Goal: Task Accomplishment & Management: Complete application form

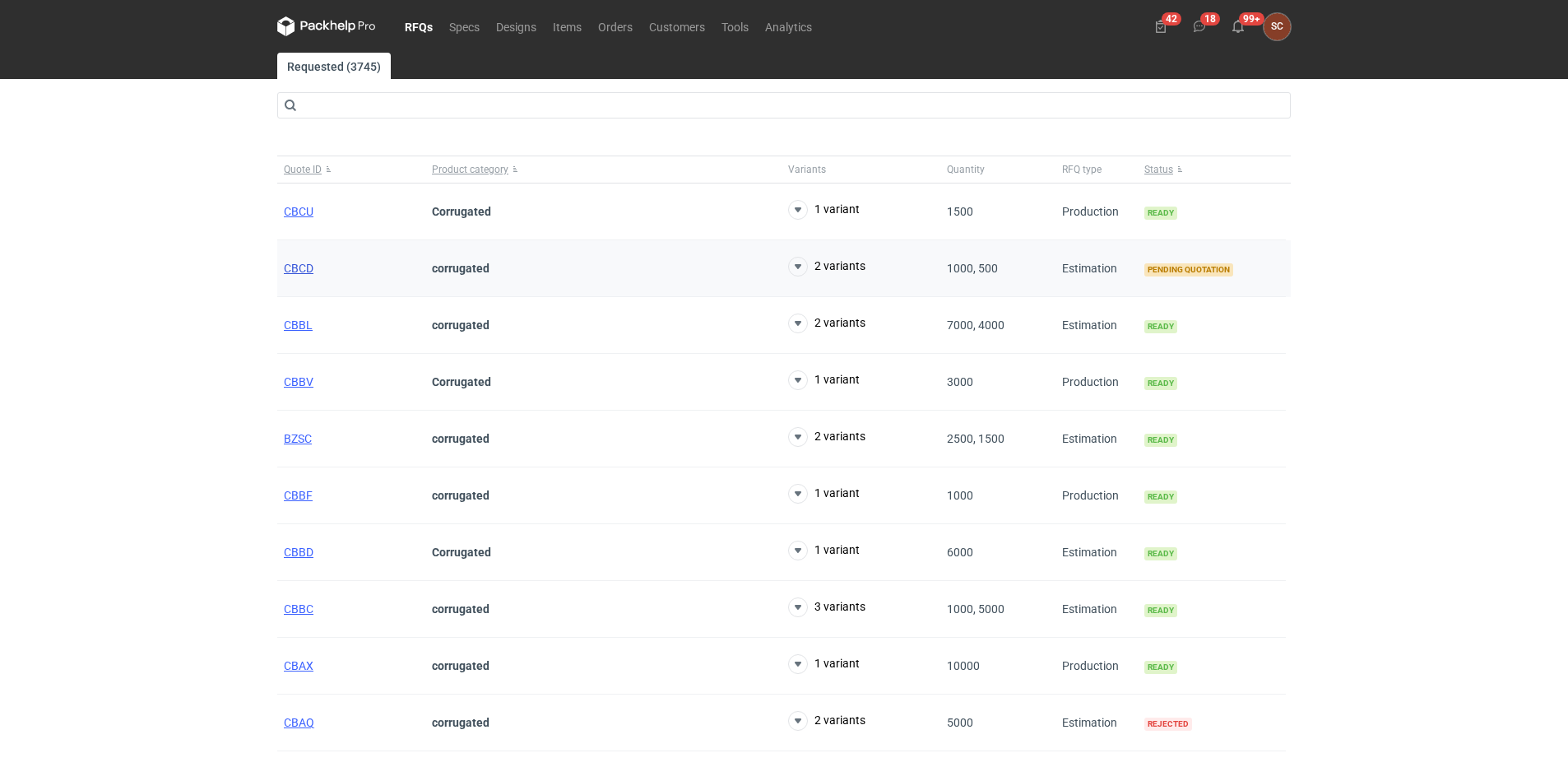
click at [308, 265] on span "CBCD" at bounding box center [299, 268] width 30 height 13
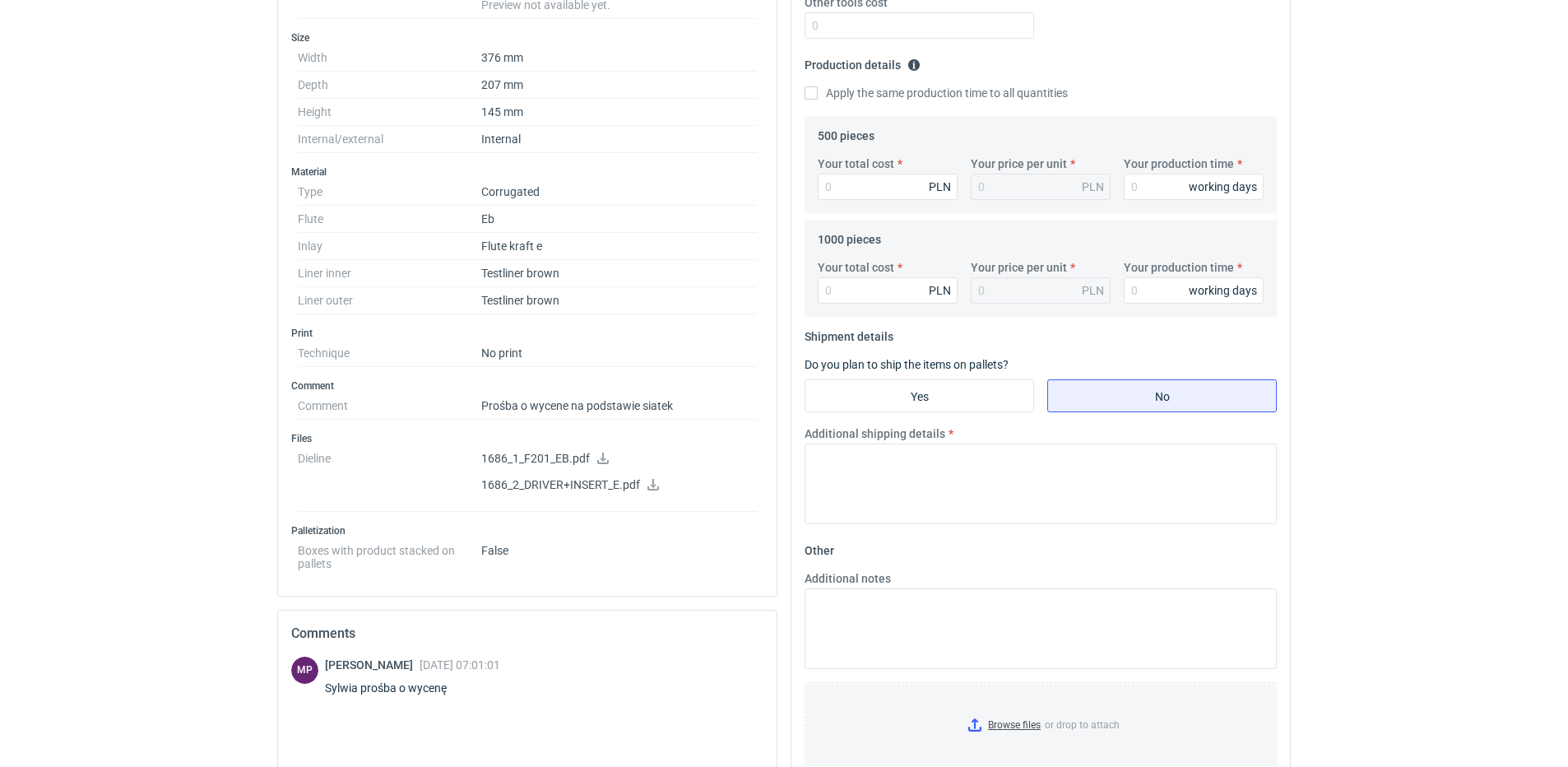
scroll to position [493, 0]
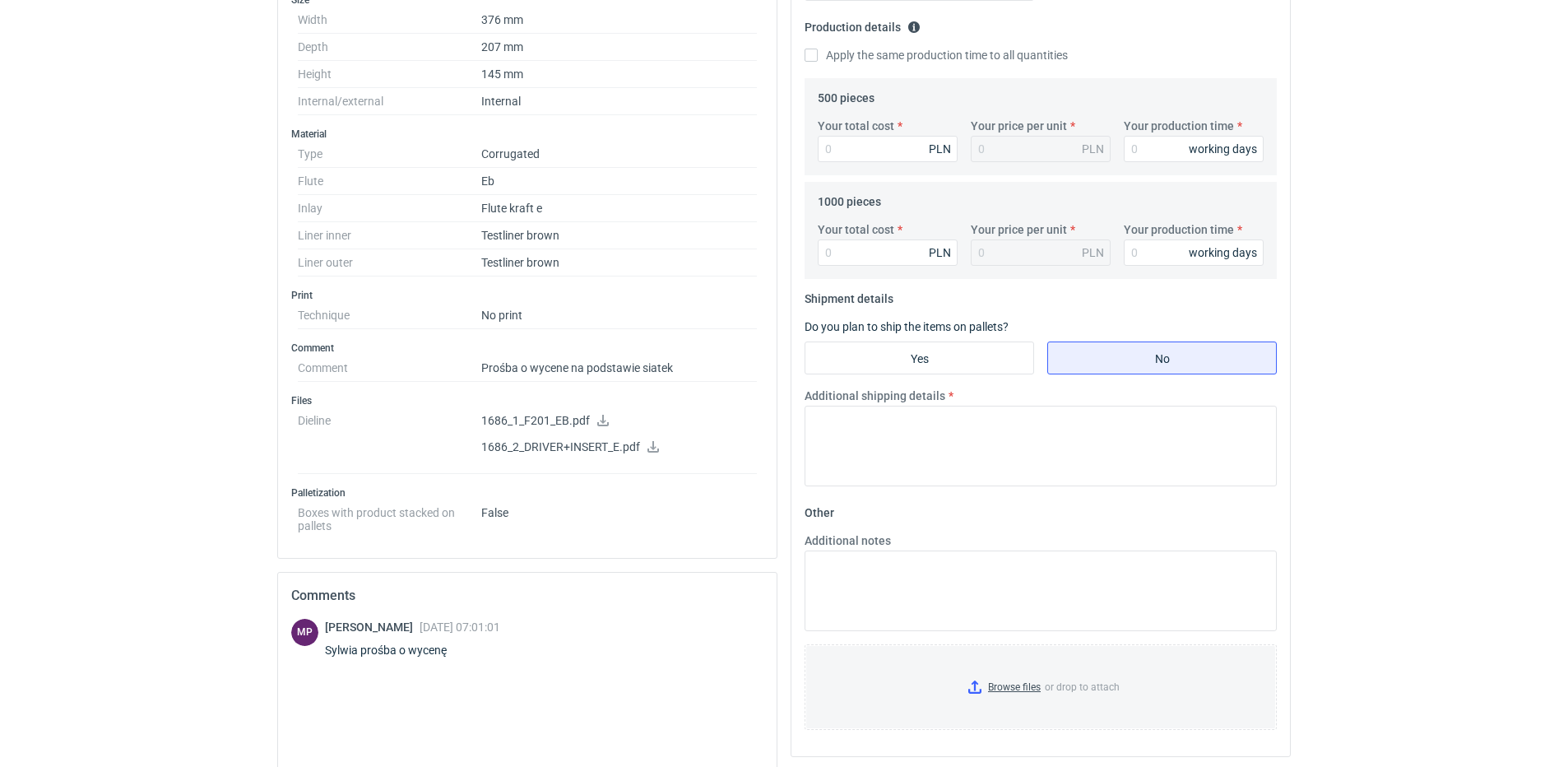
click at [652, 445] on icon at bounding box center [653, 447] width 13 height 12
click at [600, 420] on icon at bounding box center [602, 421] width 13 height 12
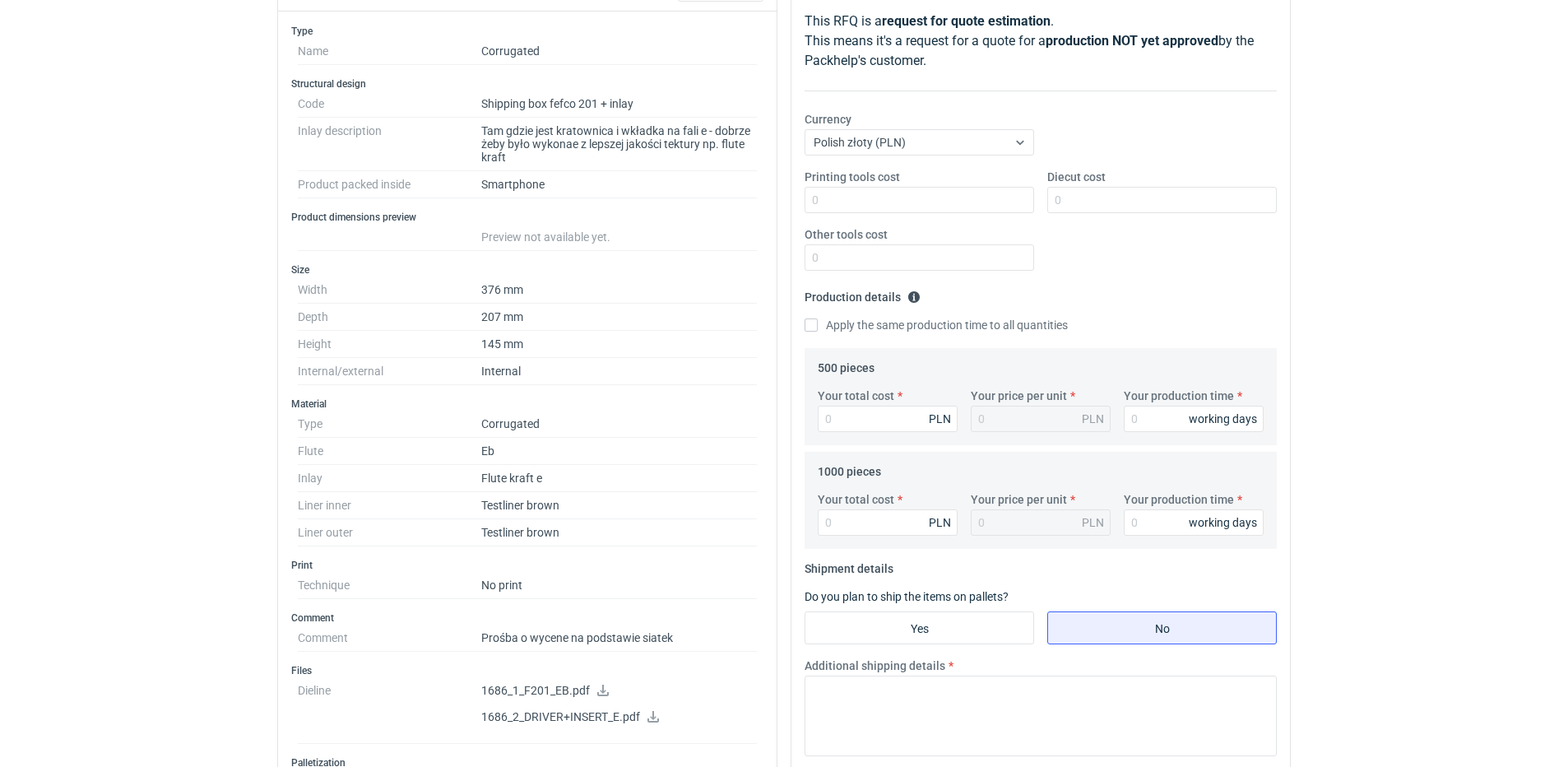
scroll to position [247, 0]
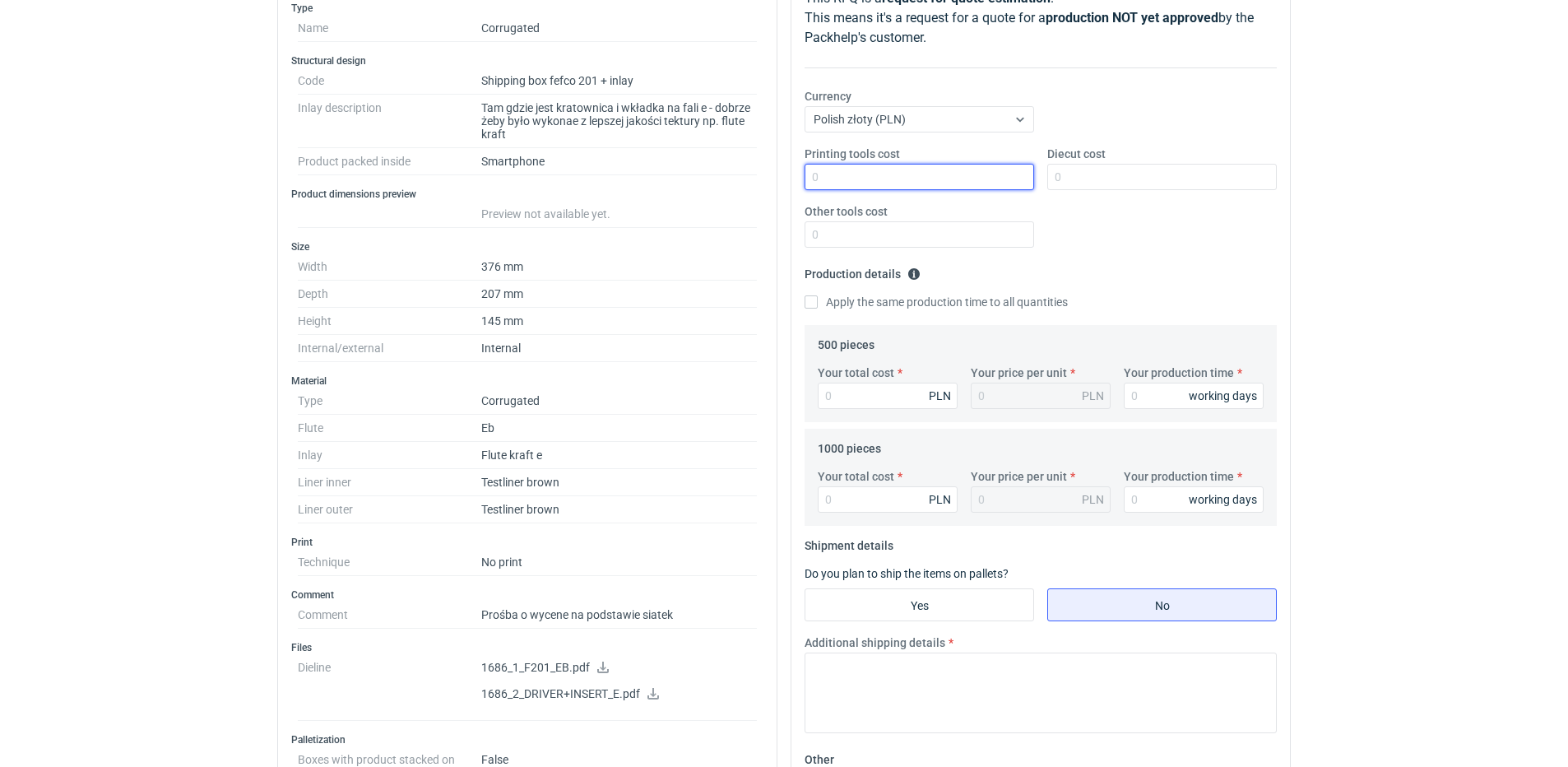
click at [843, 175] on input "Printing tools cost" at bounding box center [919, 176] width 230 height 27
click at [1206, 180] on input "Diecut cost" at bounding box center [1162, 176] width 230 height 27
type input "1500"
click at [1230, 270] on fieldset "Production details Please provide the expected time of production in working da…" at bounding box center [1040, 292] width 472 height 64
click at [815, 303] on input "Apply the same production time to all quantities" at bounding box center [810, 301] width 13 height 13
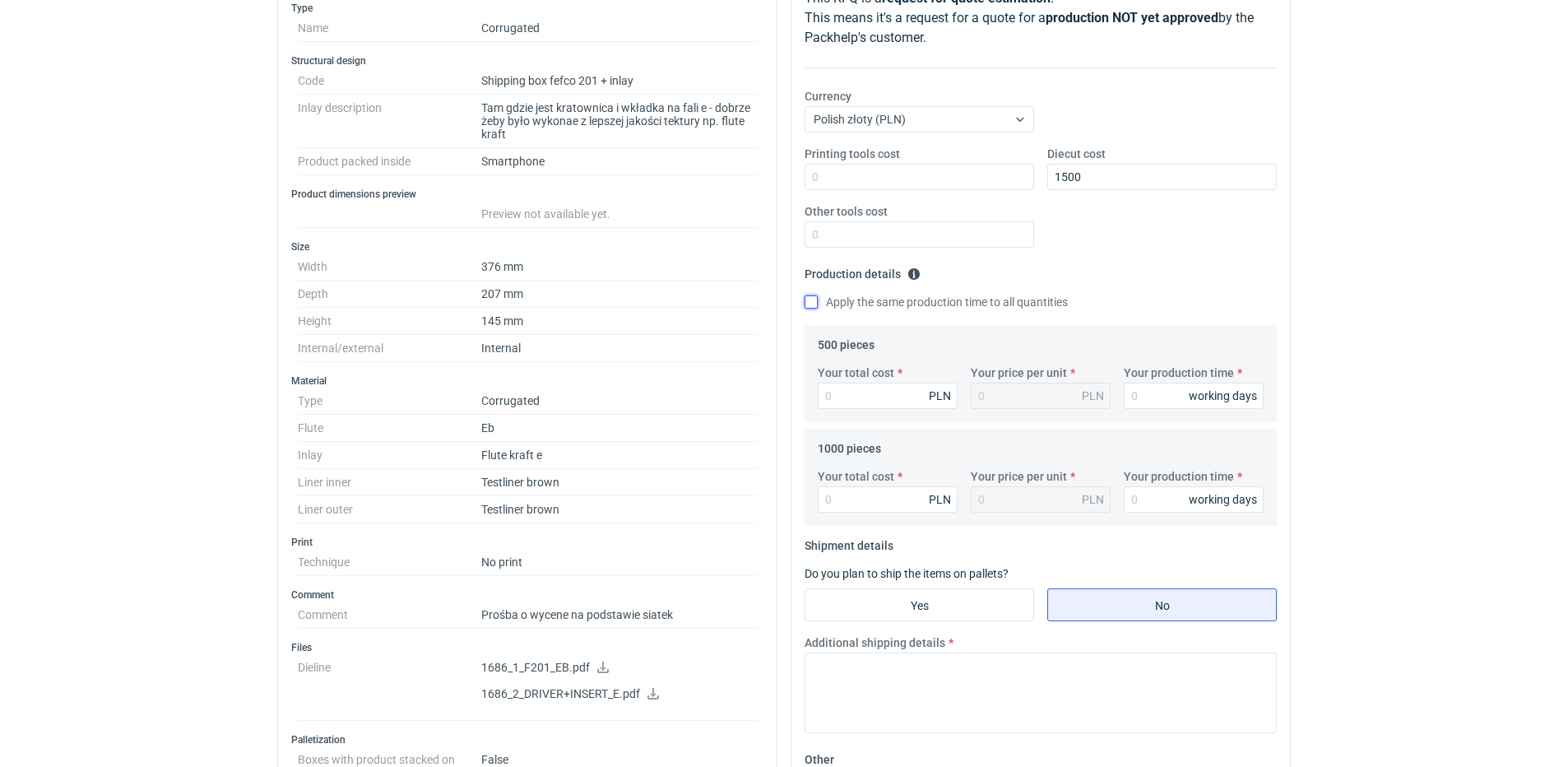
checkbox input "true"
click at [1146, 386] on input "Your production time" at bounding box center [1194, 395] width 140 height 27
type input "1"
type input "12"
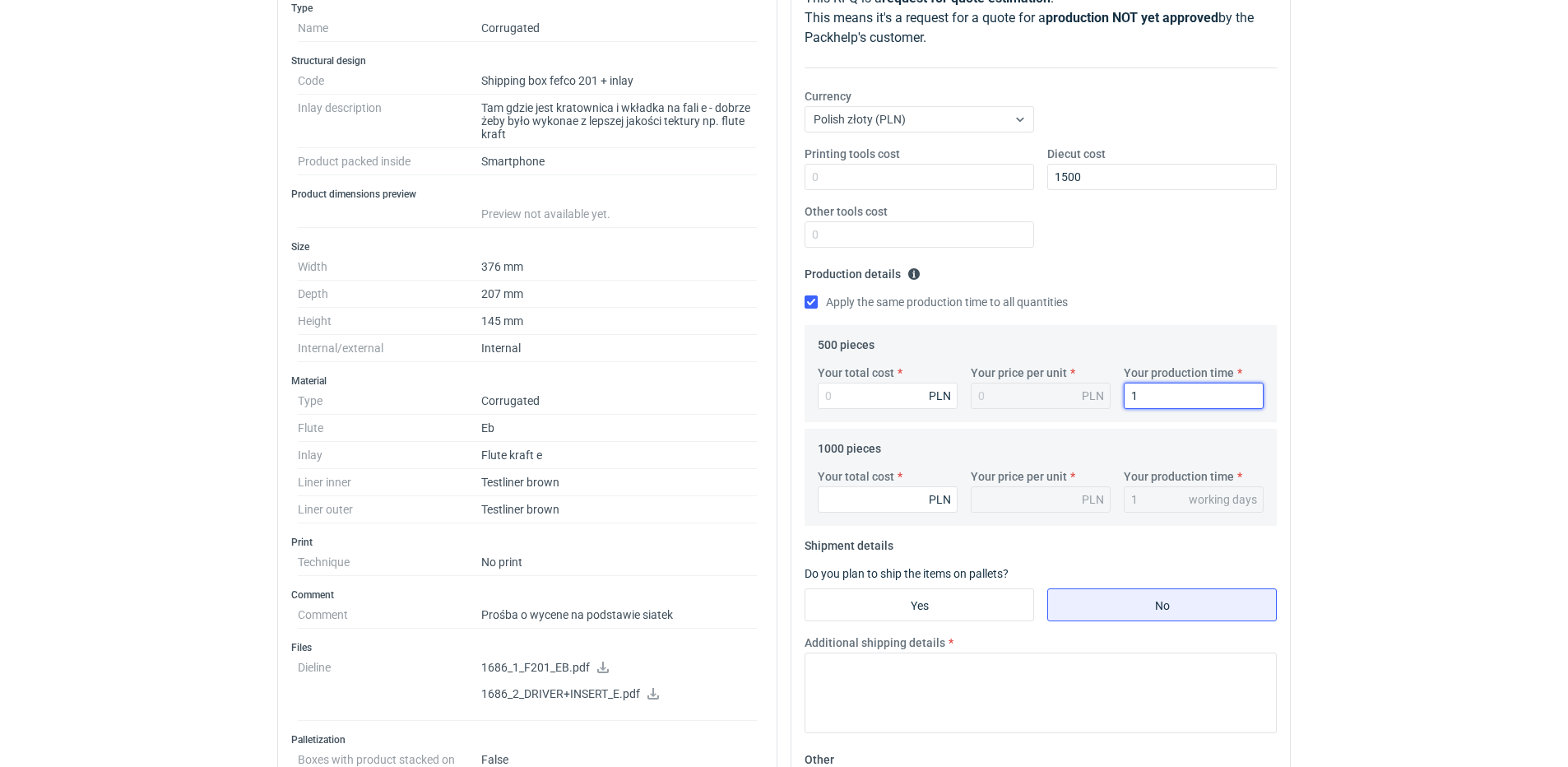
type input "12"
click at [887, 387] on input "Your total cost" at bounding box center [888, 395] width 140 height 27
type input "2000"
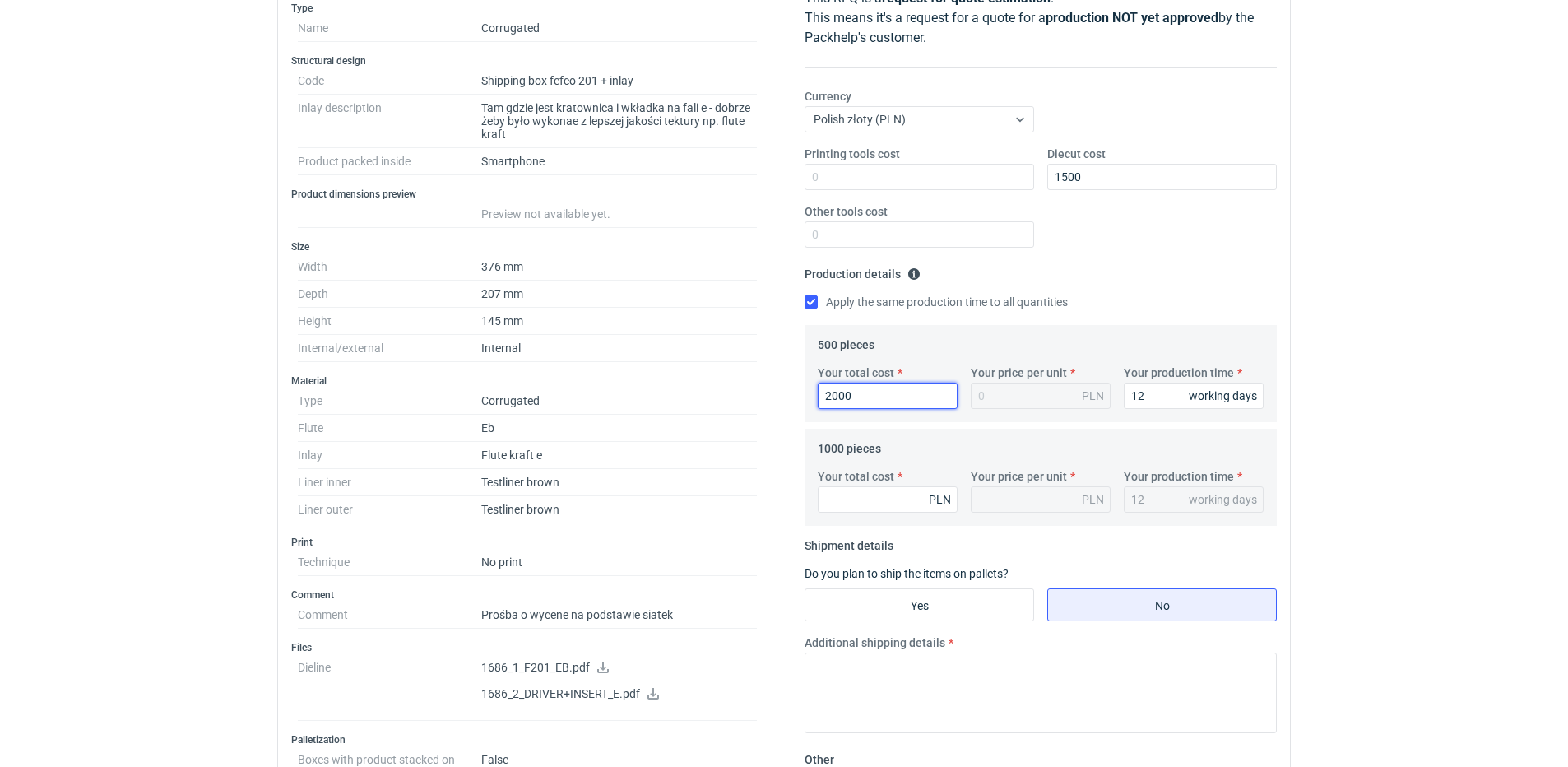
type input "4"
type input "2000"
click at [1172, 241] on div "Printing tools cost Diecut cost 1500 Other tools cost" at bounding box center [1041, 203] width 485 height 115
click at [897, 494] on input "Your total cost" at bounding box center [888, 499] width 140 height 27
click at [867, 503] on input "Your total cost" at bounding box center [888, 499] width 140 height 27
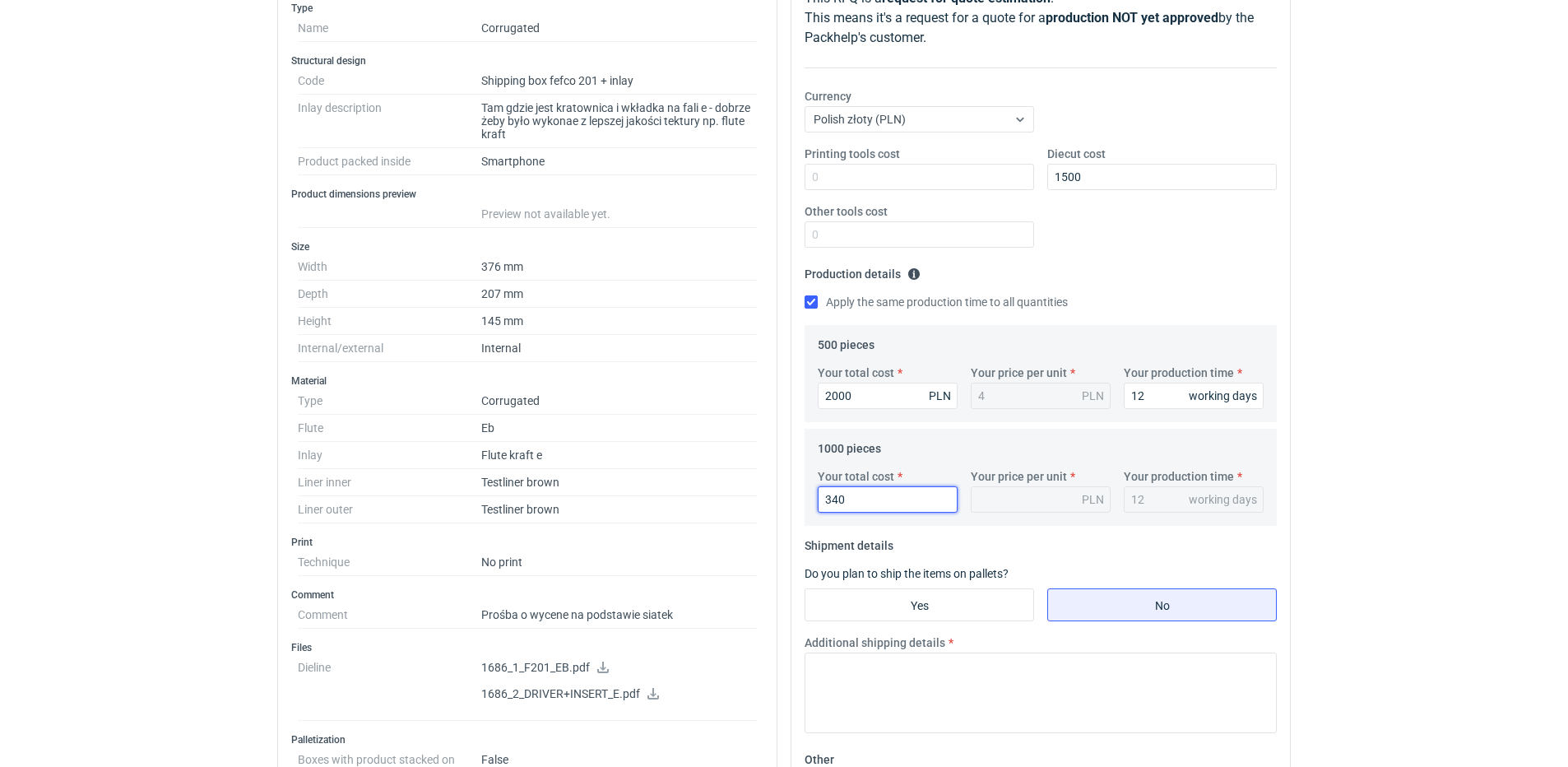
type input "3400"
type input "3.4"
type input "3400"
click at [1229, 225] on div "Printing tools cost Diecut cost 1500 Other tools cost" at bounding box center [1041, 203] width 485 height 115
drag, startPoint x: 891, startPoint y: 396, endPoint x: 871, endPoint y: 396, distance: 20.0
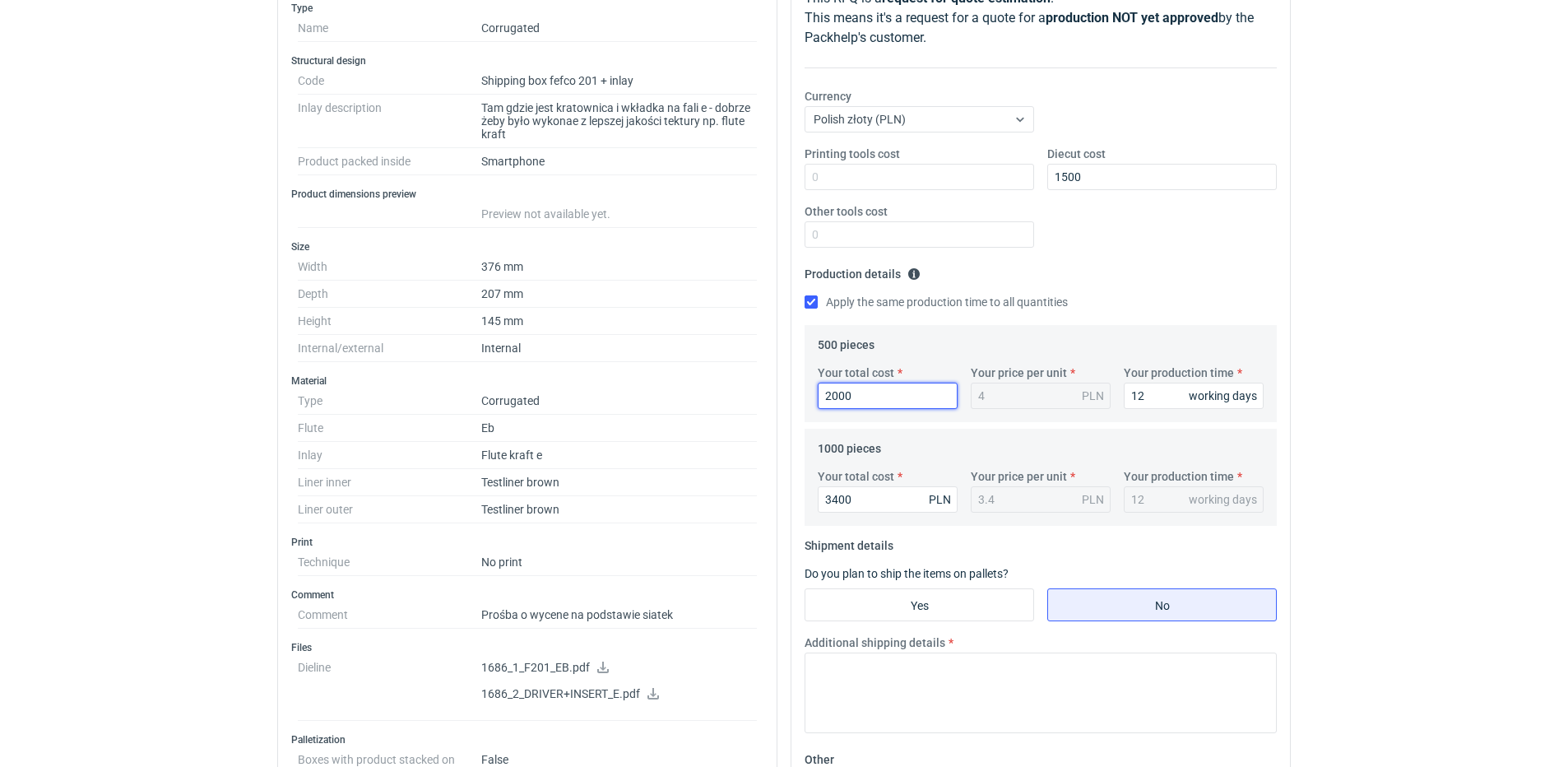
click at [887, 396] on input "2000" at bounding box center [888, 395] width 140 height 27
drag, startPoint x: 871, startPoint y: 396, endPoint x: 658, endPoint y: 404, distance: 213.2
click at [659, 403] on div "Specification Export to PDF Type Name Corrugated Structural design Code Shippin…" at bounding box center [784, 578] width 1027 height 1272
click at [889, 396] on input "2000" at bounding box center [888, 395] width 140 height 27
drag, startPoint x: 886, startPoint y: 398, endPoint x: 688, endPoint y: 404, distance: 198.1
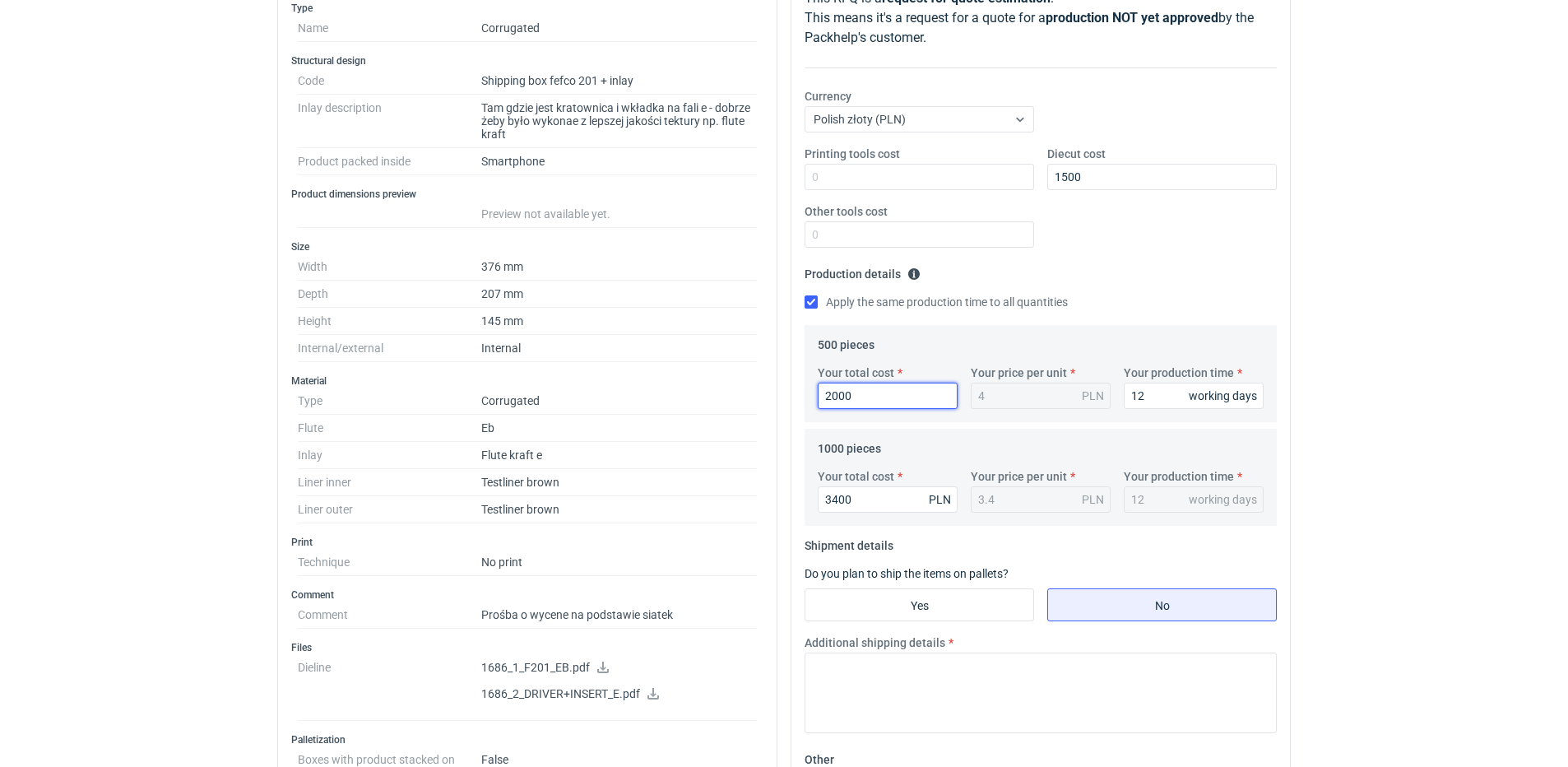
click at [688, 404] on div "Specification Export to PDF Type Name Corrugated Structural design Code Shippin…" at bounding box center [784, 578] width 1027 height 1272
type input "1800"
type input "3.6"
type input "1800"
click at [1125, 299] on div "Apply the same production time to all quantities" at bounding box center [1040, 303] width 472 height 18
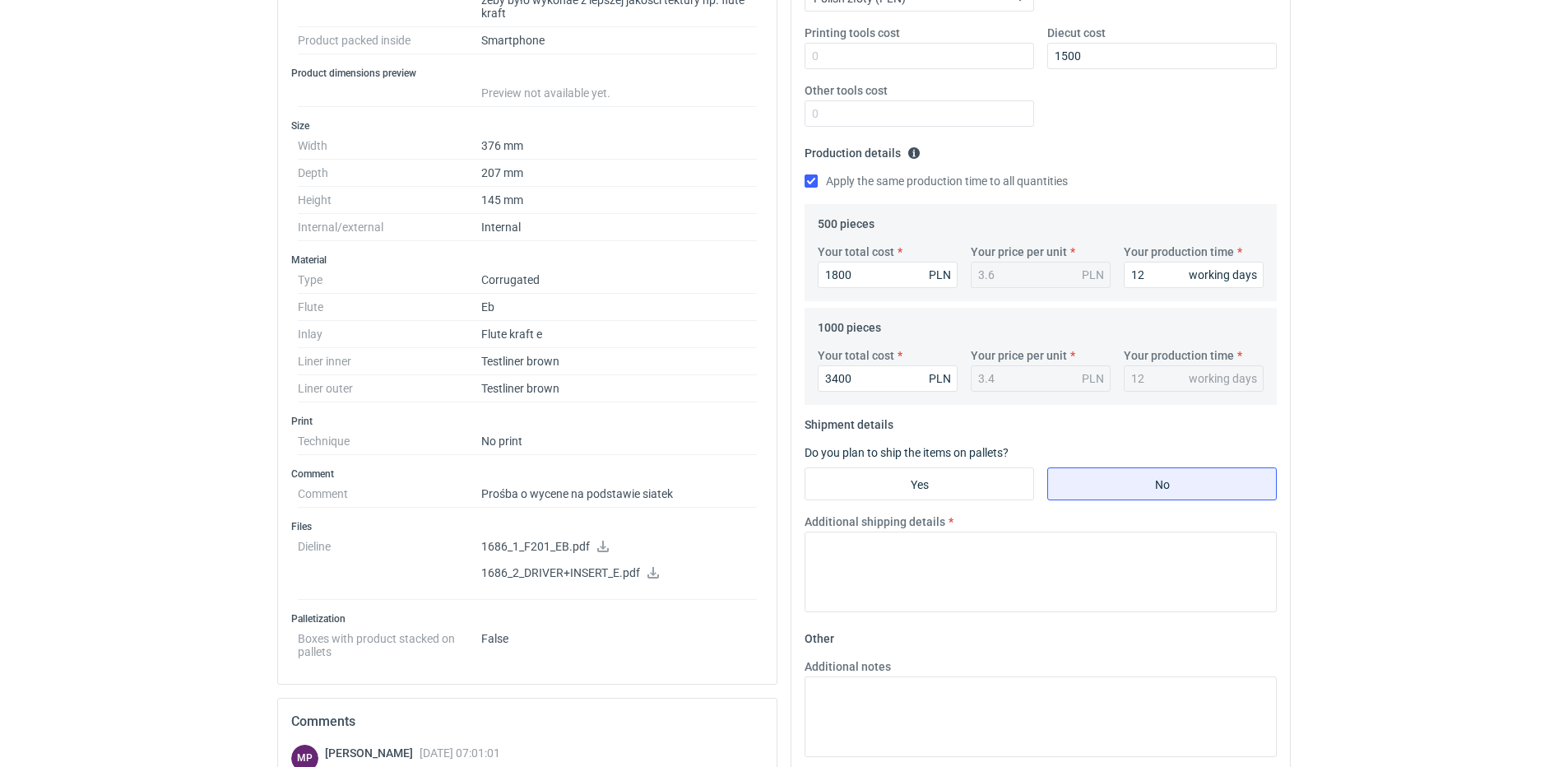
scroll to position [411, 0]
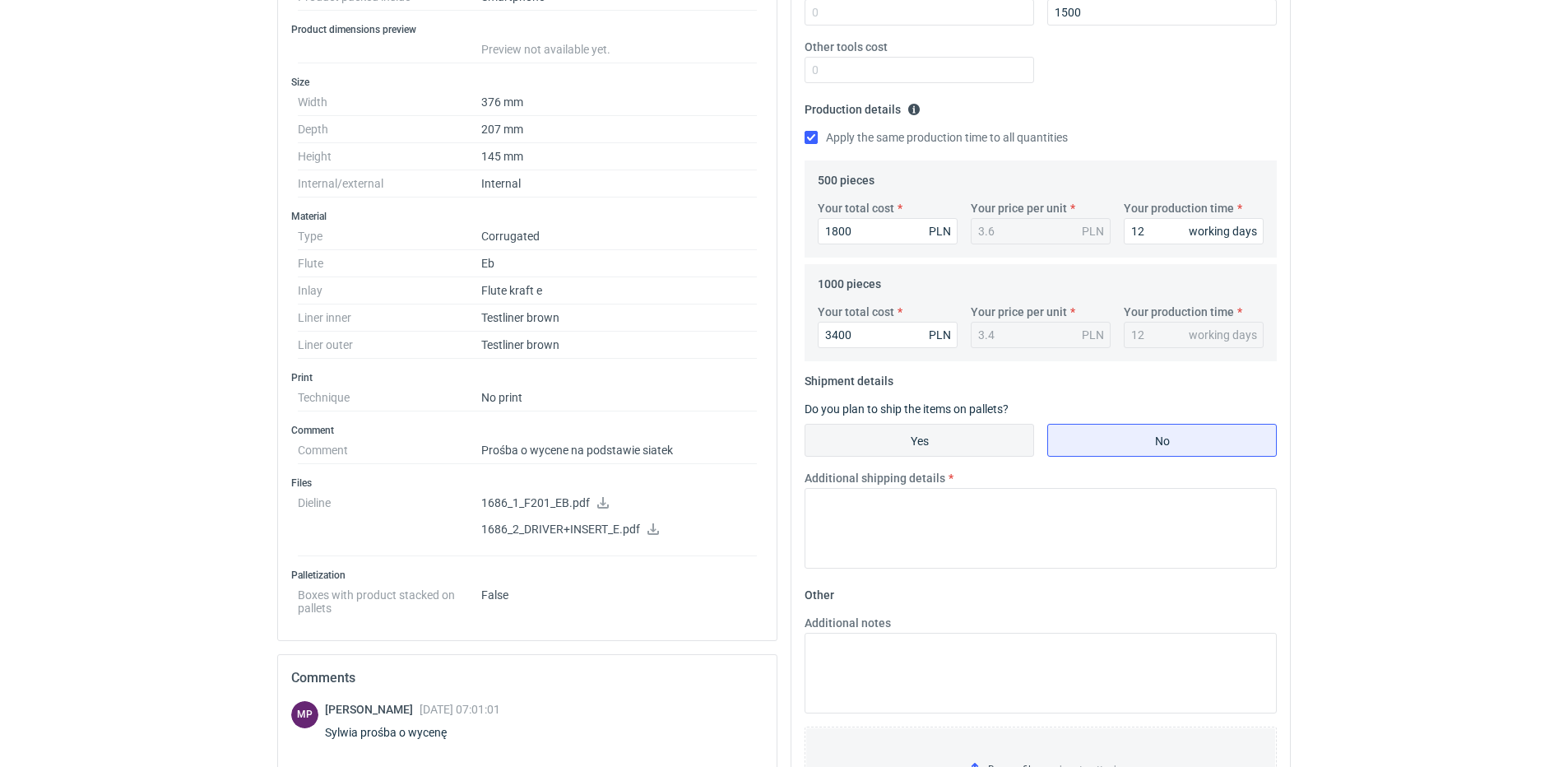
click at [996, 428] on input "Yes" at bounding box center [919, 441] width 228 height 32
radio input "true"
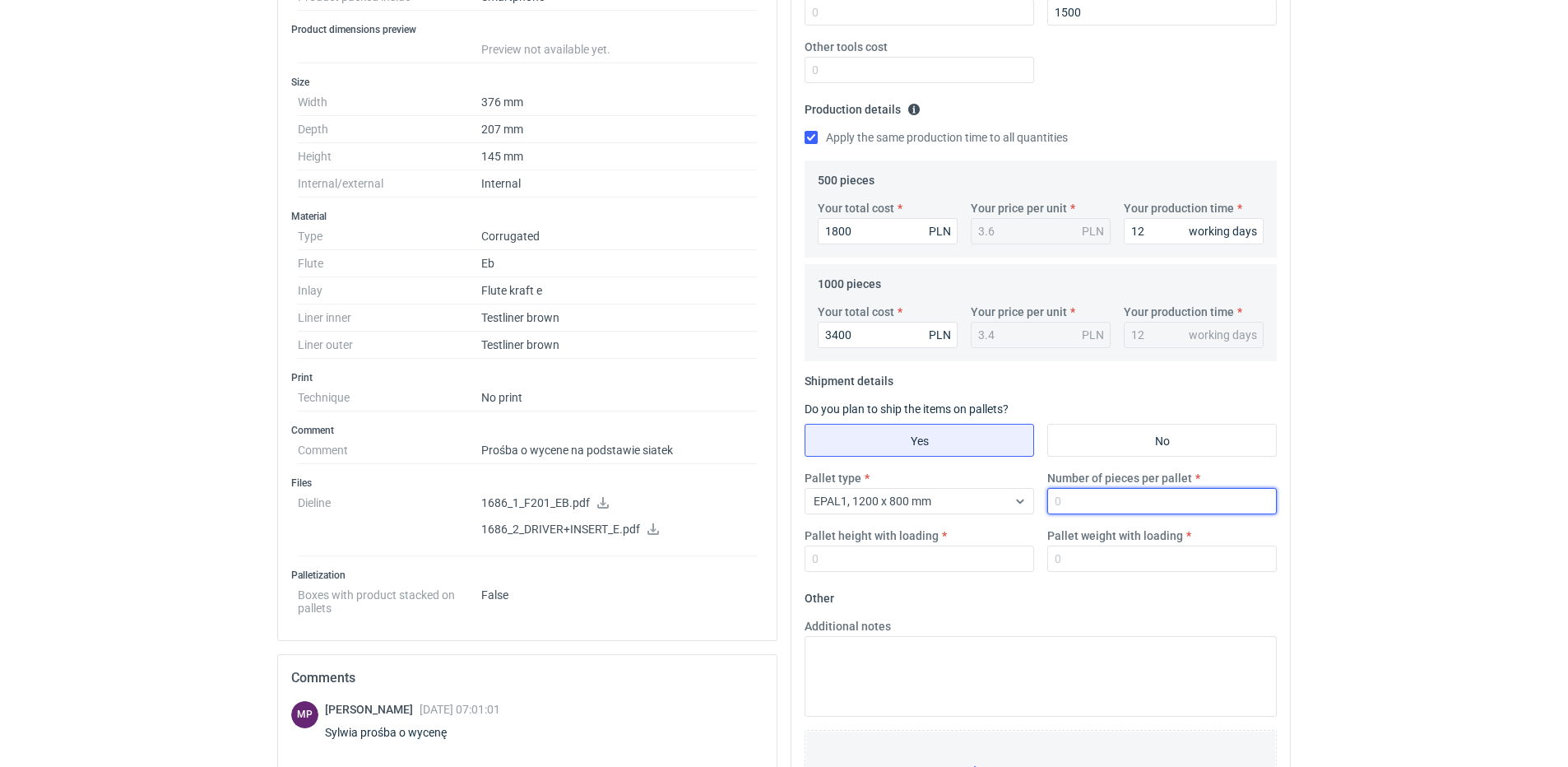
click at [1112, 502] on input "Number of pieces per pallet" at bounding box center [1162, 501] width 230 height 27
type input "4"
type input "500"
click at [877, 553] on input "Pallet height with loading" at bounding box center [919, 559] width 230 height 27
type input "1800"
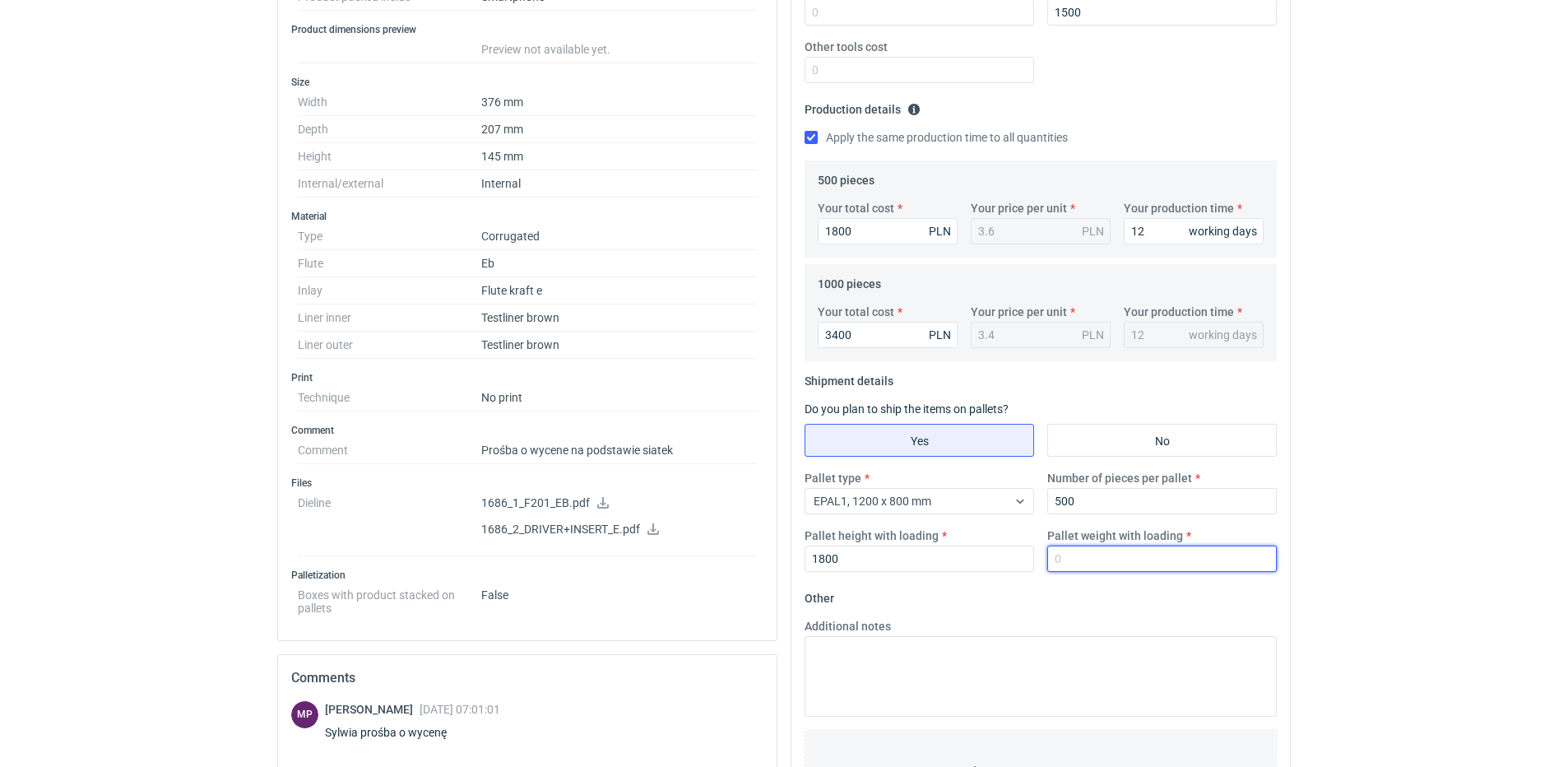
click at [1111, 557] on input "Pallet weight with loading" at bounding box center [1162, 559] width 230 height 27
click at [1182, 566] on input "Pallet weight with loading" at bounding box center [1162, 559] width 230 height 27
type input "300"
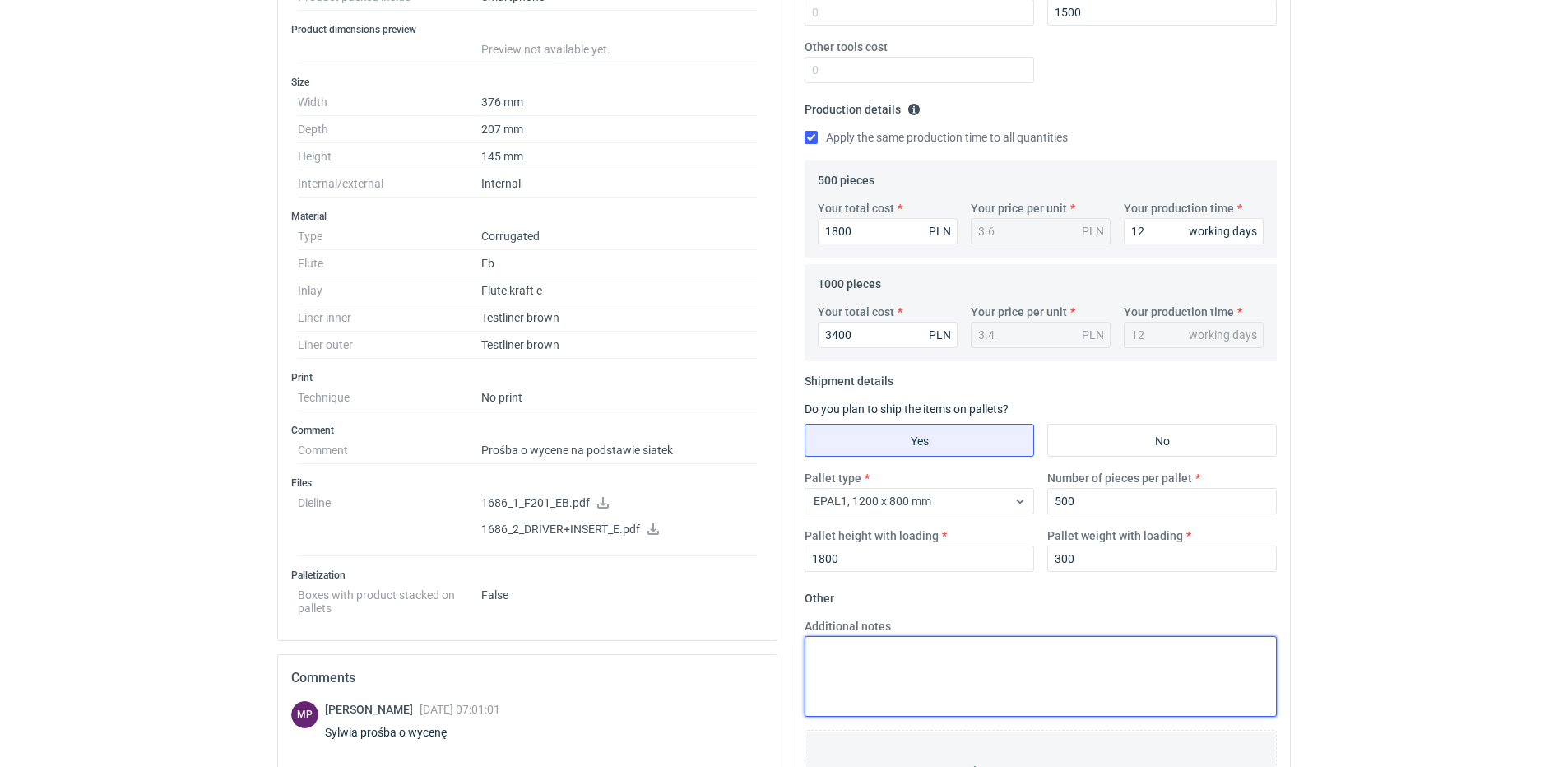
click at [965, 658] on textarea "Additional notes" at bounding box center [1040, 676] width 472 height 80
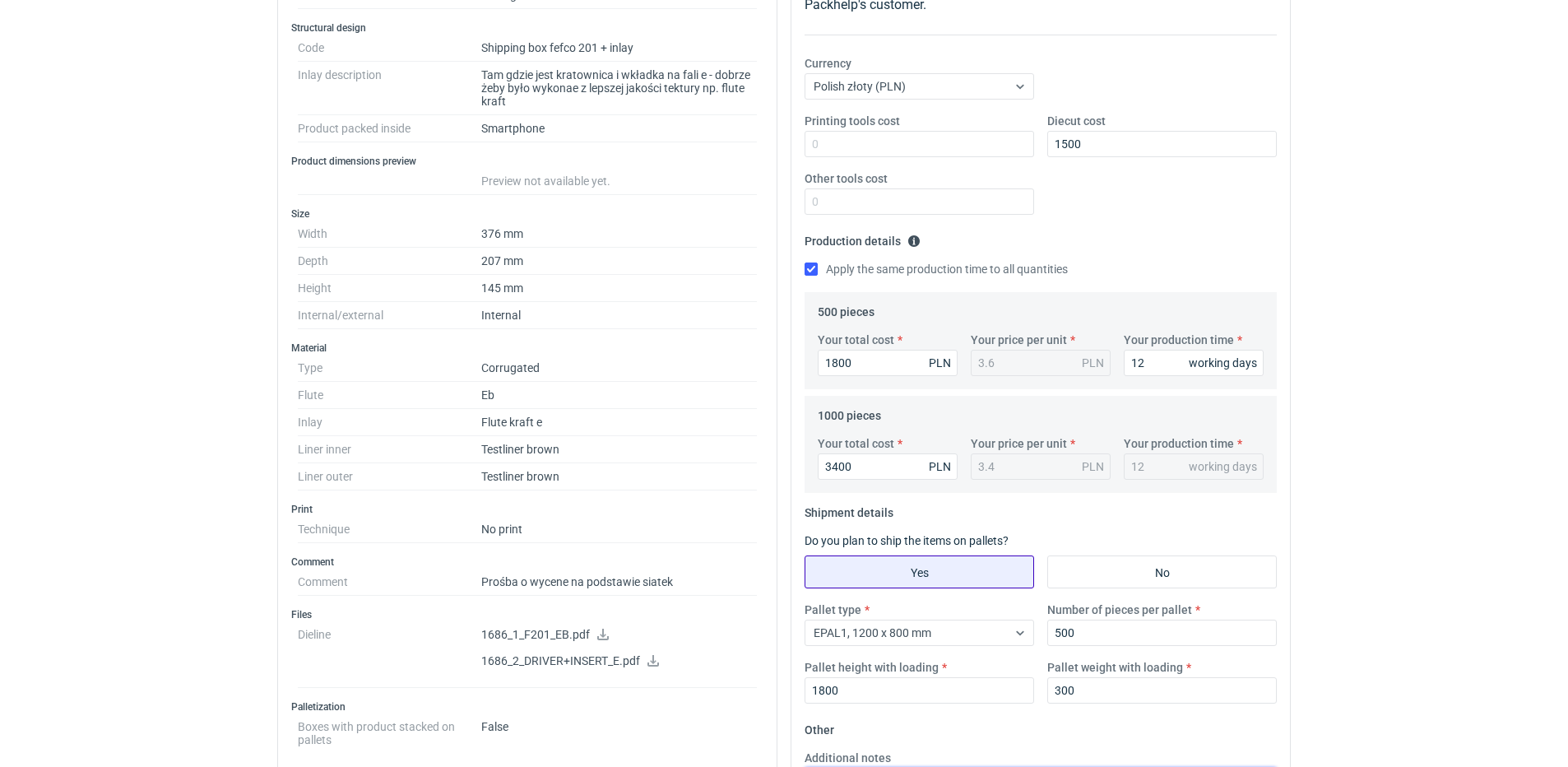
scroll to position [0, 0]
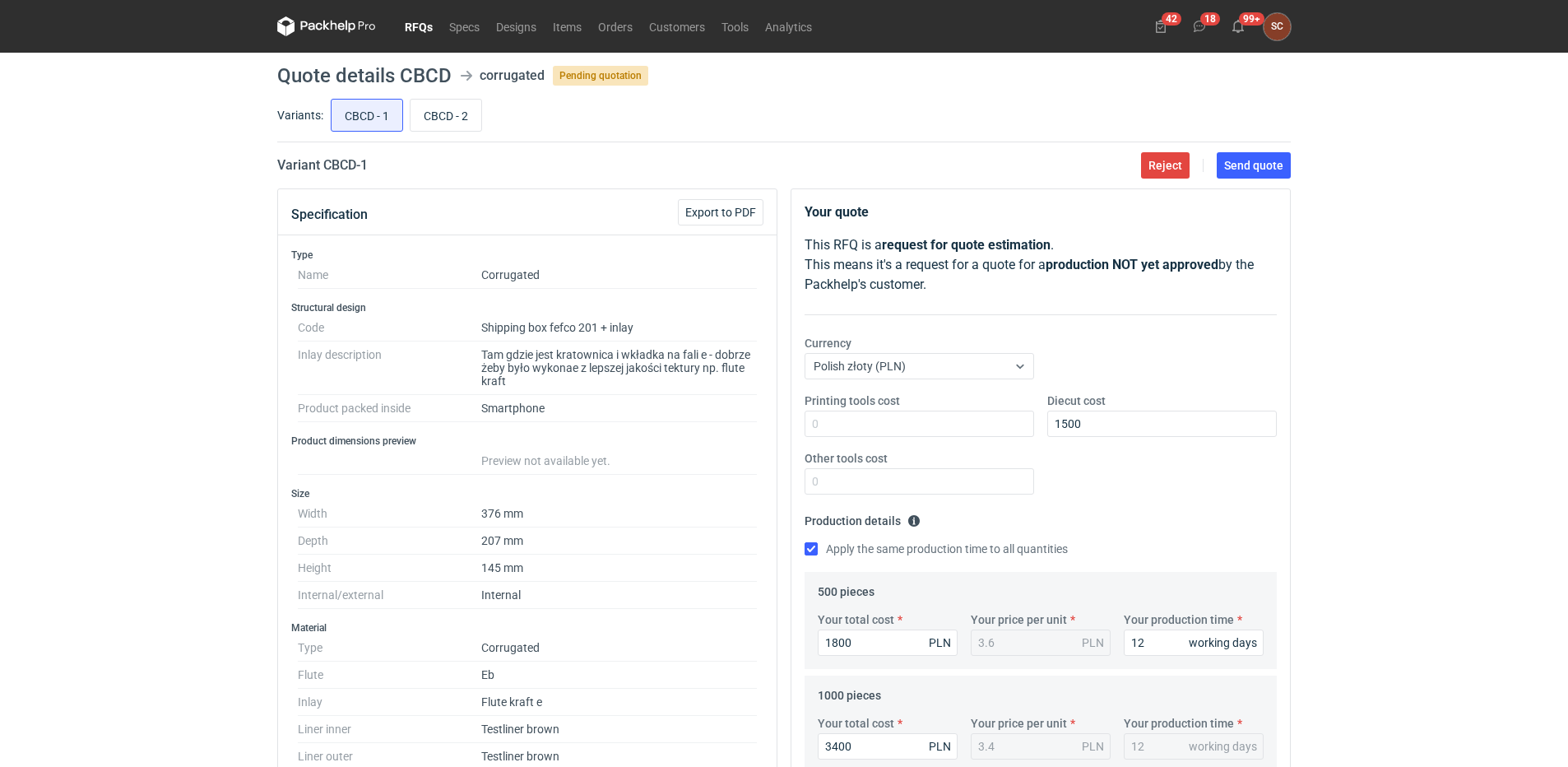
click at [1150, 438] on div "Printing tools cost Diecut cost 1500 Other tools cost" at bounding box center [1041, 450] width 485 height 115
click at [1148, 486] on div "Printing tools cost Diecut cost 1500 Other tools cost" at bounding box center [1041, 450] width 485 height 115
click at [1249, 172] on button "Send quote" at bounding box center [1254, 165] width 74 height 27
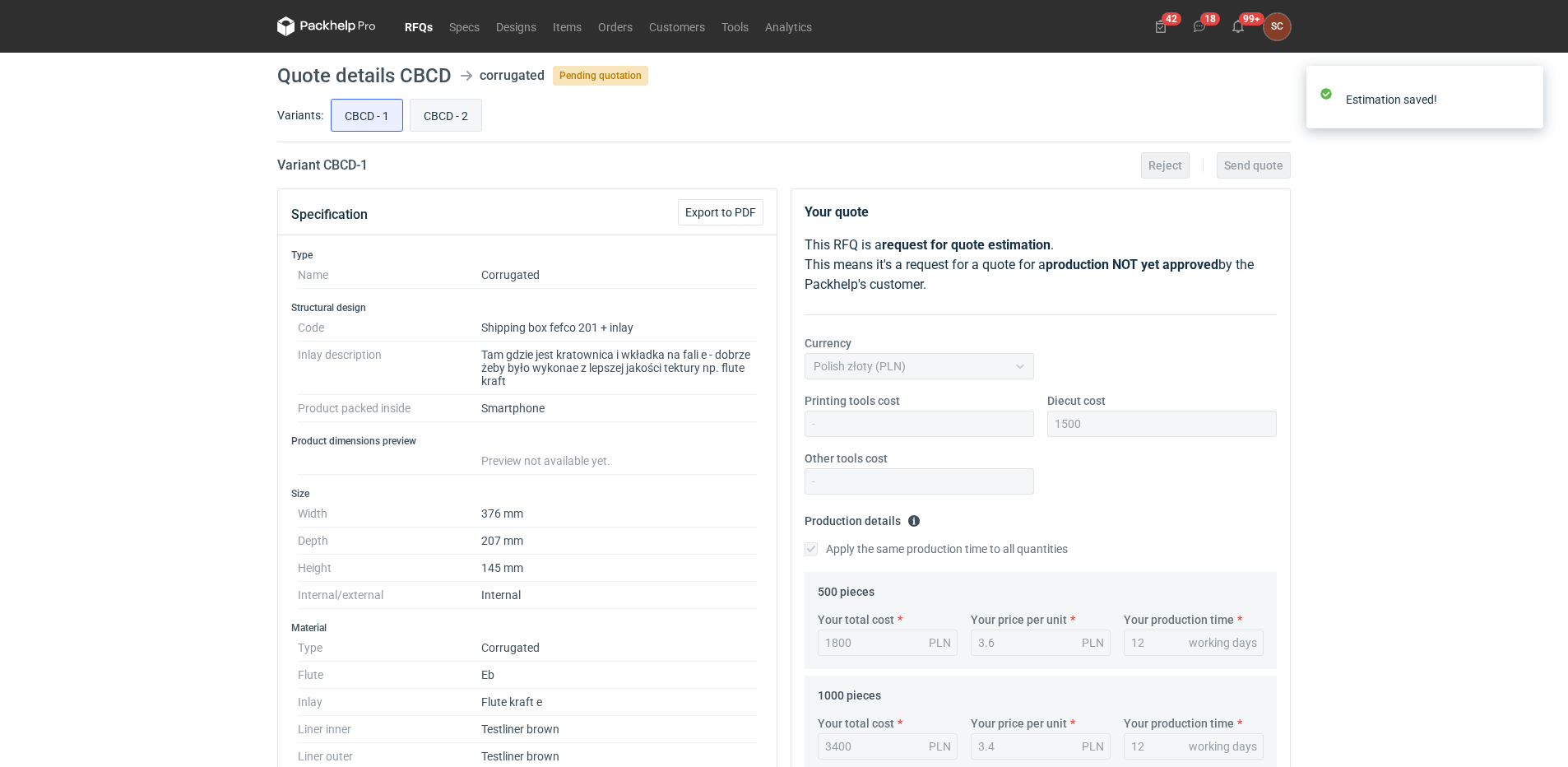
click at [445, 112] on input "CBCD - 2" at bounding box center [445, 116] width 70 height 32
radio input "true"
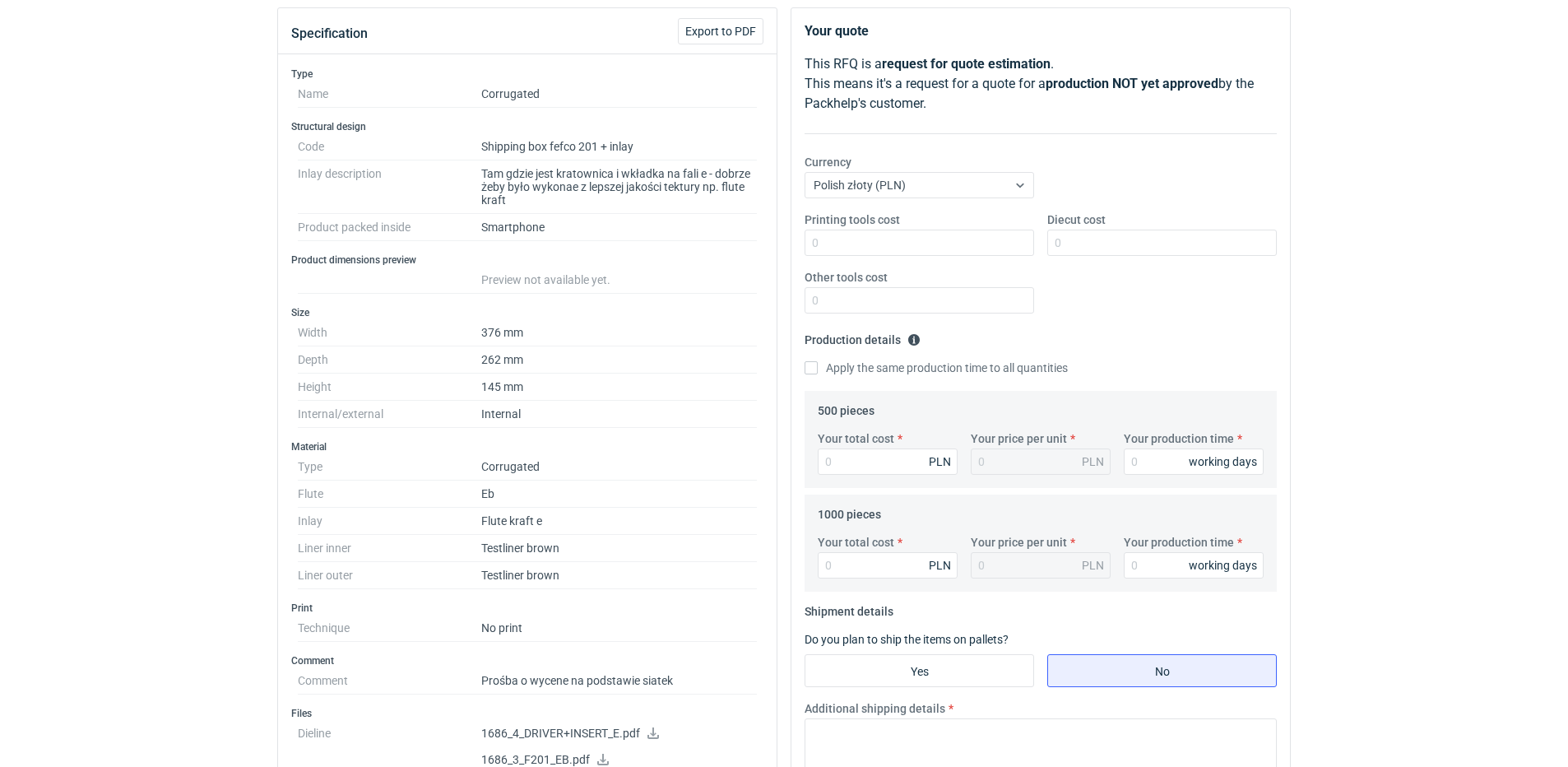
scroll to position [247, 0]
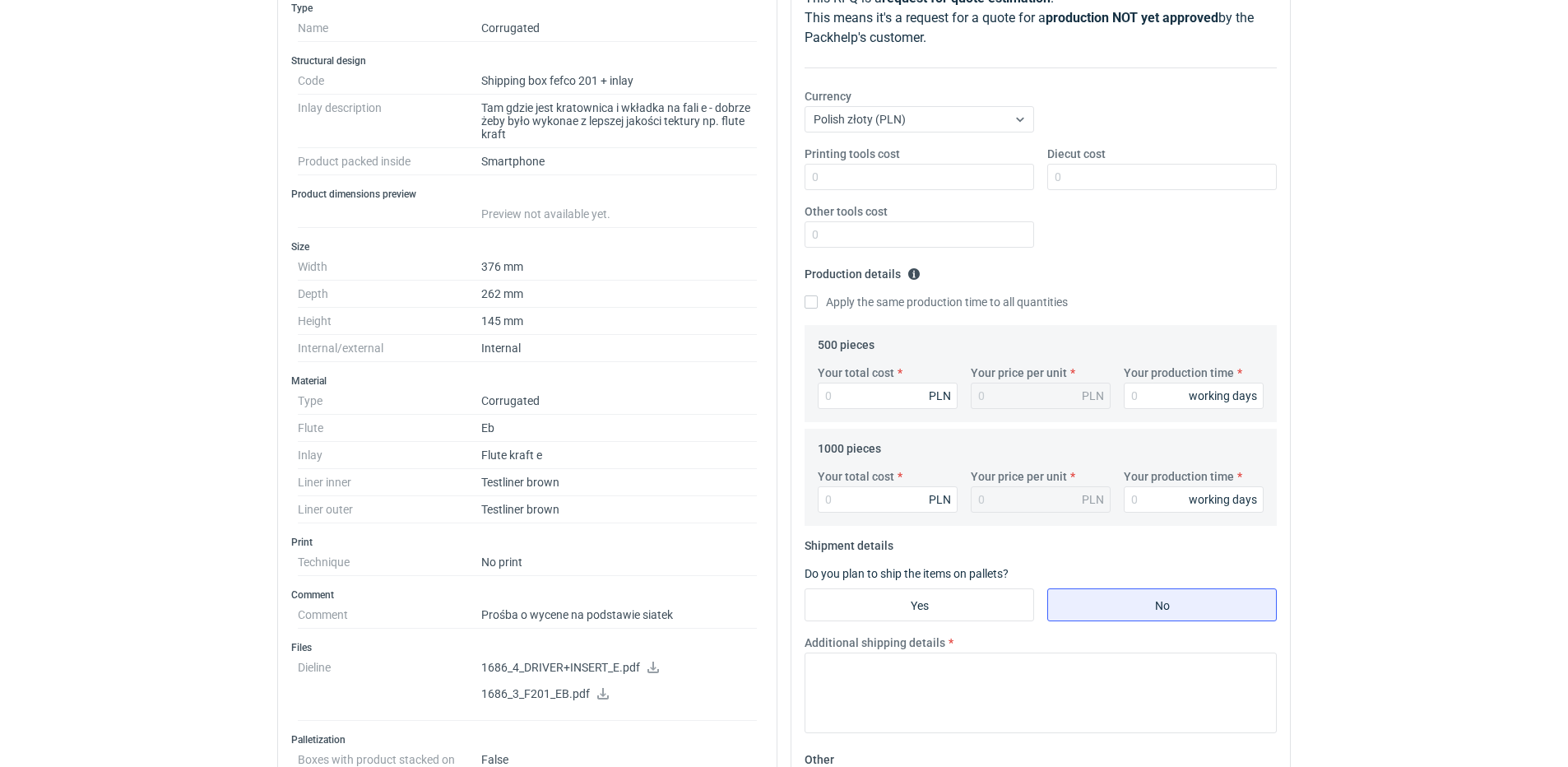
click at [104, 459] on div "RFQs Specs Designs Items Orders Customers Tools Analytics 42 18 99+ SC [PERSON_…" at bounding box center [784, 137] width 1568 height 767
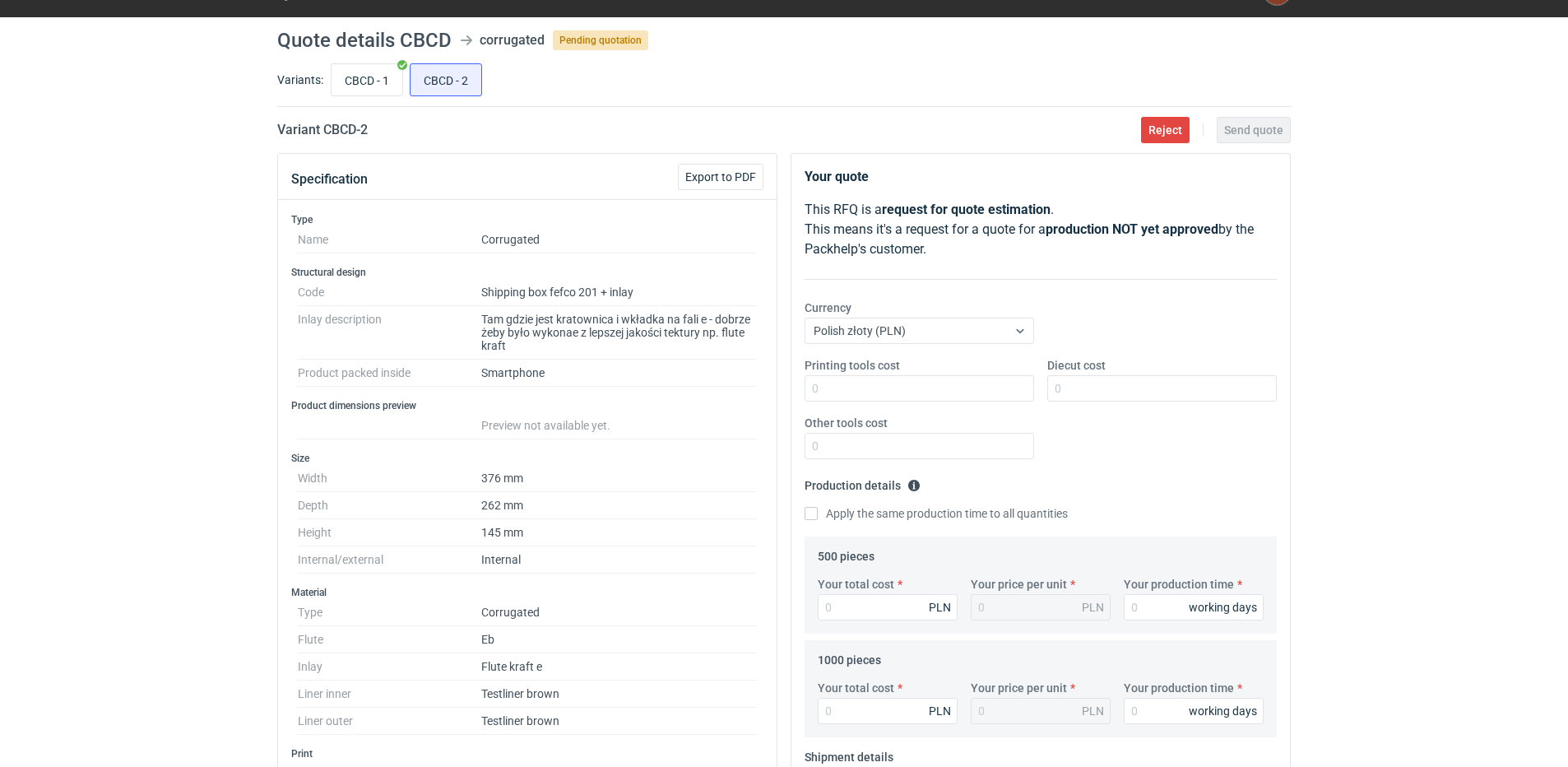
scroll to position [0, 0]
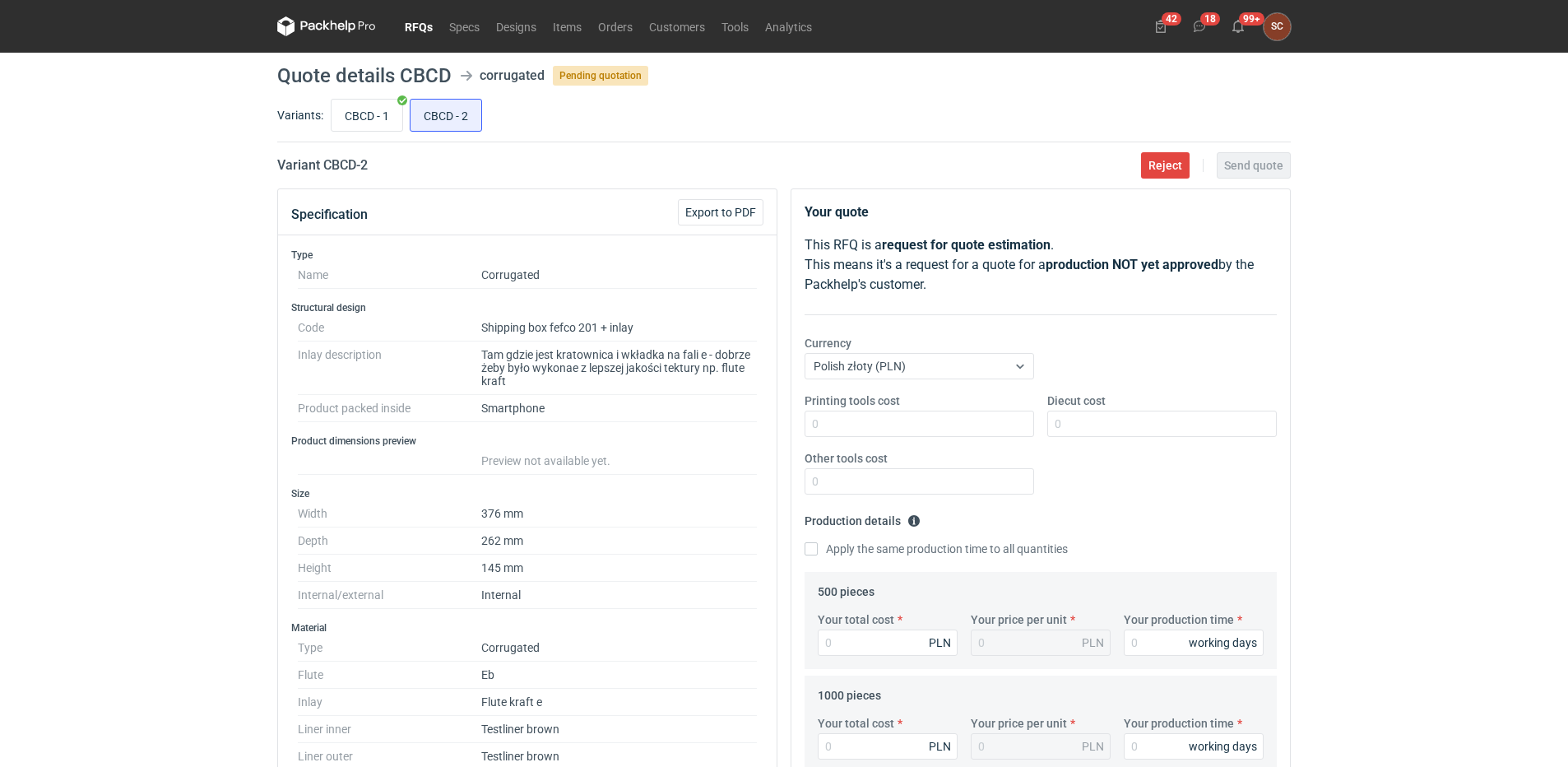
click at [414, 29] on link "RFQs" at bounding box center [418, 27] width 45 height 20
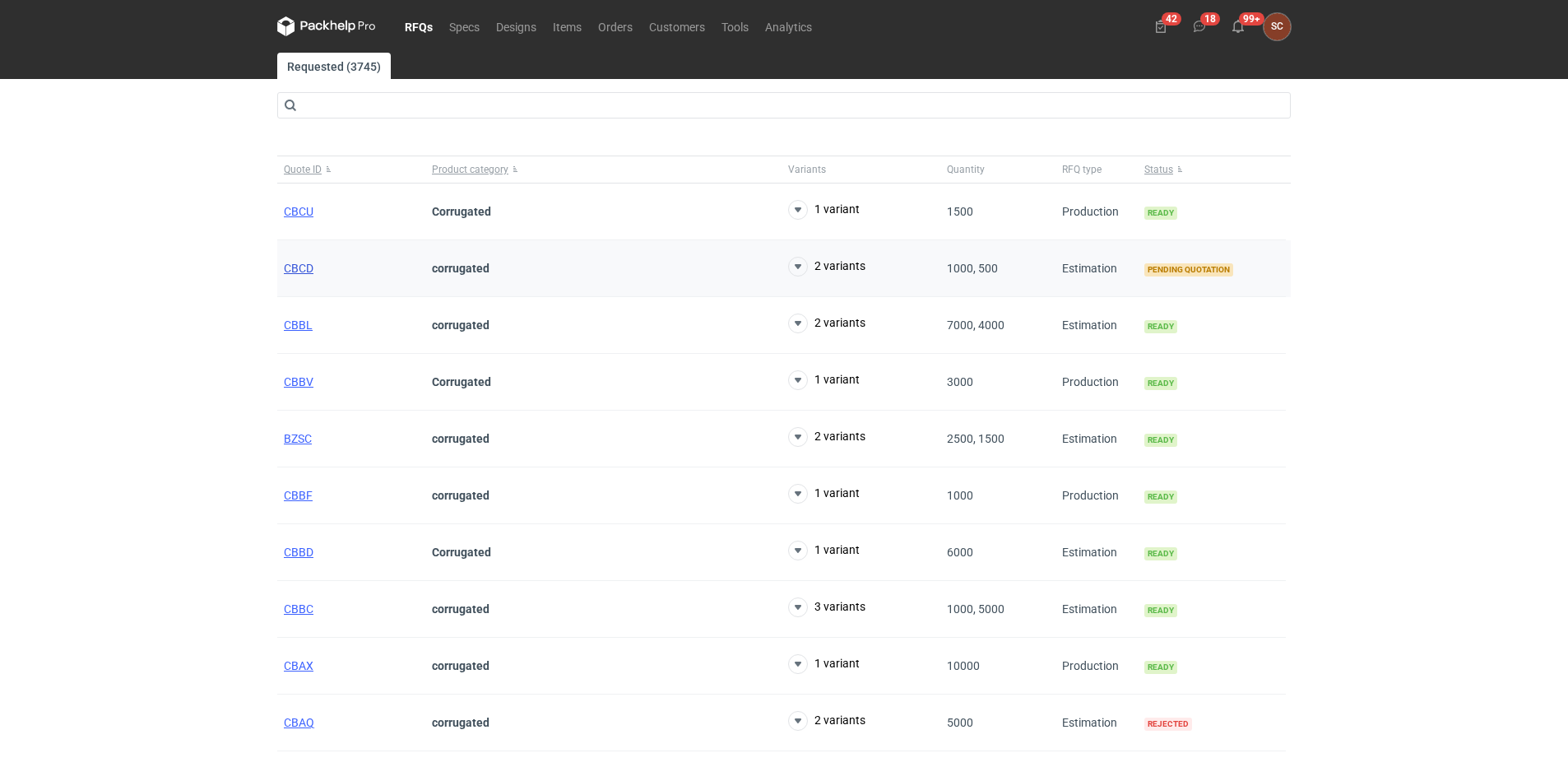
click at [302, 262] on span "CBCD" at bounding box center [299, 268] width 30 height 13
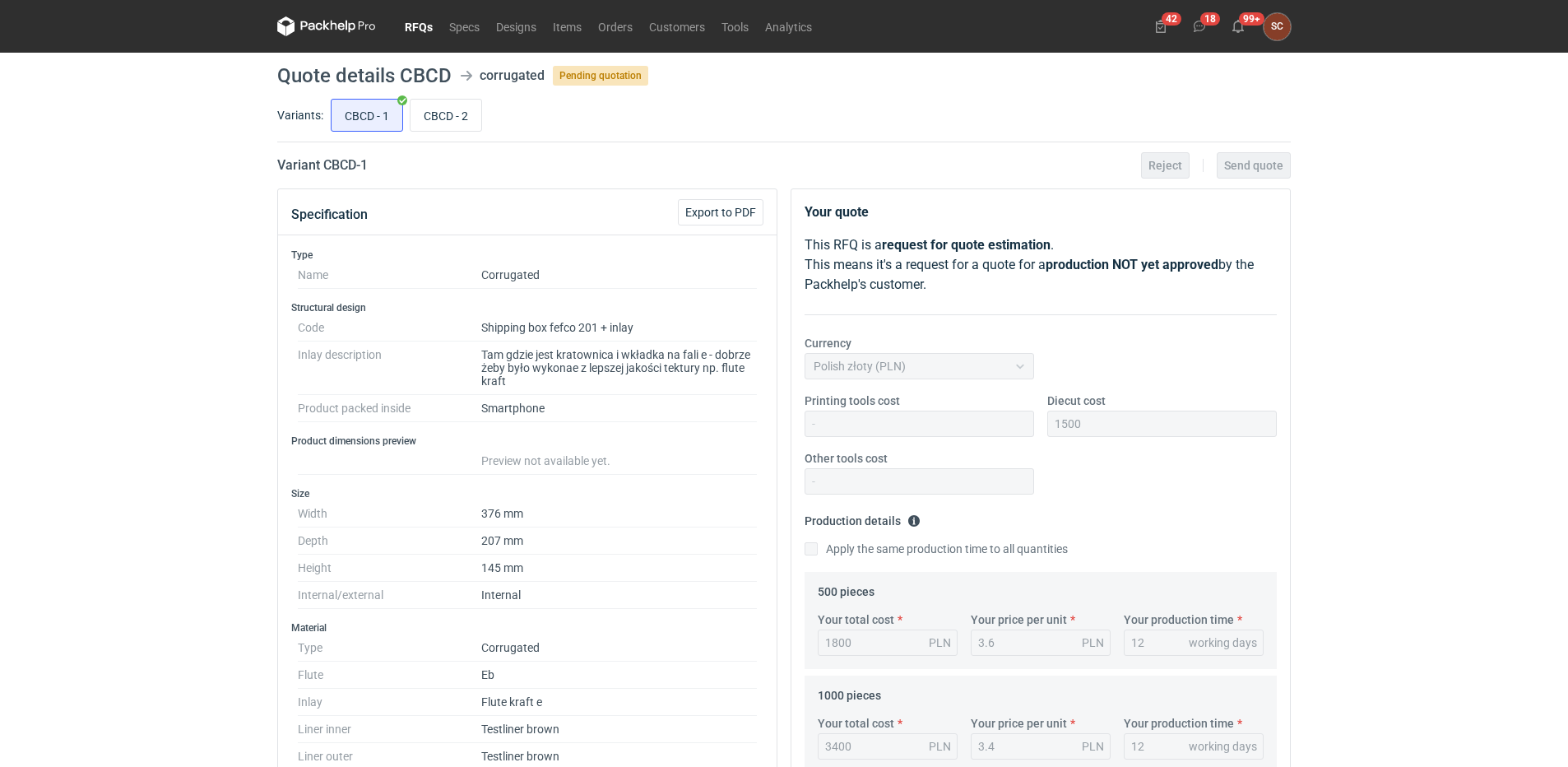
click at [421, 26] on link "RFQs" at bounding box center [418, 27] width 45 height 20
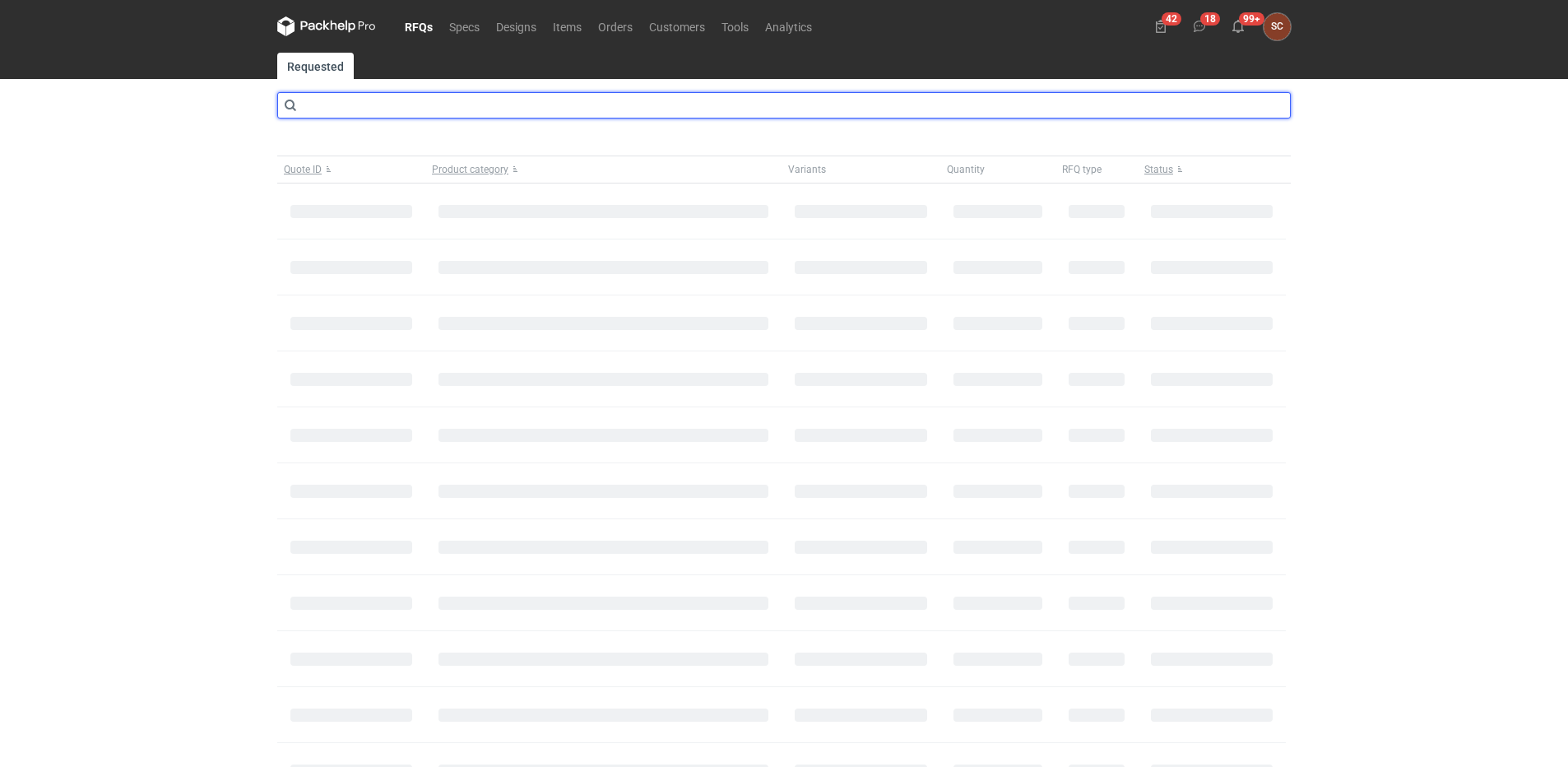
click at [390, 100] on input "text" at bounding box center [784, 105] width 1013 height 27
drag, startPoint x: 368, startPoint y: 108, endPoint x: 255, endPoint y: 122, distance: 113.9
click at [255, 122] on div "RFQs Specs Designs Items Orders Customers Tools Analytics 42 18 99+ SC [PERSON_…" at bounding box center [784, 384] width 1568 height 767
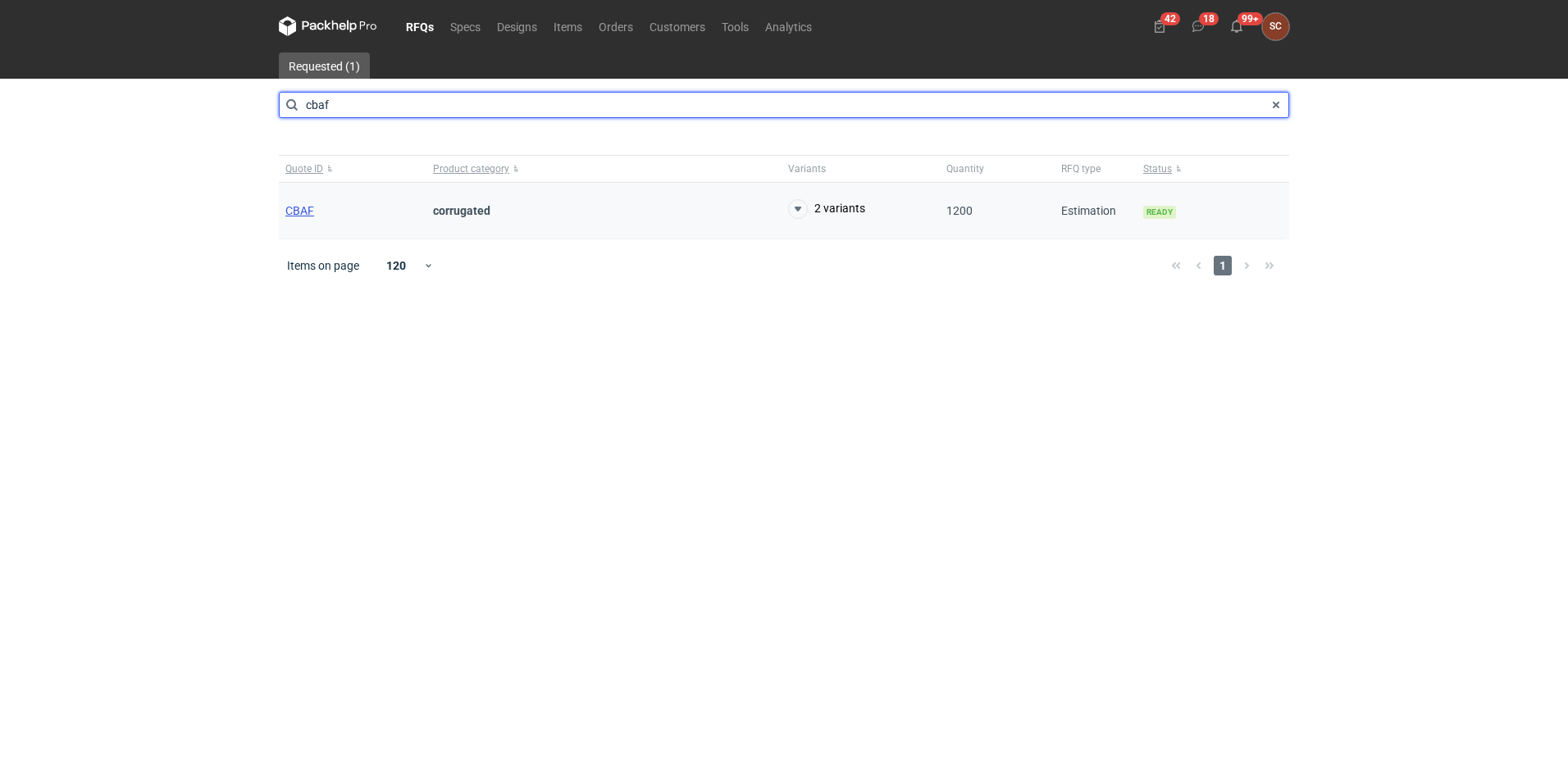
type input "cbaf"
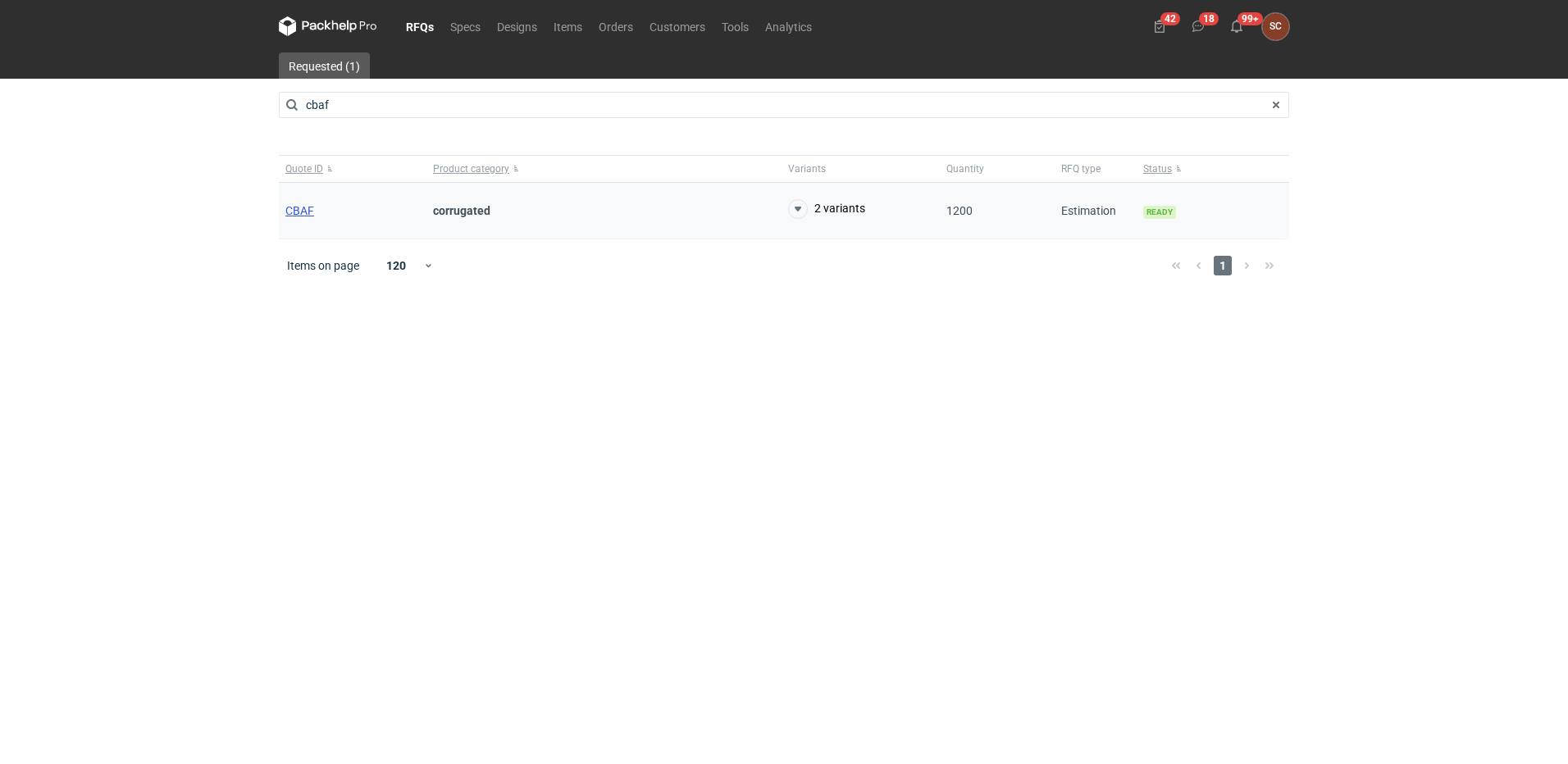
click at [306, 209] on span "CBAF" at bounding box center [299, 210] width 29 height 13
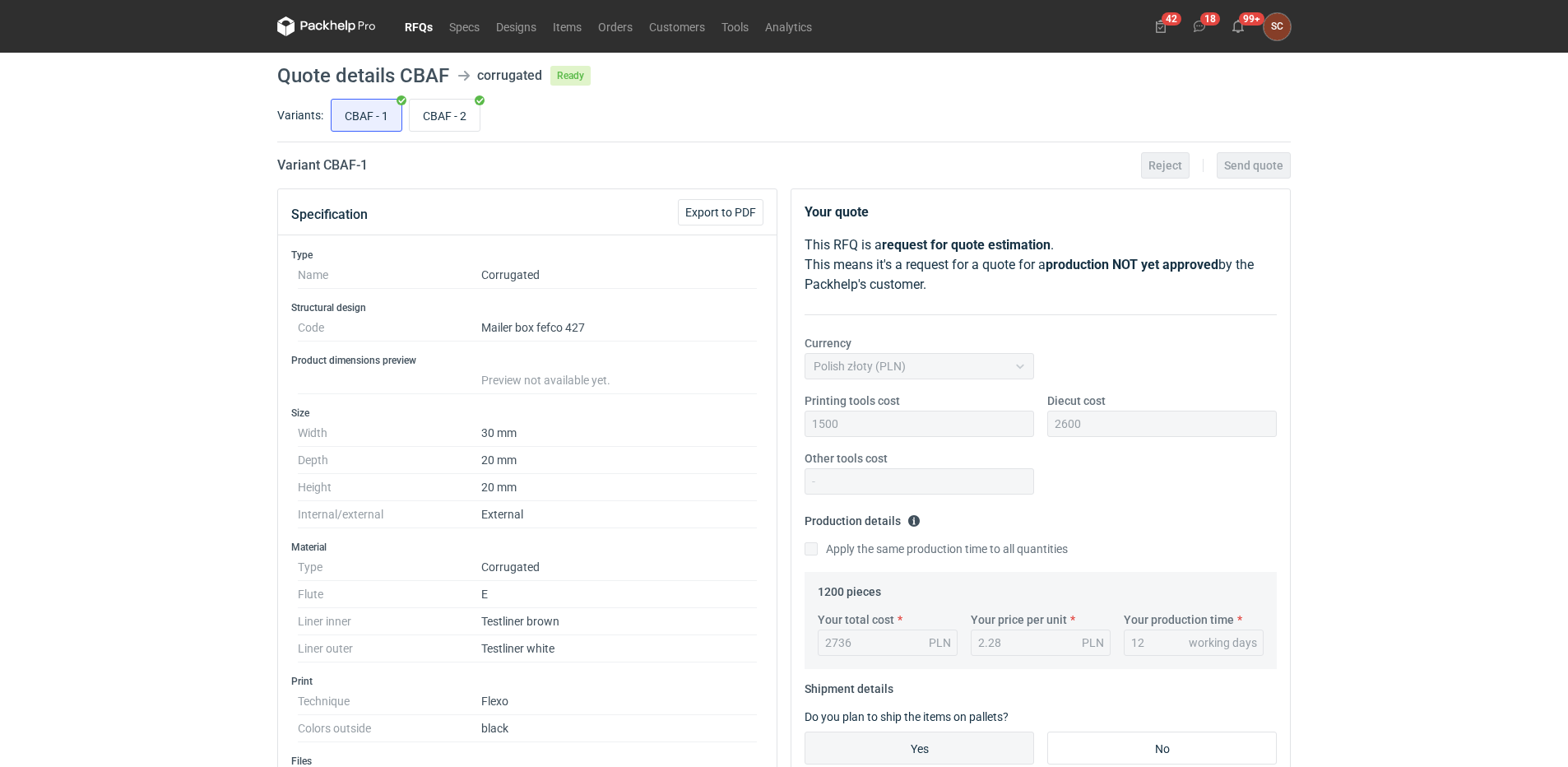
click at [425, 23] on link "RFQs" at bounding box center [418, 27] width 45 height 20
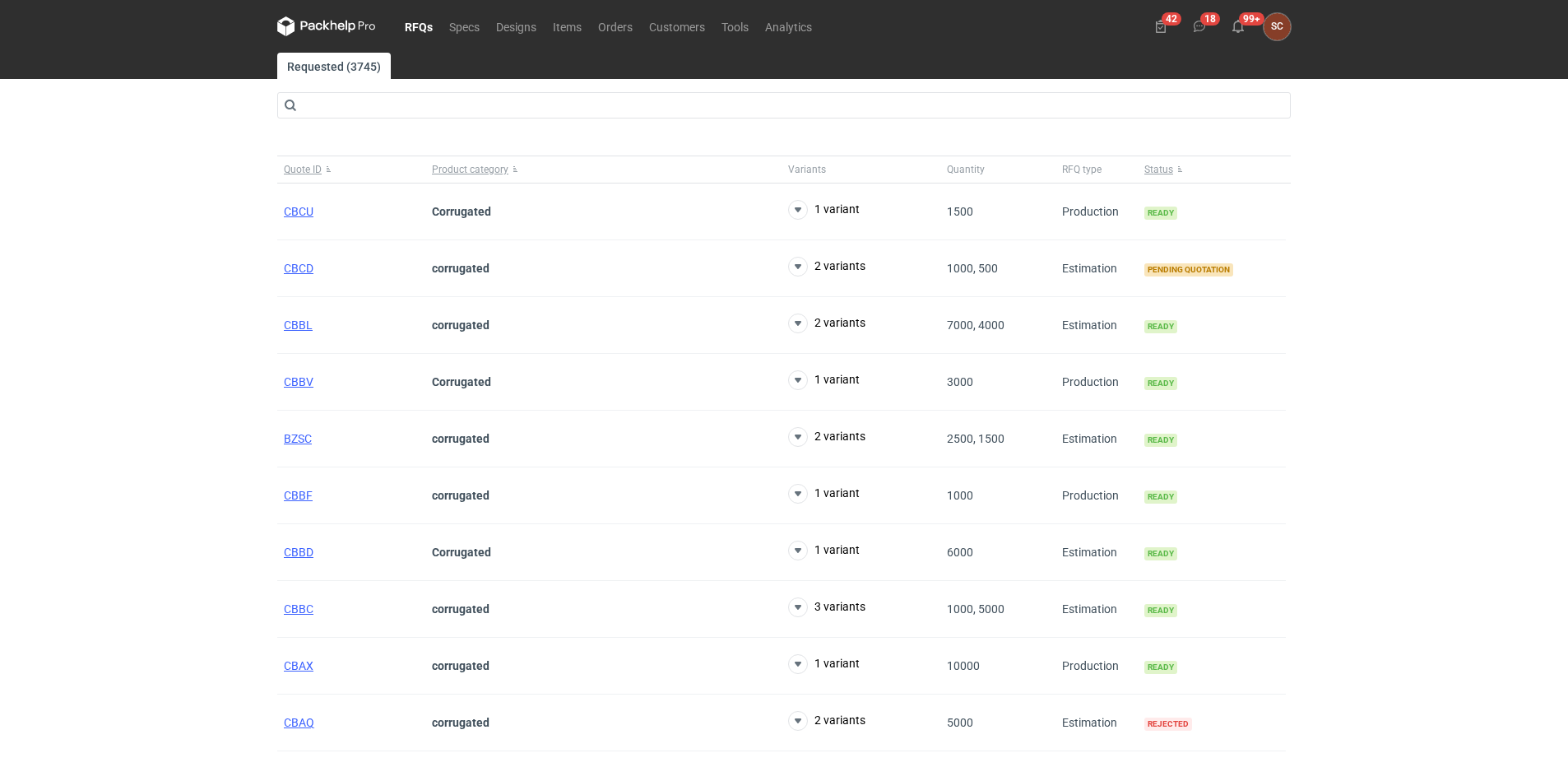
click at [1417, 265] on div "RFQs Specs Designs Items Orders Customers Tools Analytics 42 18 99+ SC [PERSON_…" at bounding box center [784, 384] width 1568 height 767
click at [412, 18] on link "RFQs" at bounding box center [418, 27] width 45 height 20
click at [620, 28] on link "Orders" at bounding box center [615, 27] width 51 height 20
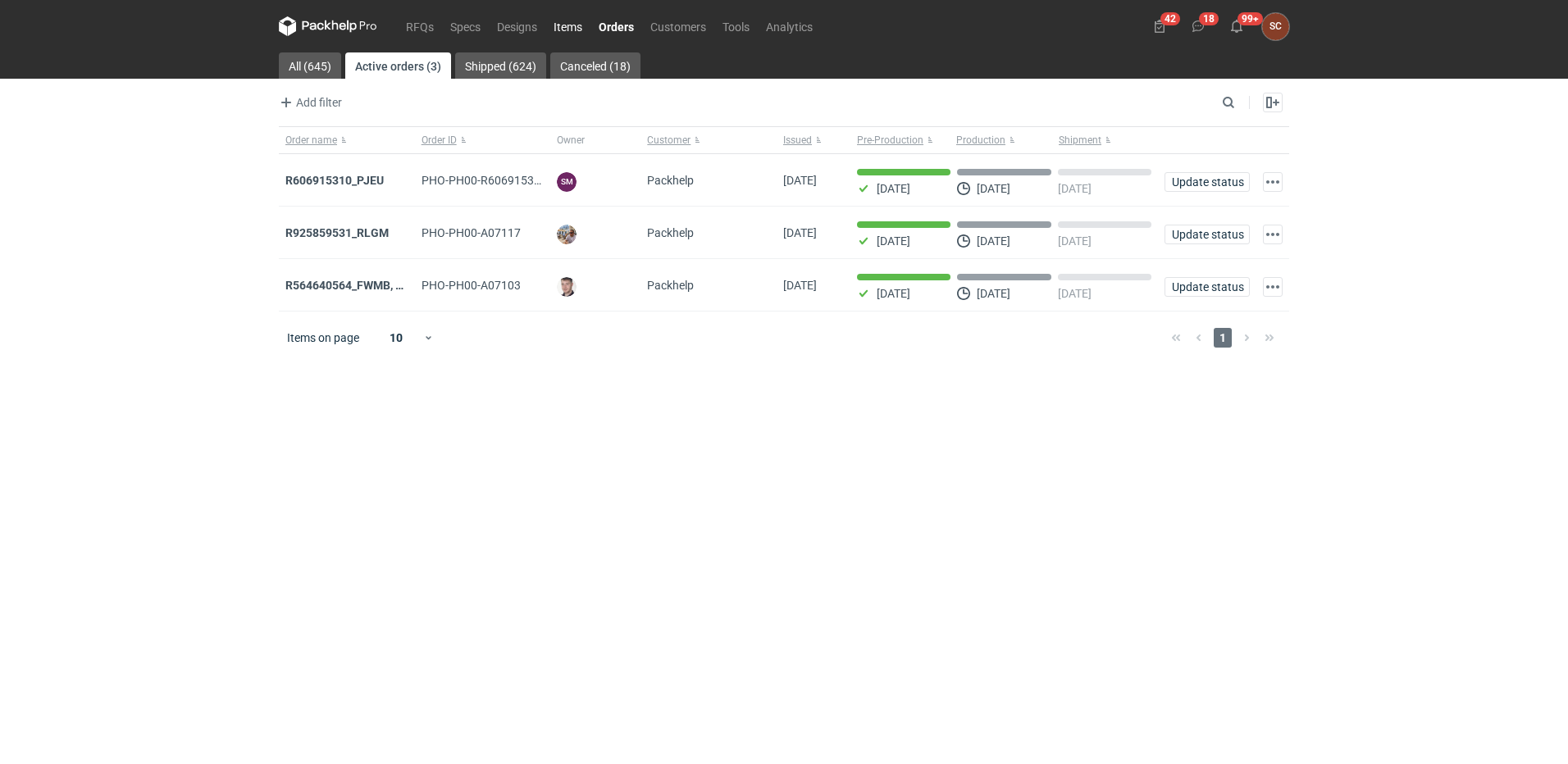
click at [567, 25] on link "Items" at bounding box center [568, 27] width 45 height 20
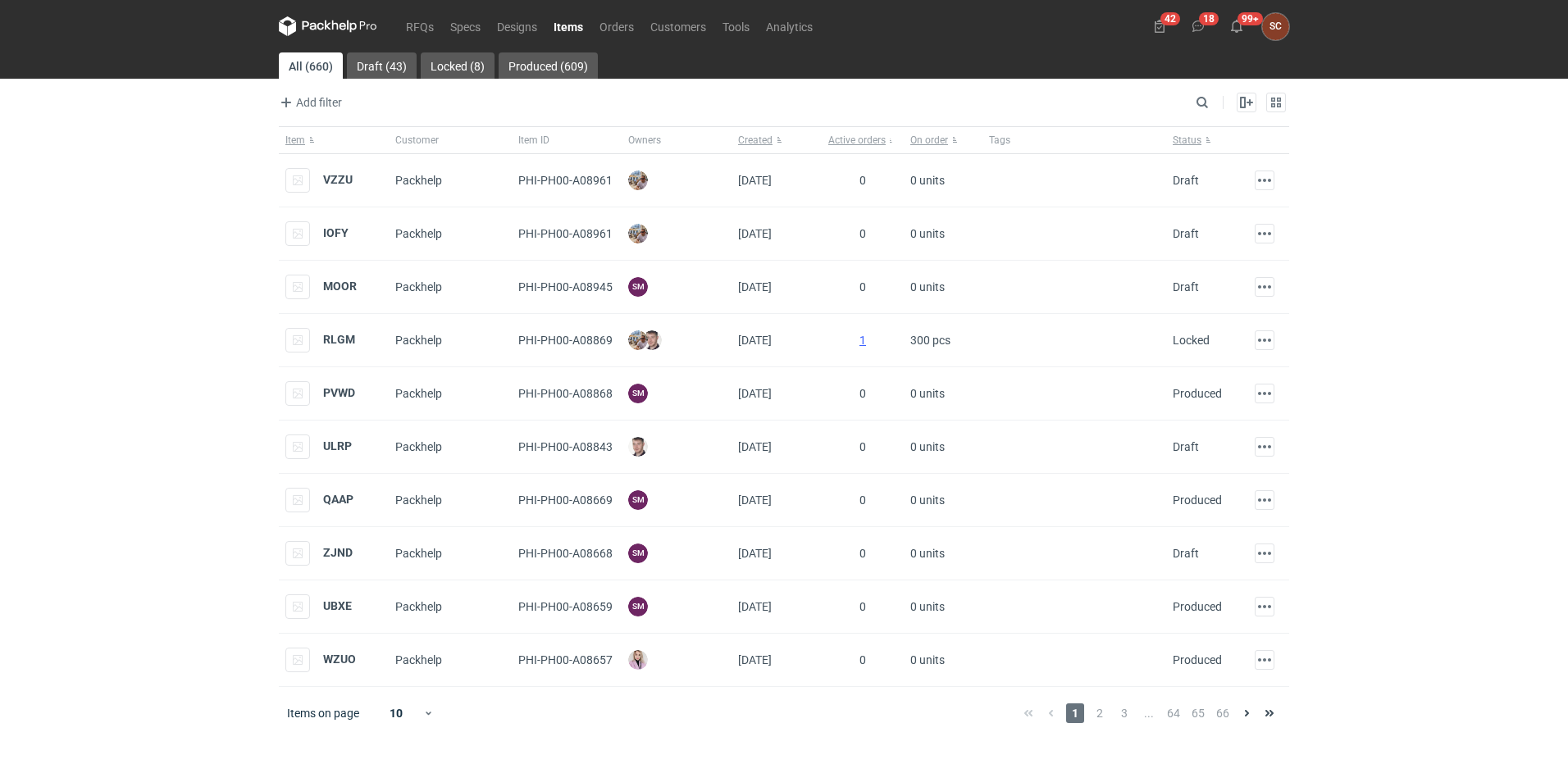
click at [574, 23] on link "Items" at bounding box center [568, 27] width 46 height 20
click at [338, 181] on strong "VZZU" at bounding box center [338, 179] width 30 height 13
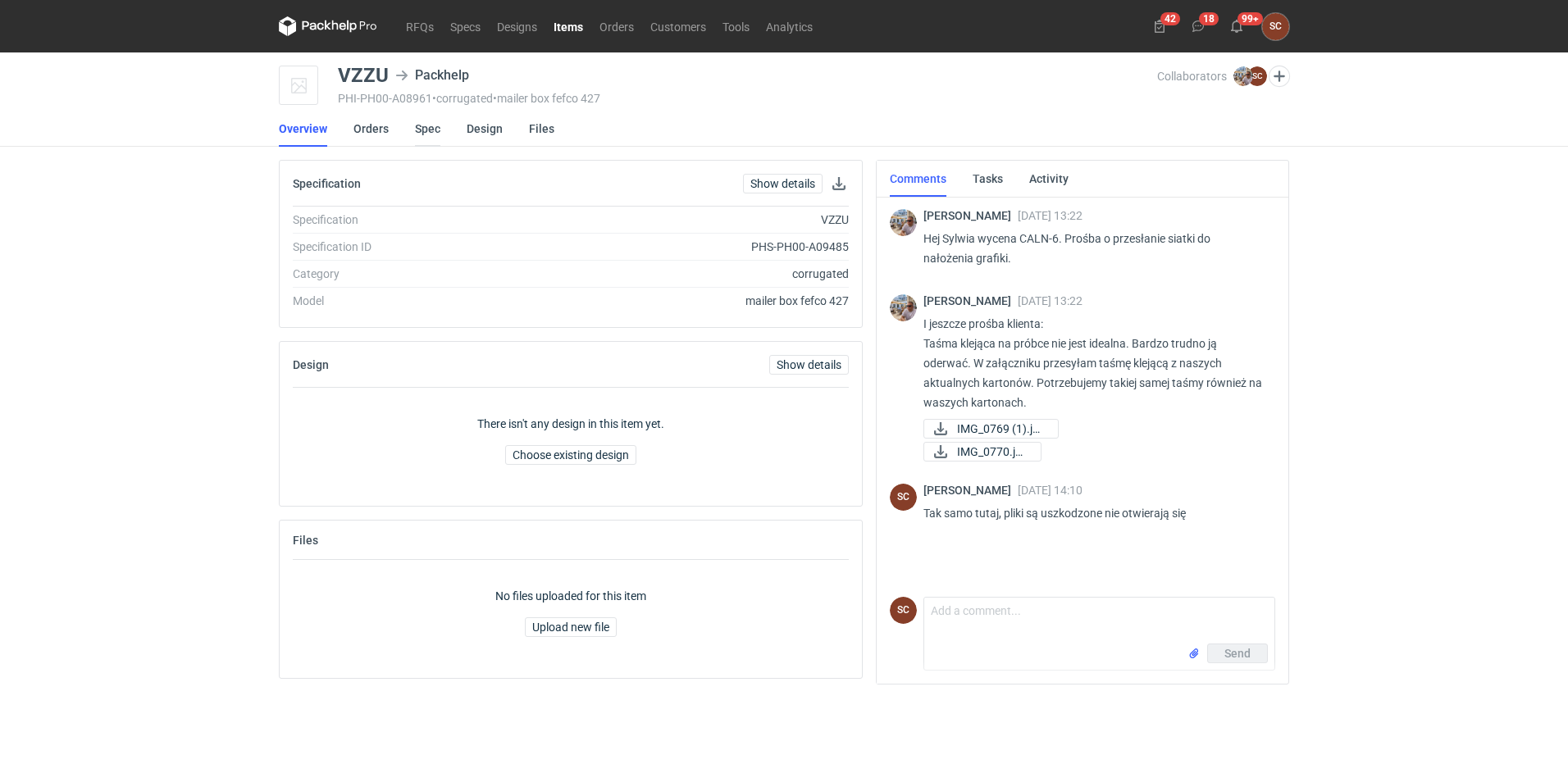
click at [424, 131] on link "Spec" at bounding box center [428, 128] width 26 height 37
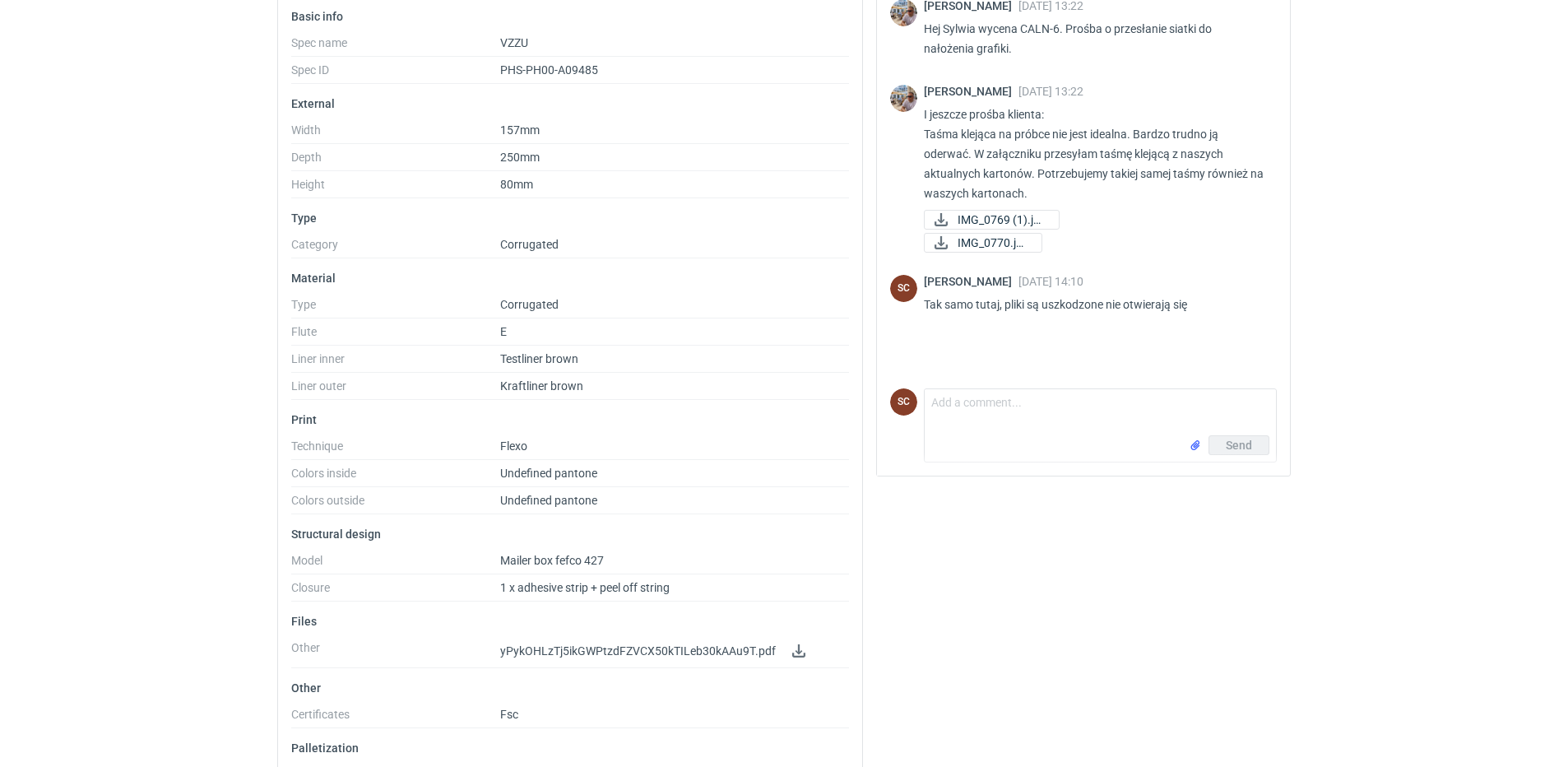
scroll to position [260, 0]
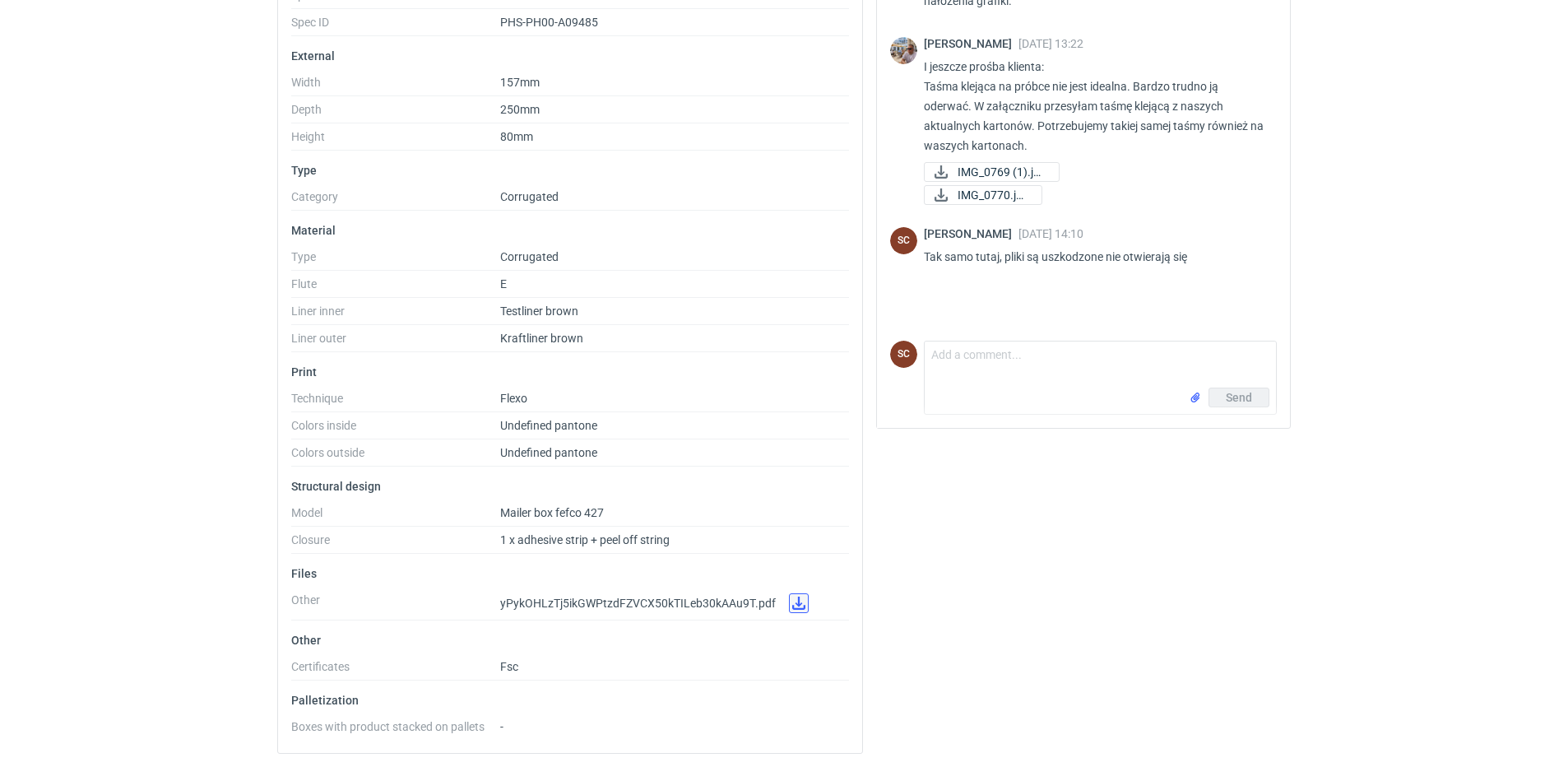
click at [795, 605] on link at bounding box center [799, 603] width 20 height 20
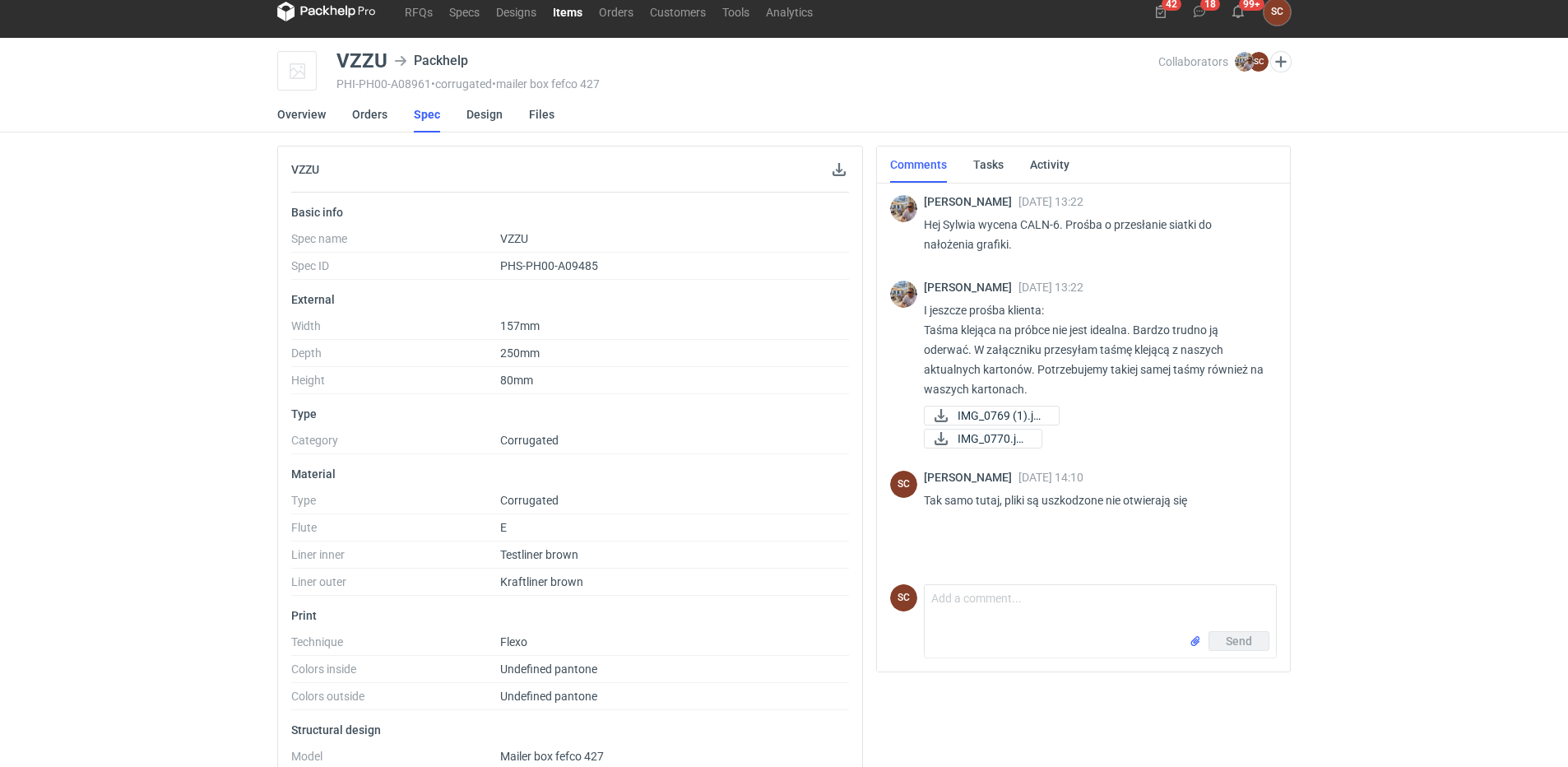
scroll to position [0, 0]
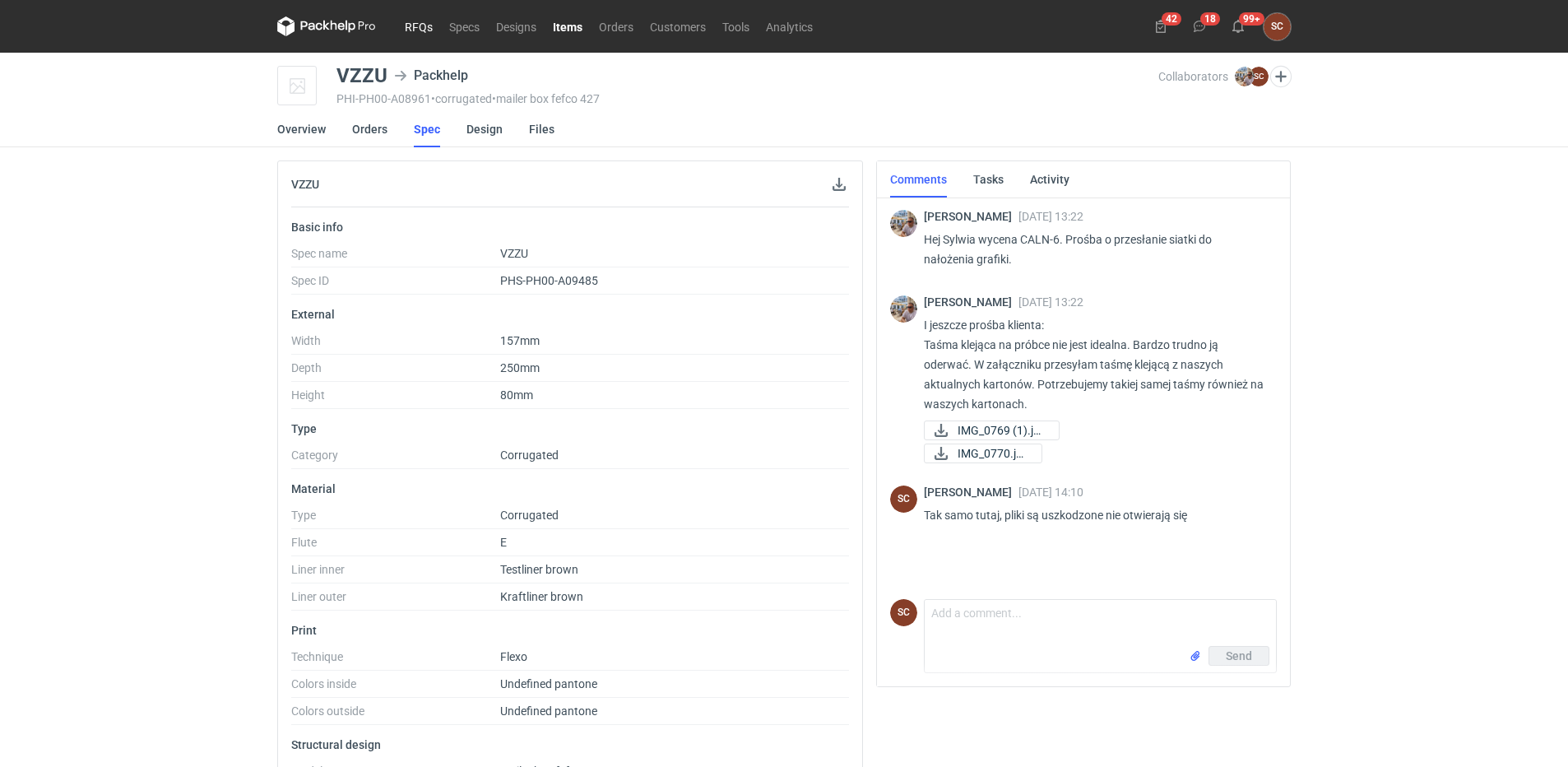
click at [403, 27] on link "RFQs" at bounding box center [418, 27] width 45 height 20
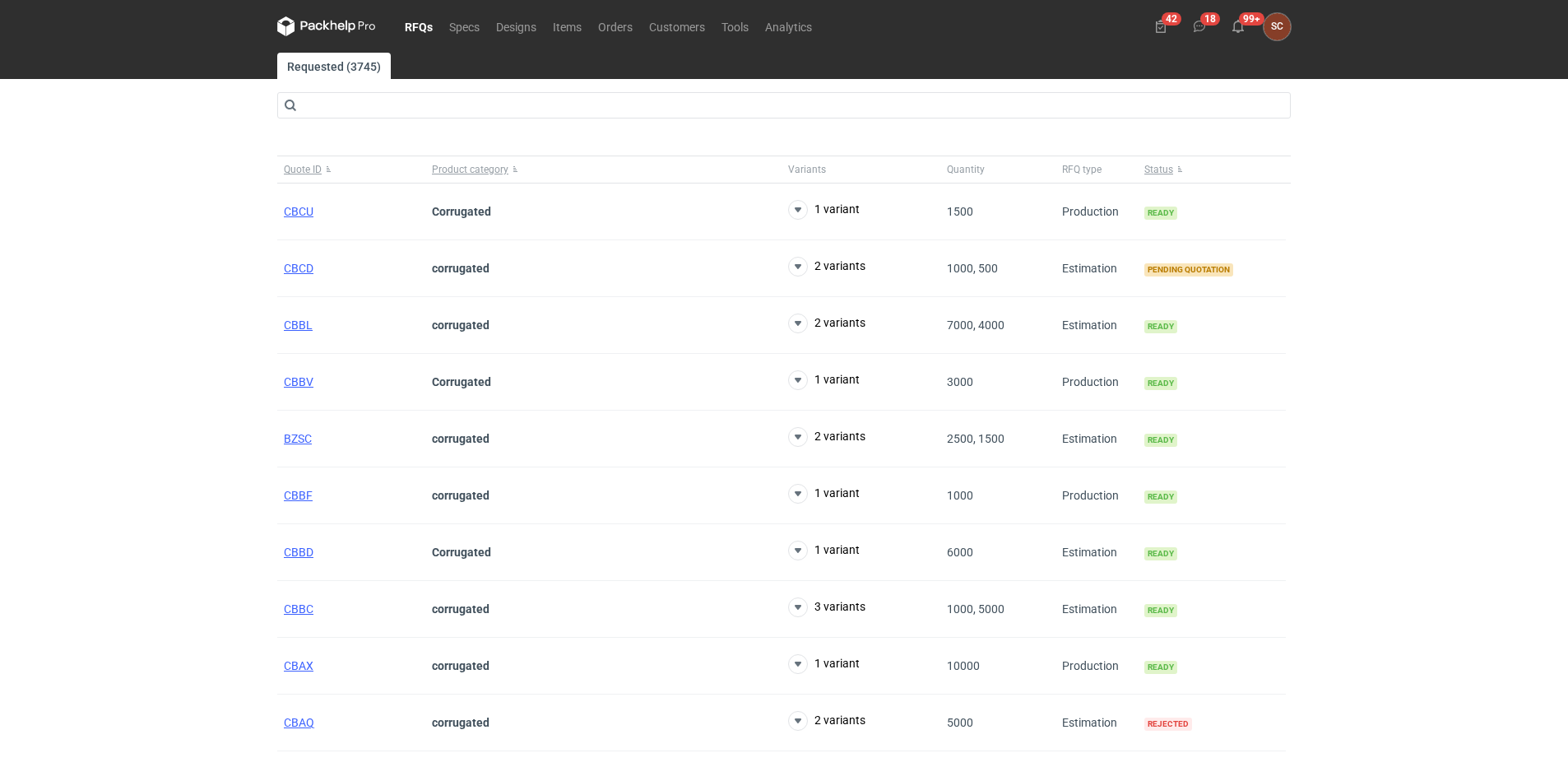
click at [1348, 345] on div "RFQs Specs Designs Items Orders Customers Tools Analytics 42 18 99+ SC [PERSON_…" at bounding box center [784, 384] width 1568 height 767
click at [306, 267] on span "CBCD" at bounding box center [299, 268] width 30 height 13
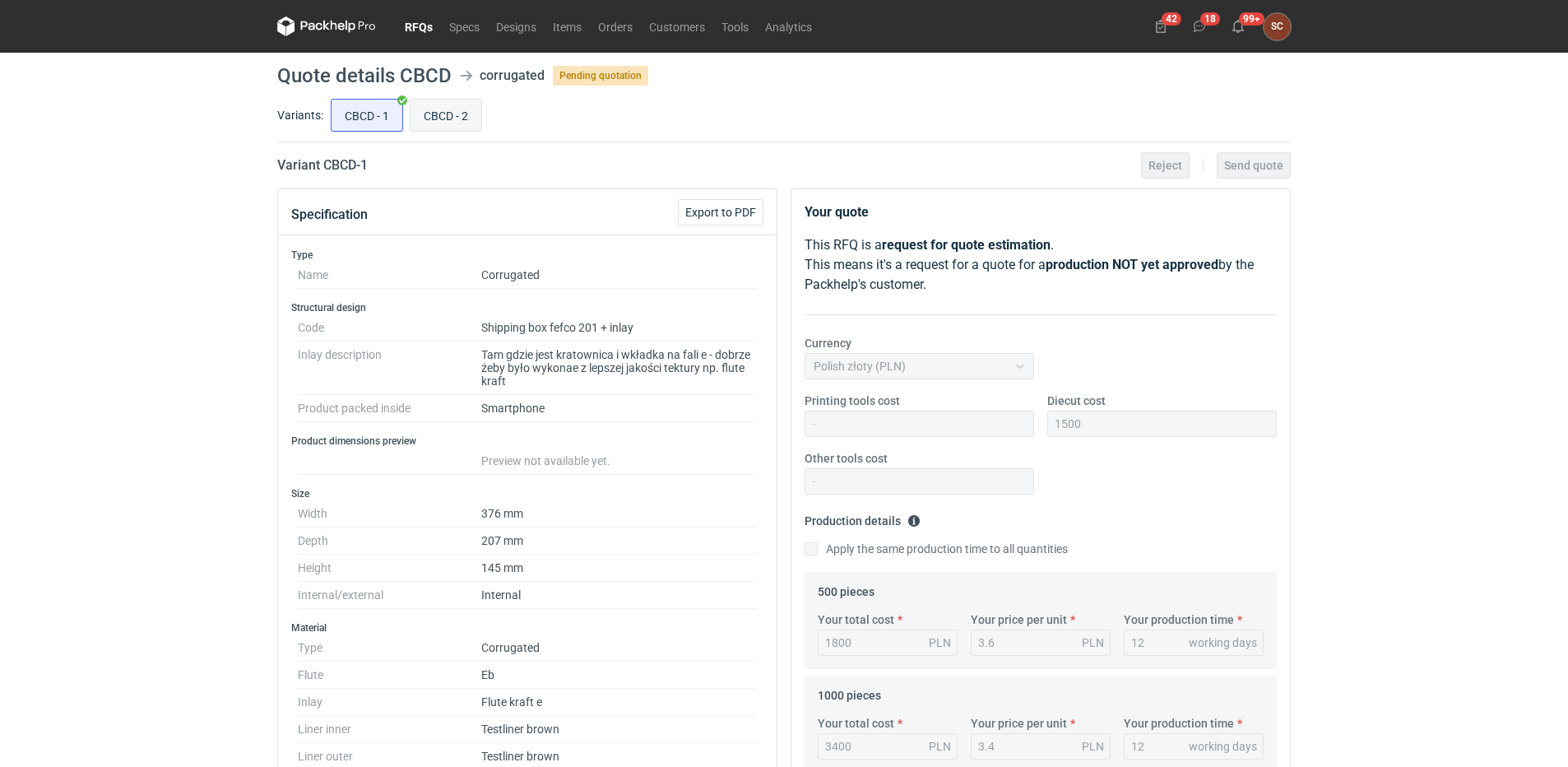
click at [441, 105] on input "CBCD - 2" at bounding box center [445, 116] width 70 height 32
radio input "true"
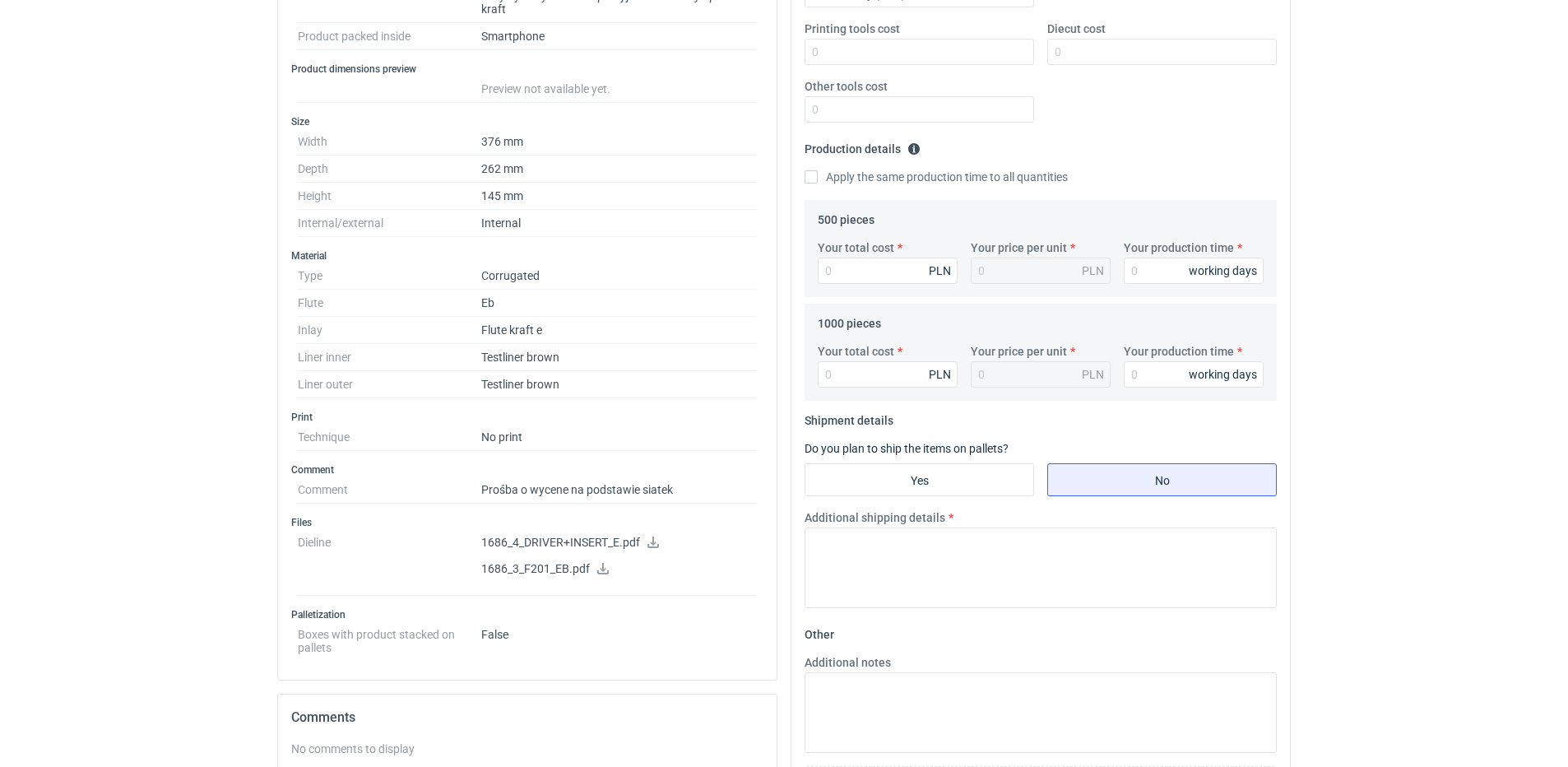
scroll to position [411, 0]
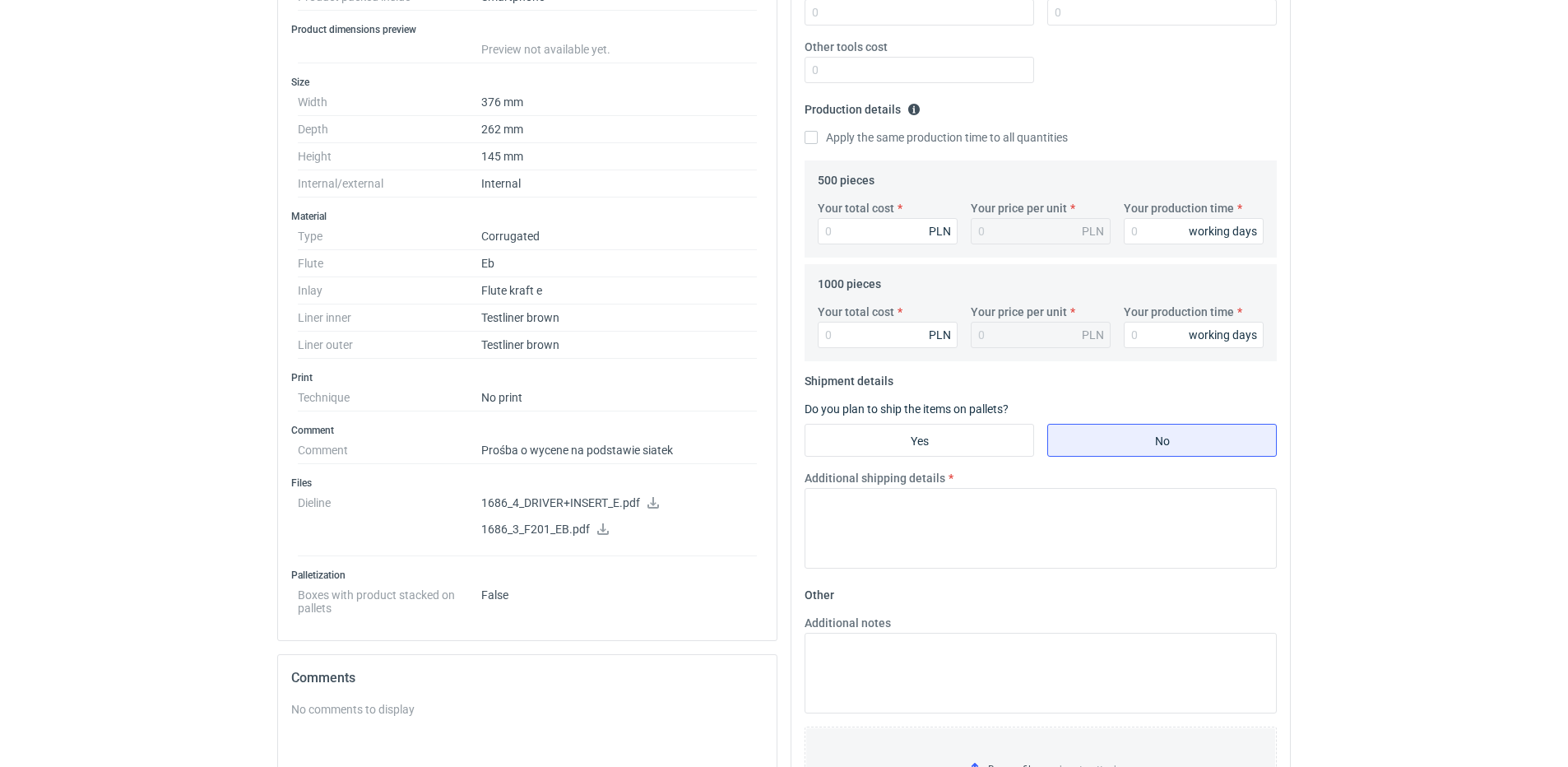
click at [599, 526] on icon at bounding box center [602, 529] width 13 height 12
click at [654, 494] on dd "1686_4_DRIVER+INSERT_E.pdf 1686_3_F201_EB.pdf" at bounding box center [619, 522] width 275 height 66
click at [653, 505] on icon at bounding box center [653, 503] width 13 height 12
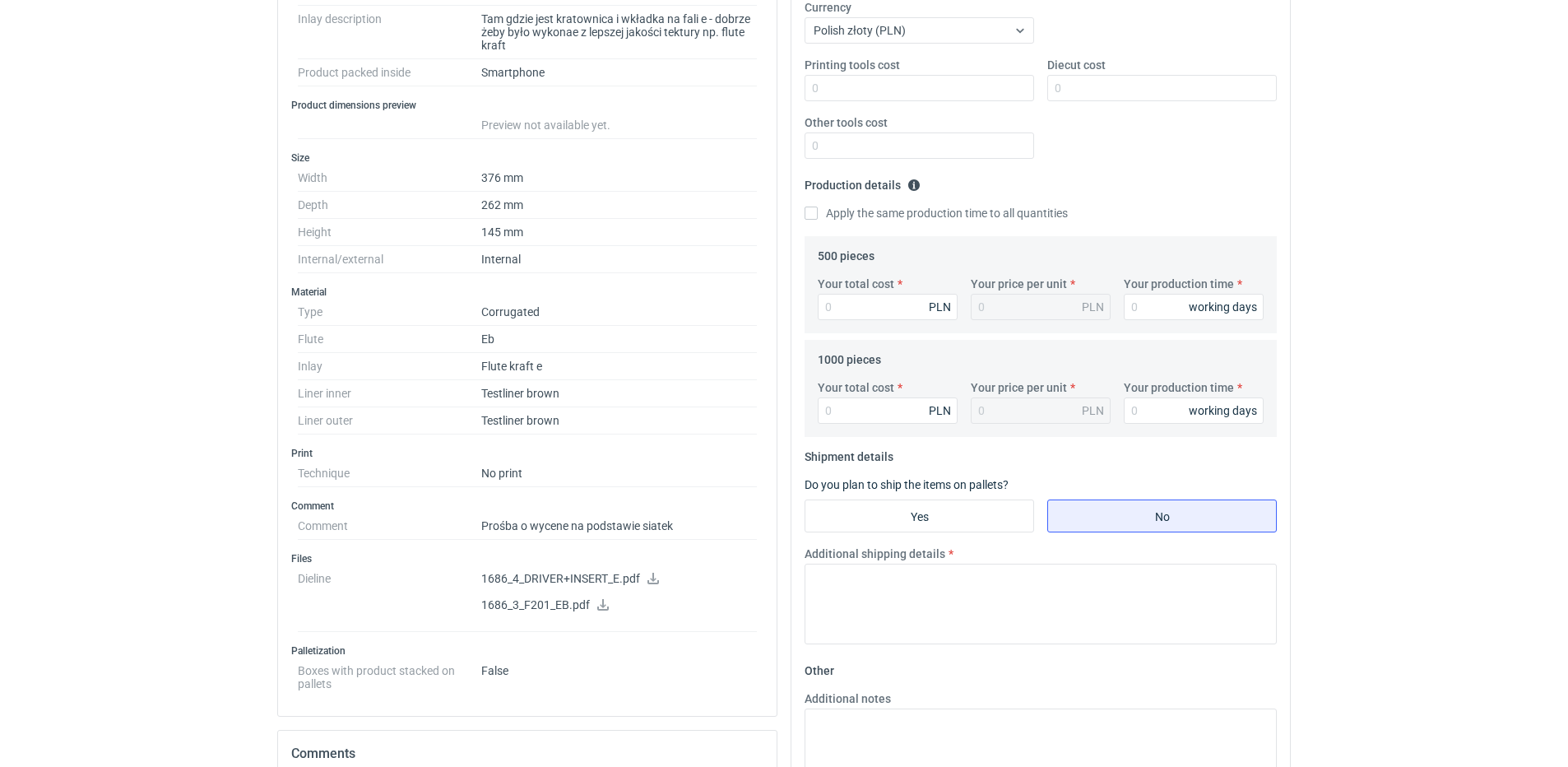
scroll to position [247, 0]
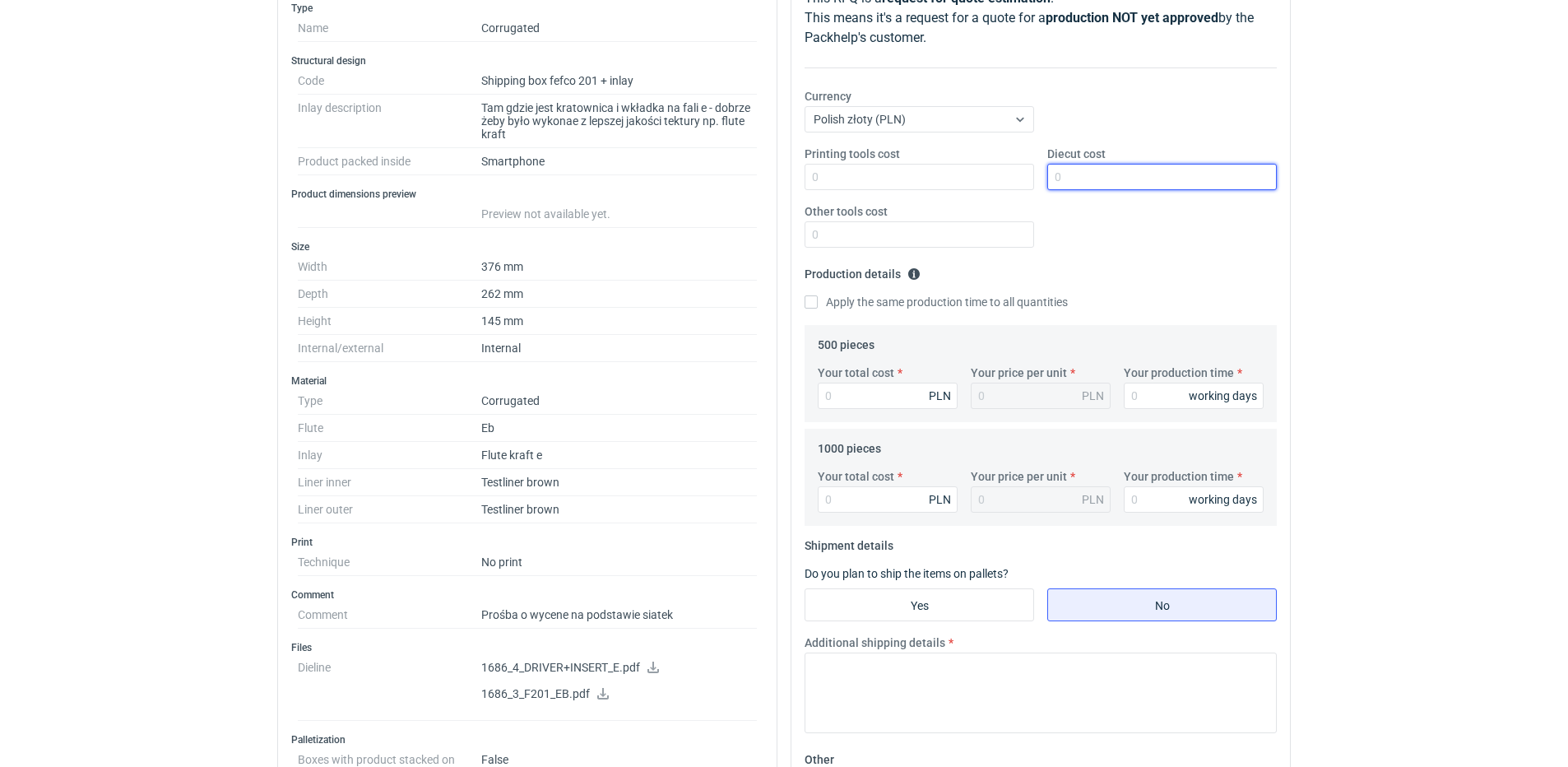
click at [1077, 176] on input "Diecut cost" at bounding box center [1162, 176] width 230 height 27
type input "2000"
click at [1102, 258] on div "Printing tools cost Diecut cost 2000 Other tools cost" at bounding box center [1041, 203] width 485 height 115
click at [814, 298] on input "Apply the same production time to all quantities" at bounding box center [810, 301] width 13 height 13
checkbox input "true"
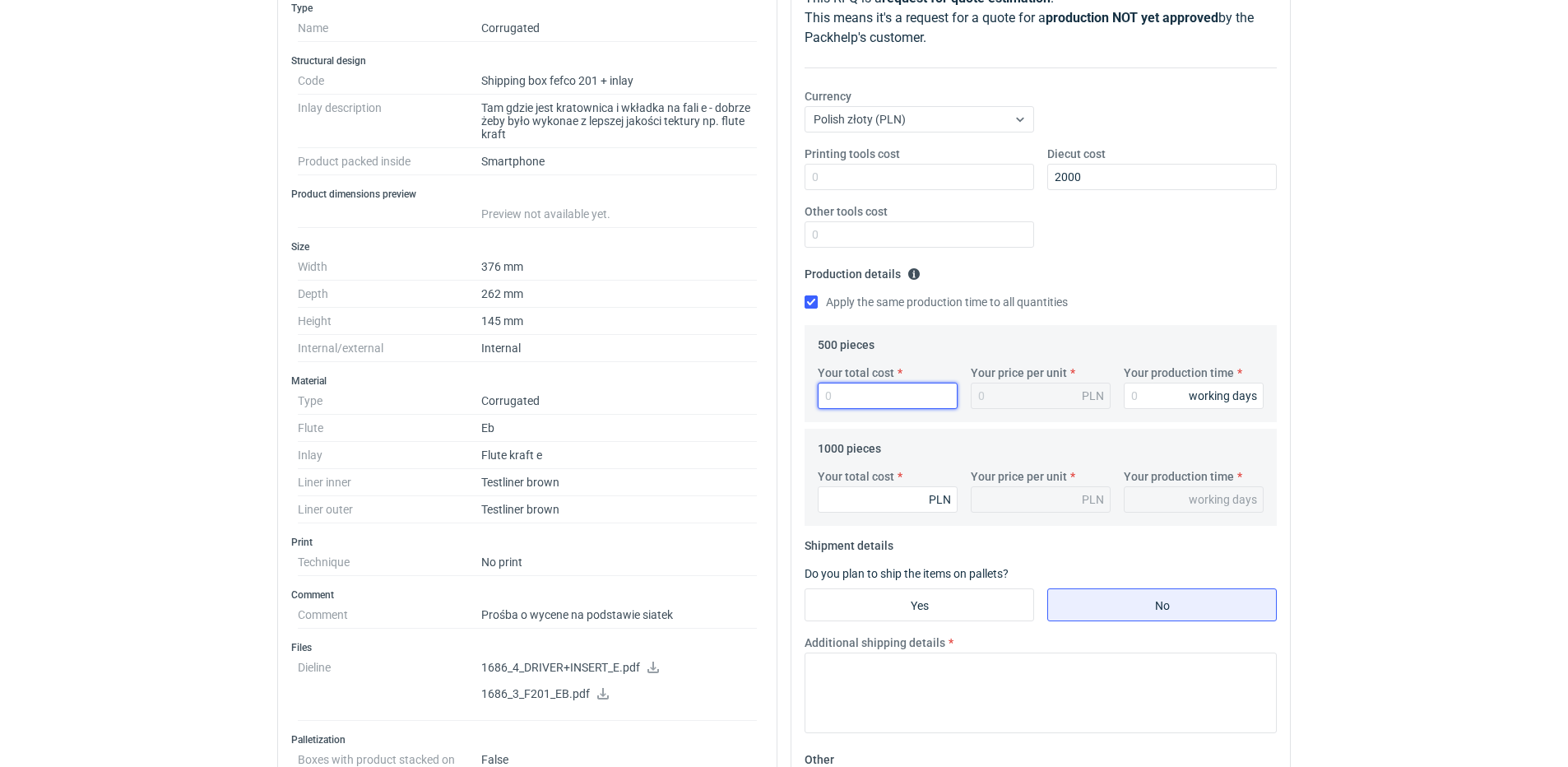
click at [851, 386] on input "Your total cost" at bounding box center [888, 395] width 140 height 27
type input "1800"
type input "3.6"
type input "1800"
click at [1239, 228] on div "Printing tools cost Diecut cost 2000 Other tools cost" at bounding box center [1041, 203] width 485 height 115
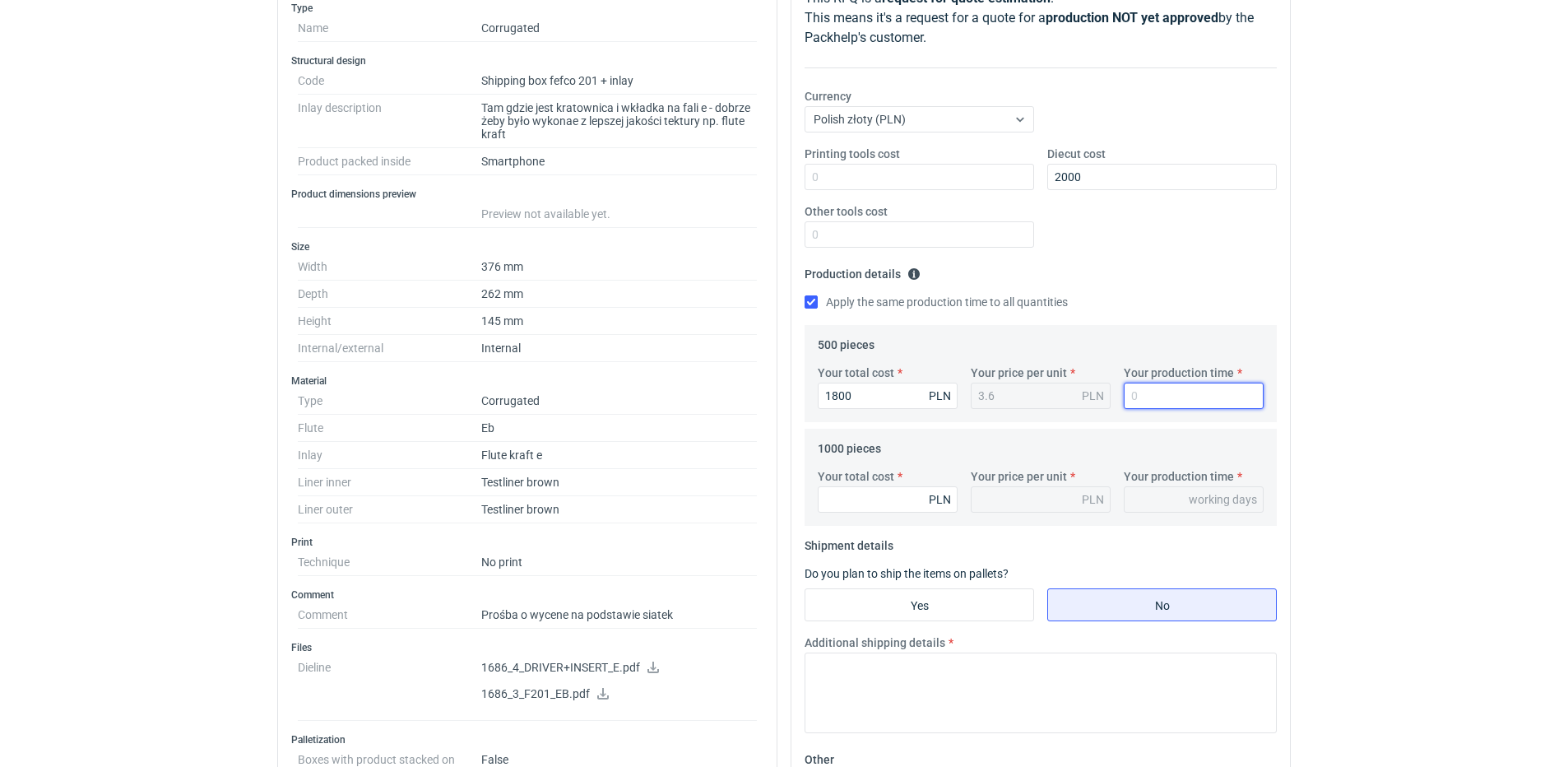
click at [1135, 387] on input "Your production time" at bounding box center [1194, 395] width 140 height 27
type input "1"
type input "12"
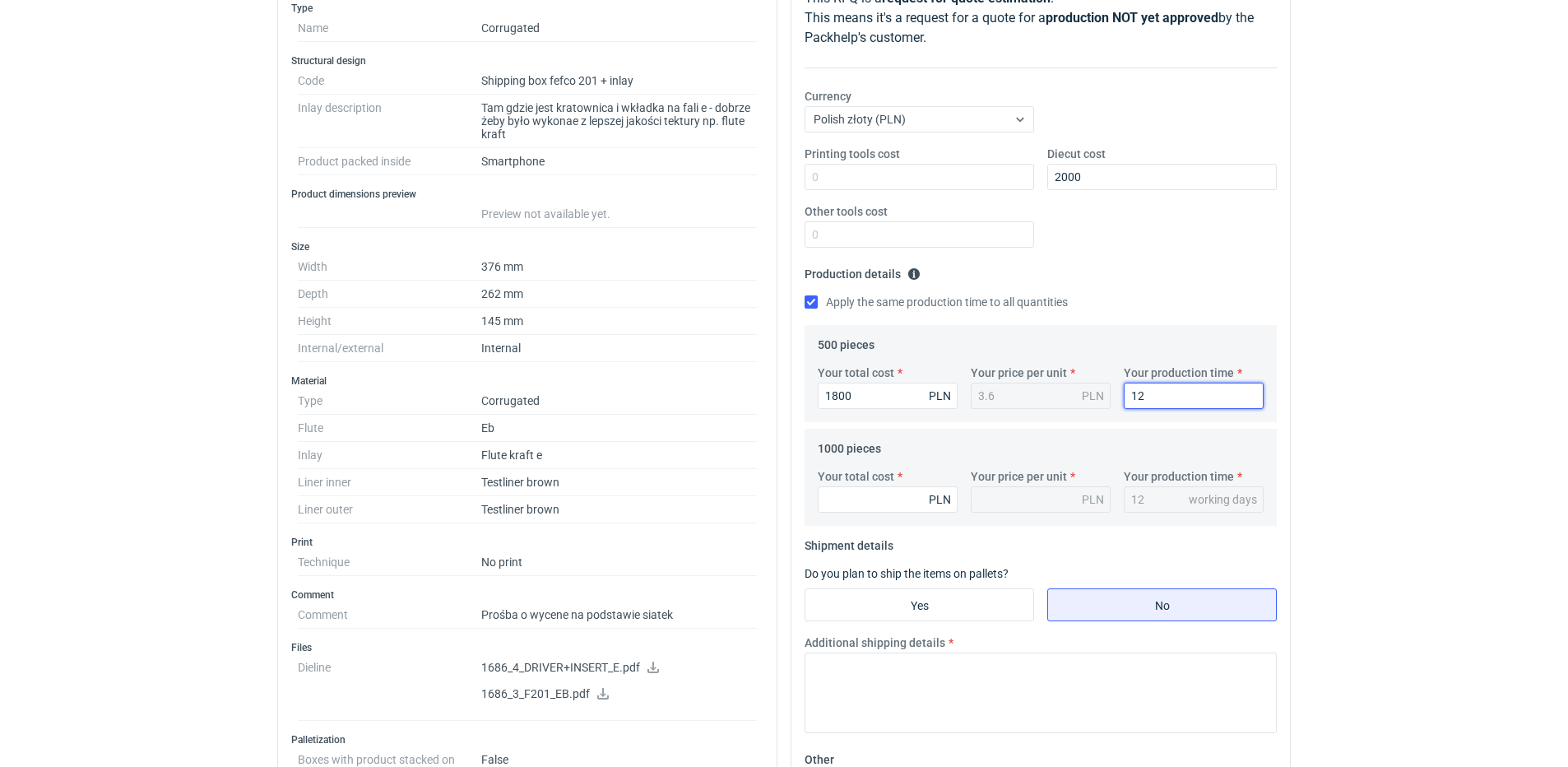
type input "12"
drag, startPoint x: 1188, startPoint y: 265, endPoint x: 1178, endPoint y: 266, distance: 10.0
click at [1183, 266] on fieldset "Production details Please provide the expected time of production in working da…" at bounding box center [1040, 292] width 472 height 64
click at [843, 497] on input "Your total cost" at bounding box center [888, 499] width 140 height 27
type input "3500"
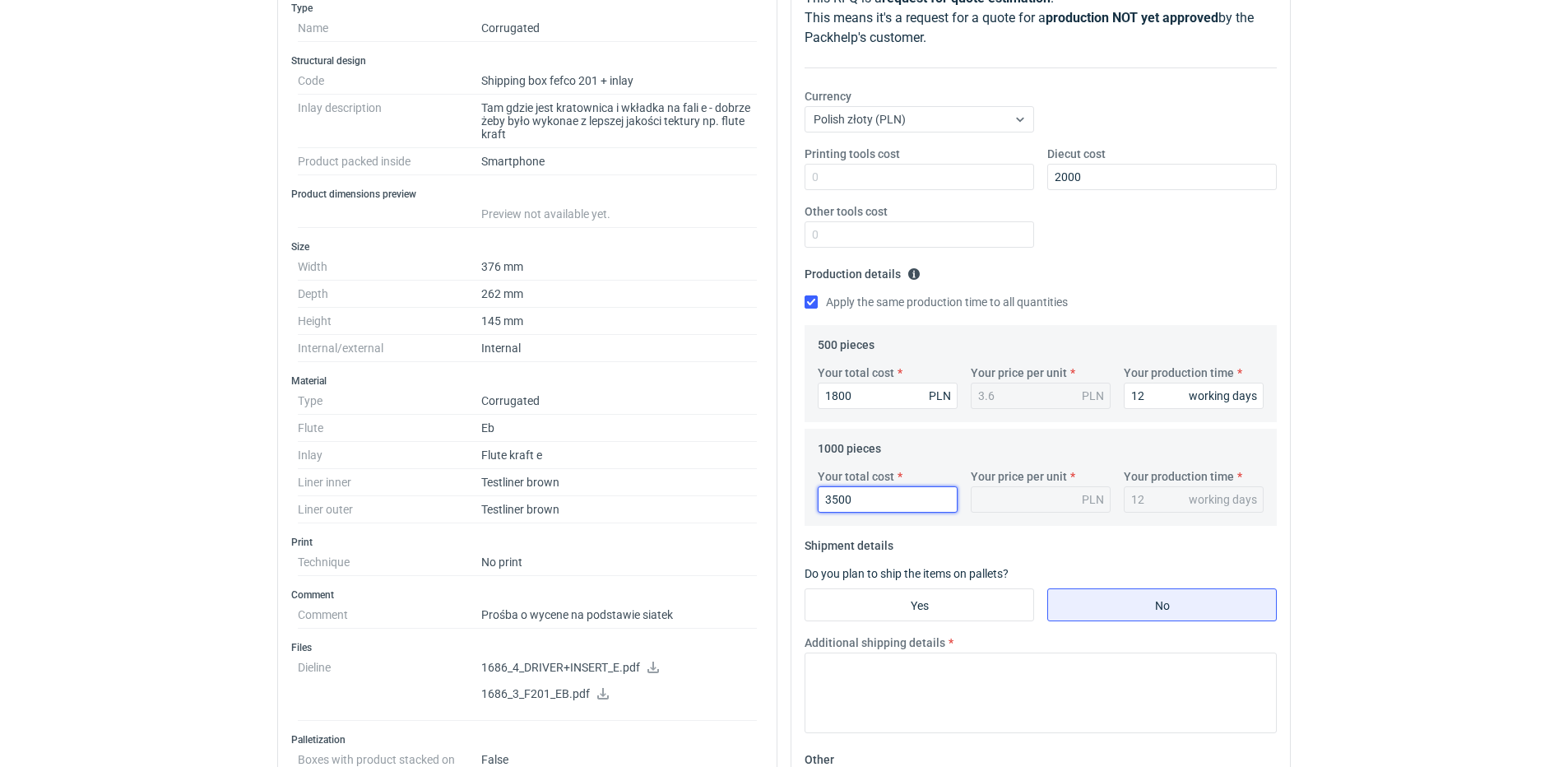
type input "3.5"
type input "3500"
click at [1081, 251] on div "Printing tools cost Diecut cost 2000 Other tools cost" at bounding box center [1041, 203] width 485 height 115
click at [914, 606] on input "Yes" at bounding box center [919, 605] width 228 height 32
radio input "true"
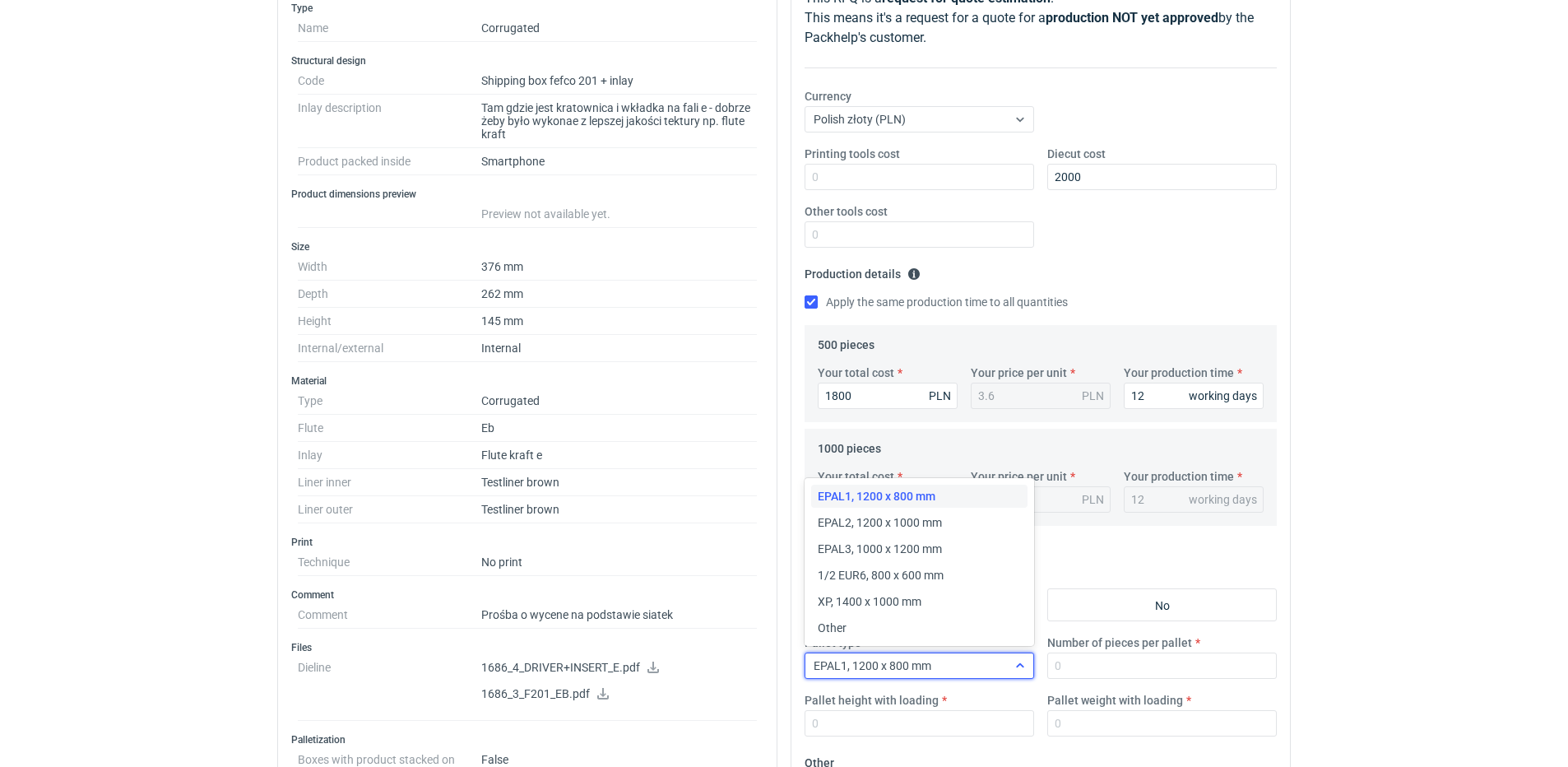
click at [1022, 659] on icon at bounding box center [1019, 665] width 13 height 13
click at [947, 520] on div "EPAL2, 1200 x 1000 mm" at bounding box center [919, 522] width 203 height 17
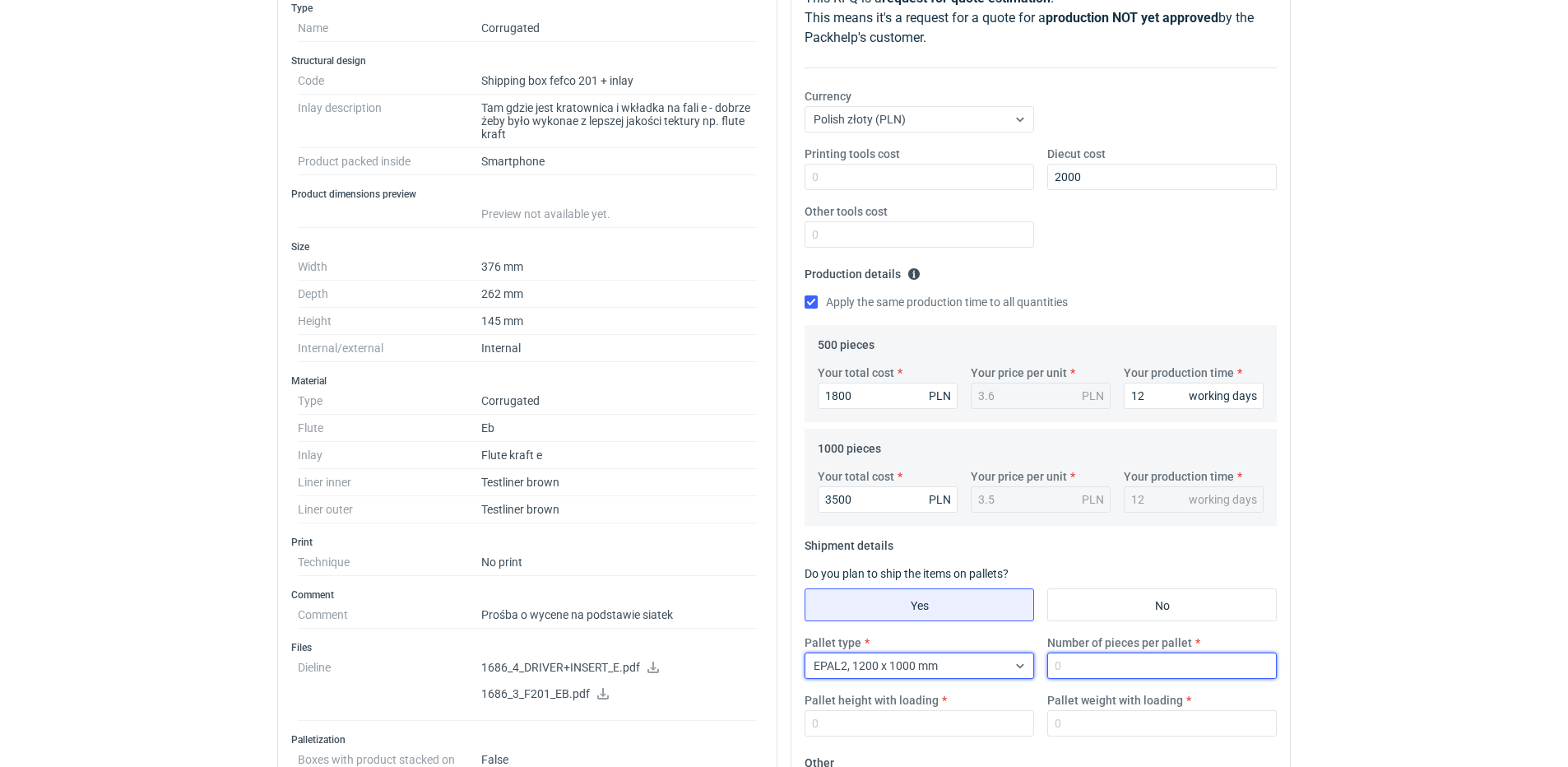
click at [1087, 663] on input "Number of pieces per pallet" at bounding box center [1162, 666] width 230 height 27
type input "200"
click at [1280, 281] on div "Your quote This RFQ is a request for quote estimation . This means it's a reque…" at bounding box center [1040, 475] width 498 height 1064
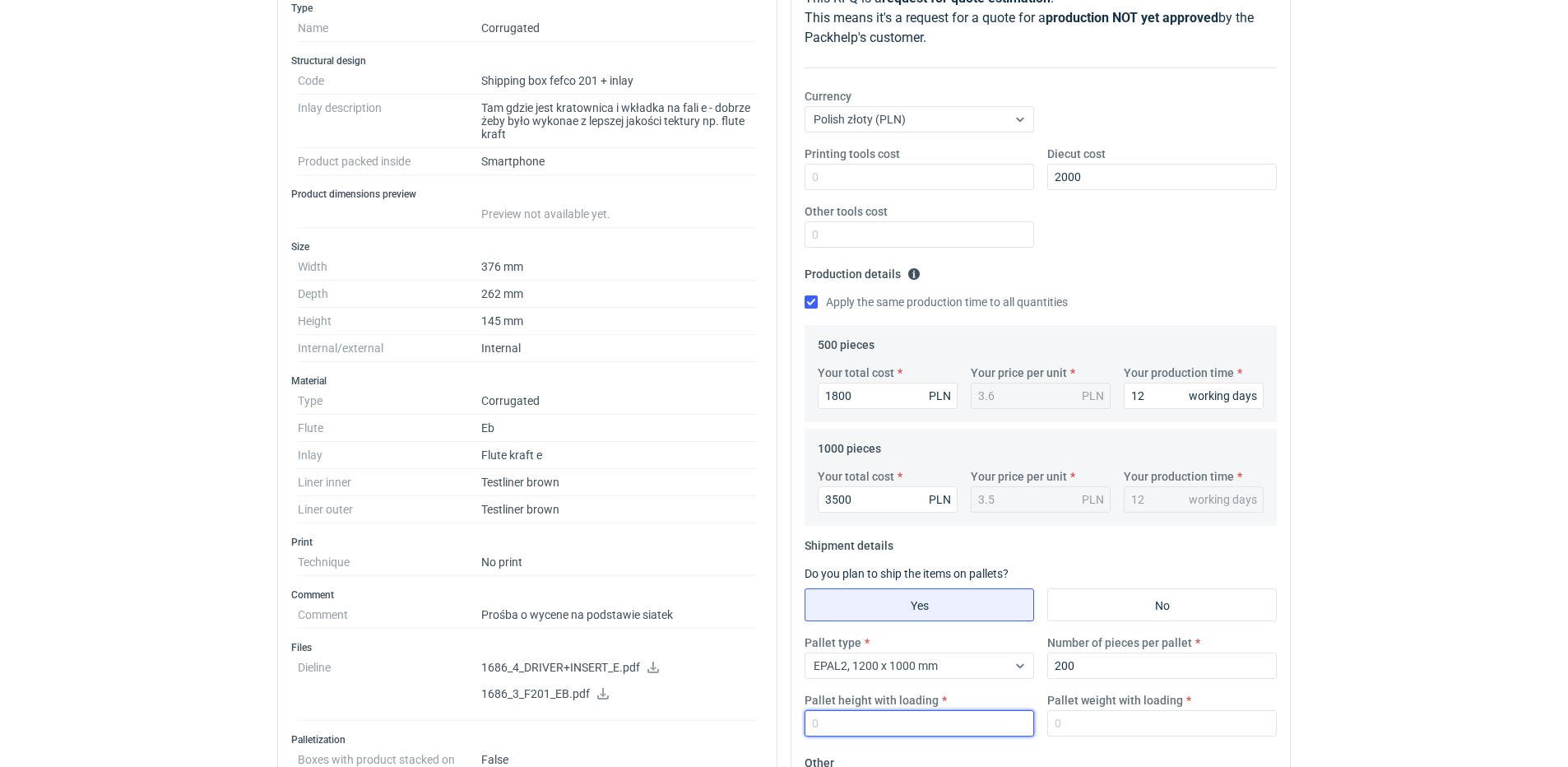
click at [848, 715] on input "Pallet height with loading" at bounding box center [919, 723] width 230 height 27
type input "1800"
click at [1099, 719] on input "Pallet weight with loading" at bounding box center [1162, 723] width 230 height 27
click at [1113, 726] on input "Pallet weight with loading" at bounding box center [1162, 723] width 230 height 27
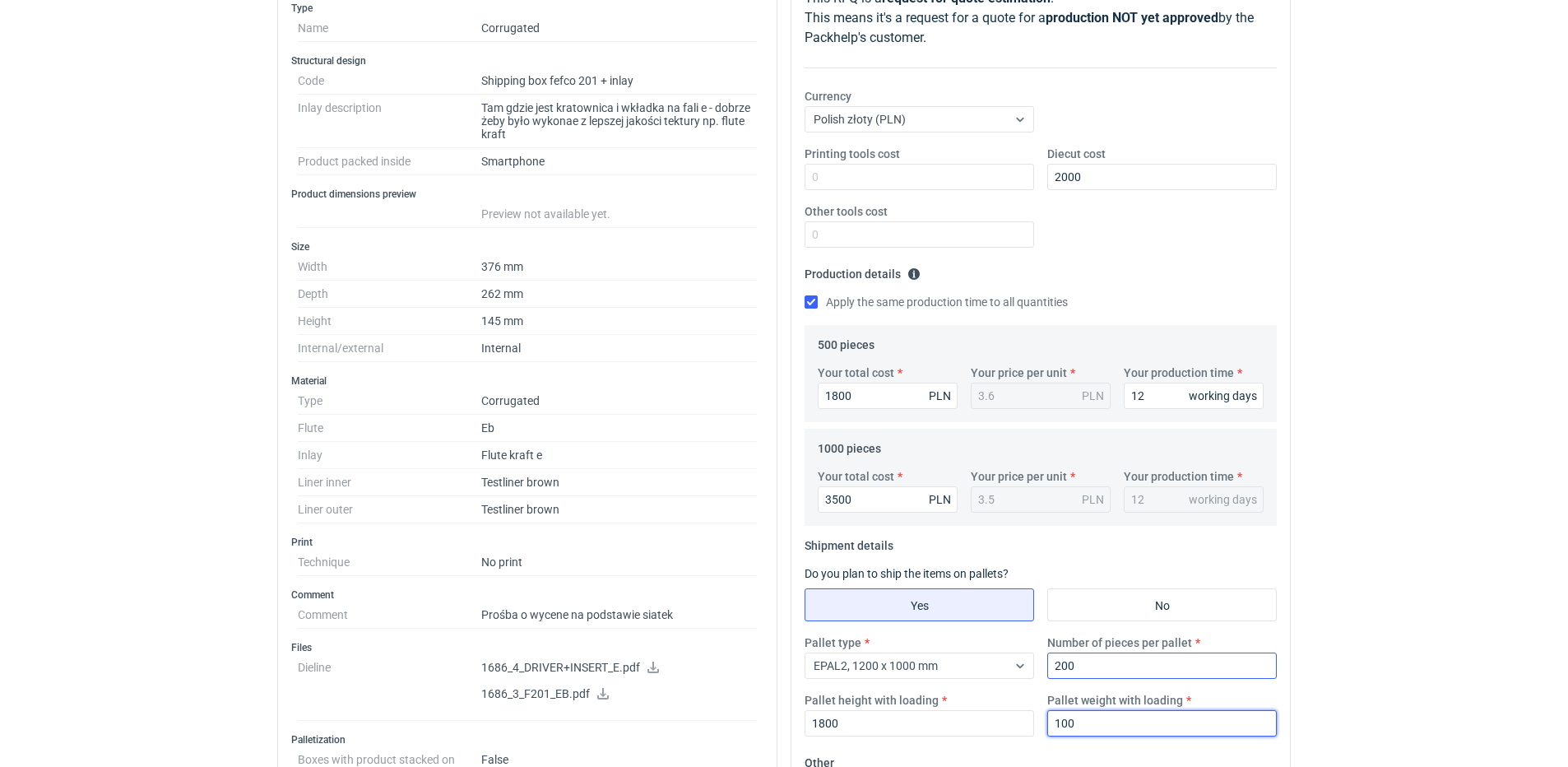
type input "100"
drag, startPoint x: 1092, startPoint y: 664, endPoint x: 783, endPoint y: 677, distance: 309.3
click at [783, 676] on div "Specification Export to PDF Type Name Corrugated Structural design Code Shippin…" at bounding box center [784, 578] width 1027 height 1272
type input "400"
click at [1110, 270] on fieldset "Production details Please provide the expected time of production in working da…" at bounding box center [1040, 292] width 472 height 64
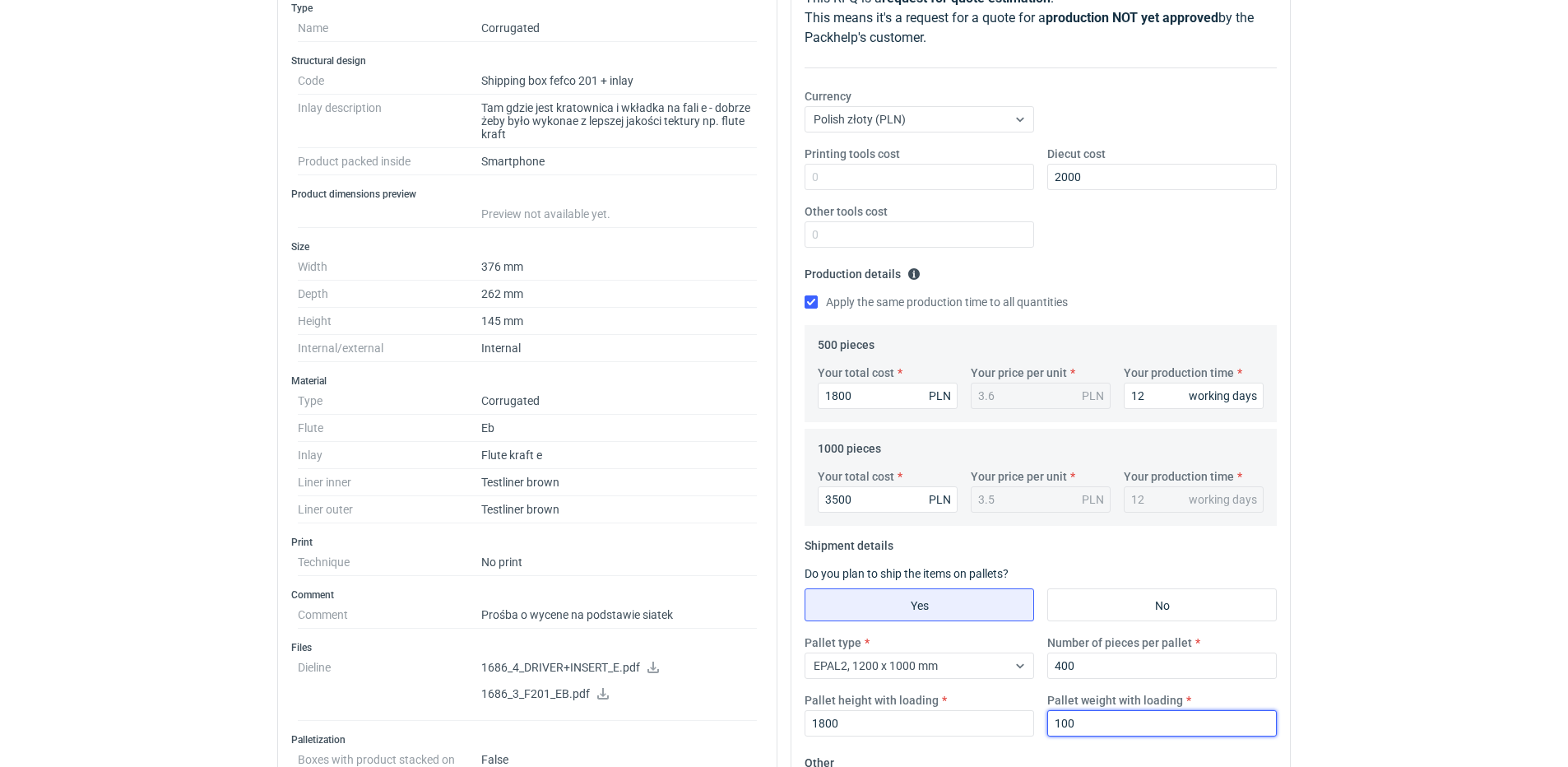
drag, startPoint x: 1105, startPoint y: 723, endPoint x: 940, endPoint y: 746, distance: 166.6
click at [940, 746] on div "Pallet type EPAL2, 1200 x 1000 mm Number of pieces per pallet 400 Pallet height…" at bounding box center [1041, 692] width 485 height 115
type input "150"
click at [1165, 225] on div "Printing tools cost Diecut cost 2000 Other tools cost" at bounding box center [1041, 203] width 485 height 115
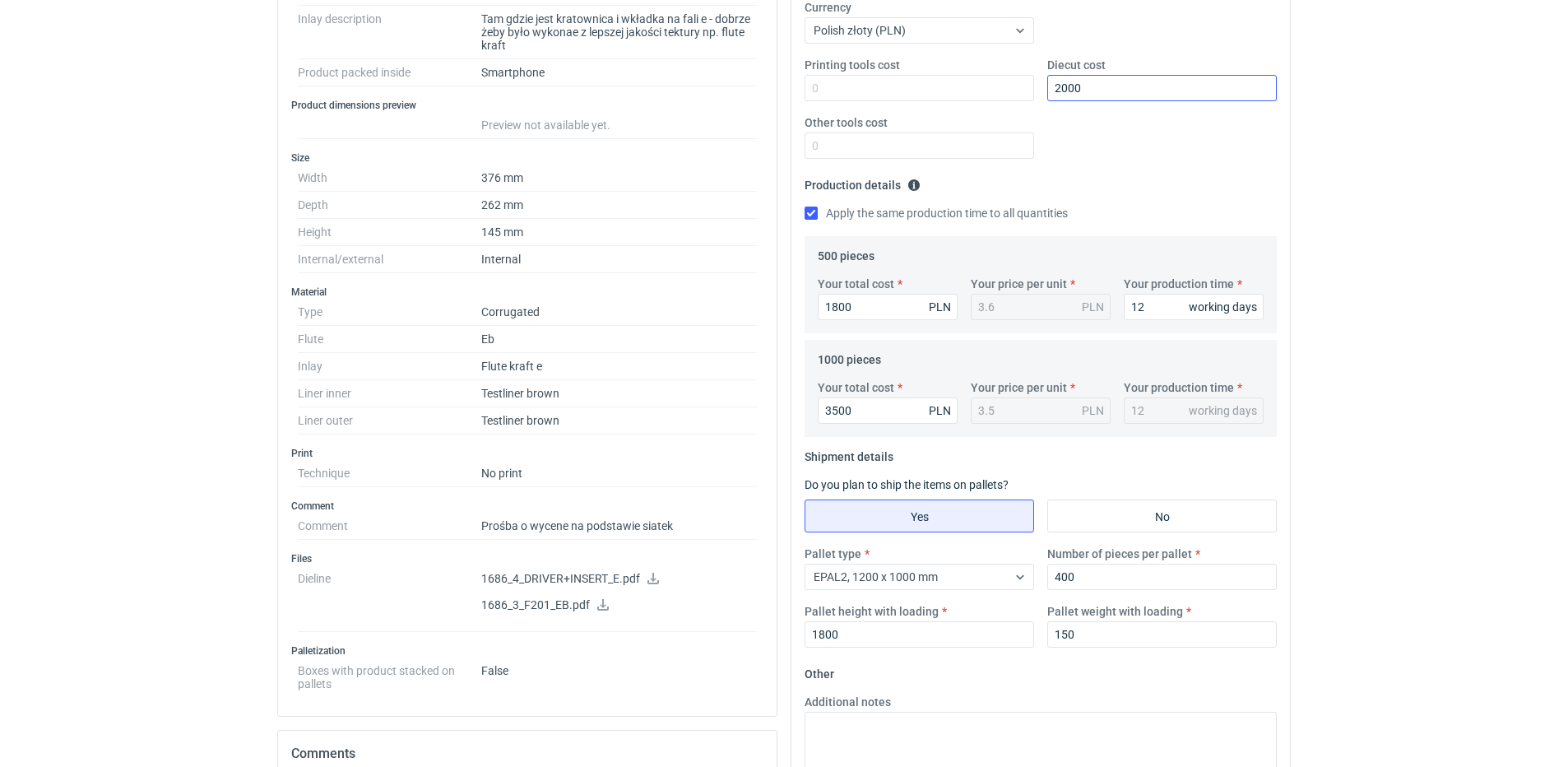
scroll to position [0, 0]
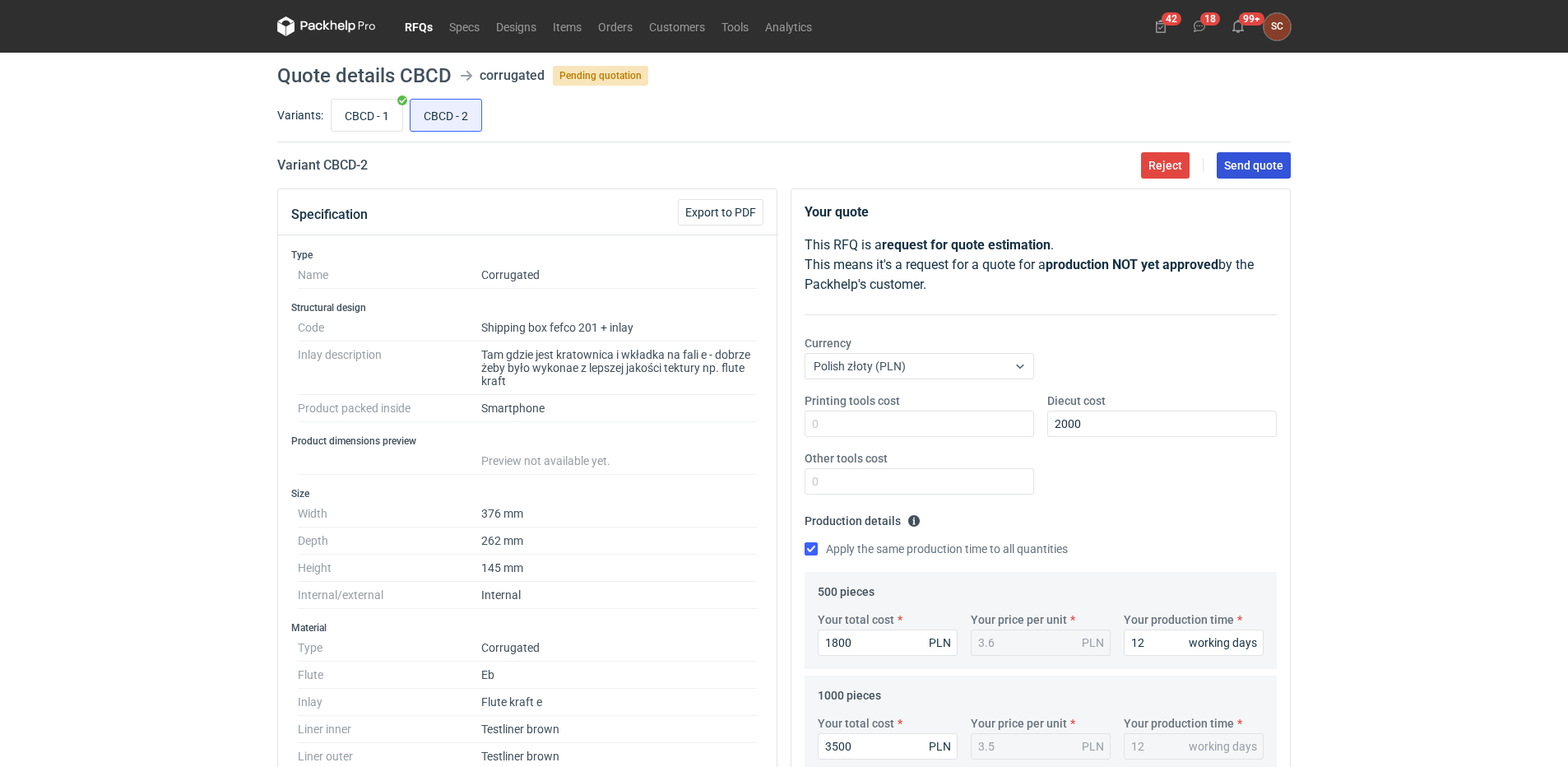
click at [1252, 163] on span "Send quote" at bounding box center [1254, 165] width 59 height 12
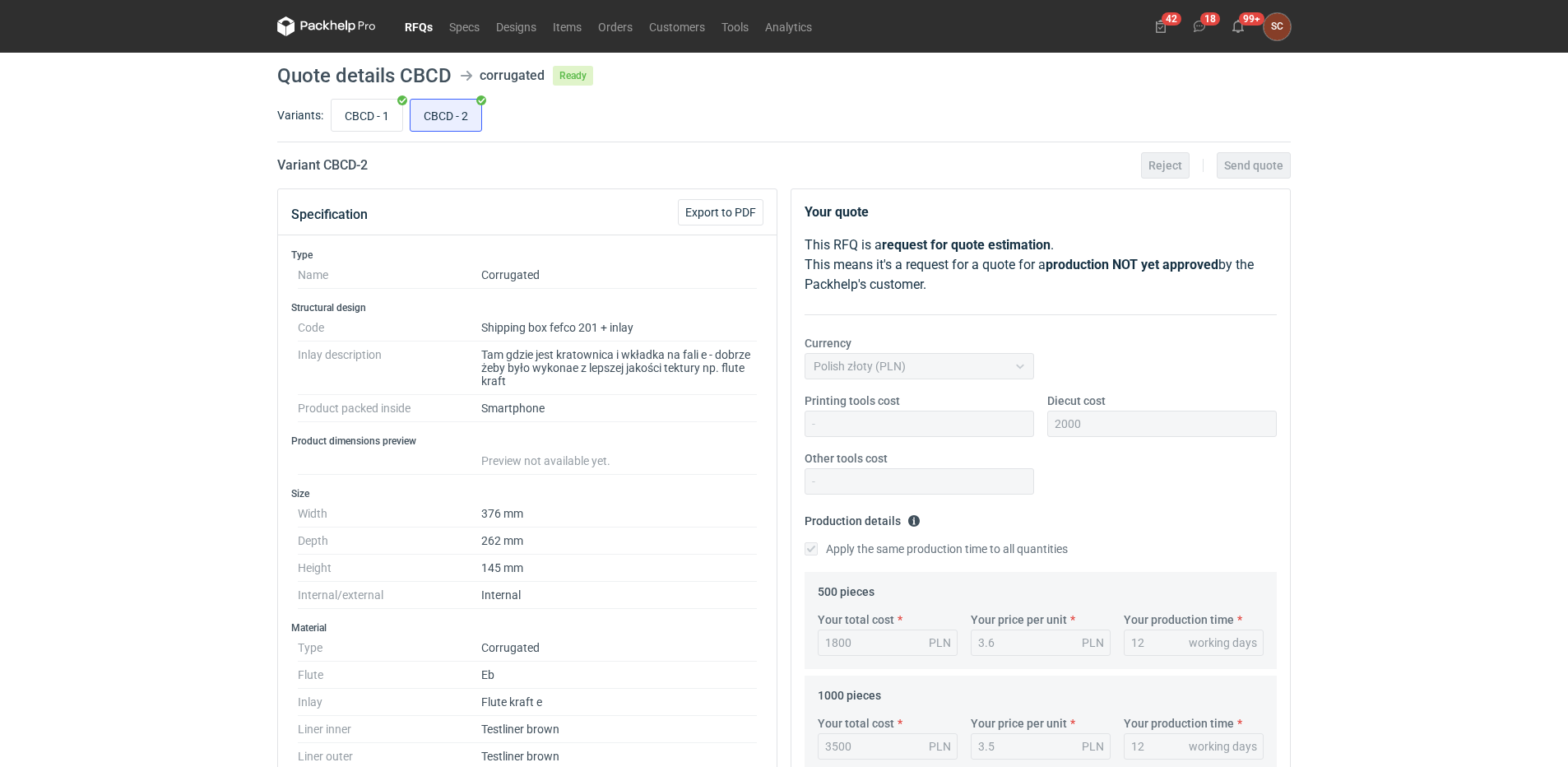
click at [424, 19] on link "RFQs" at bounding box center [418, 27] width 45 height 20
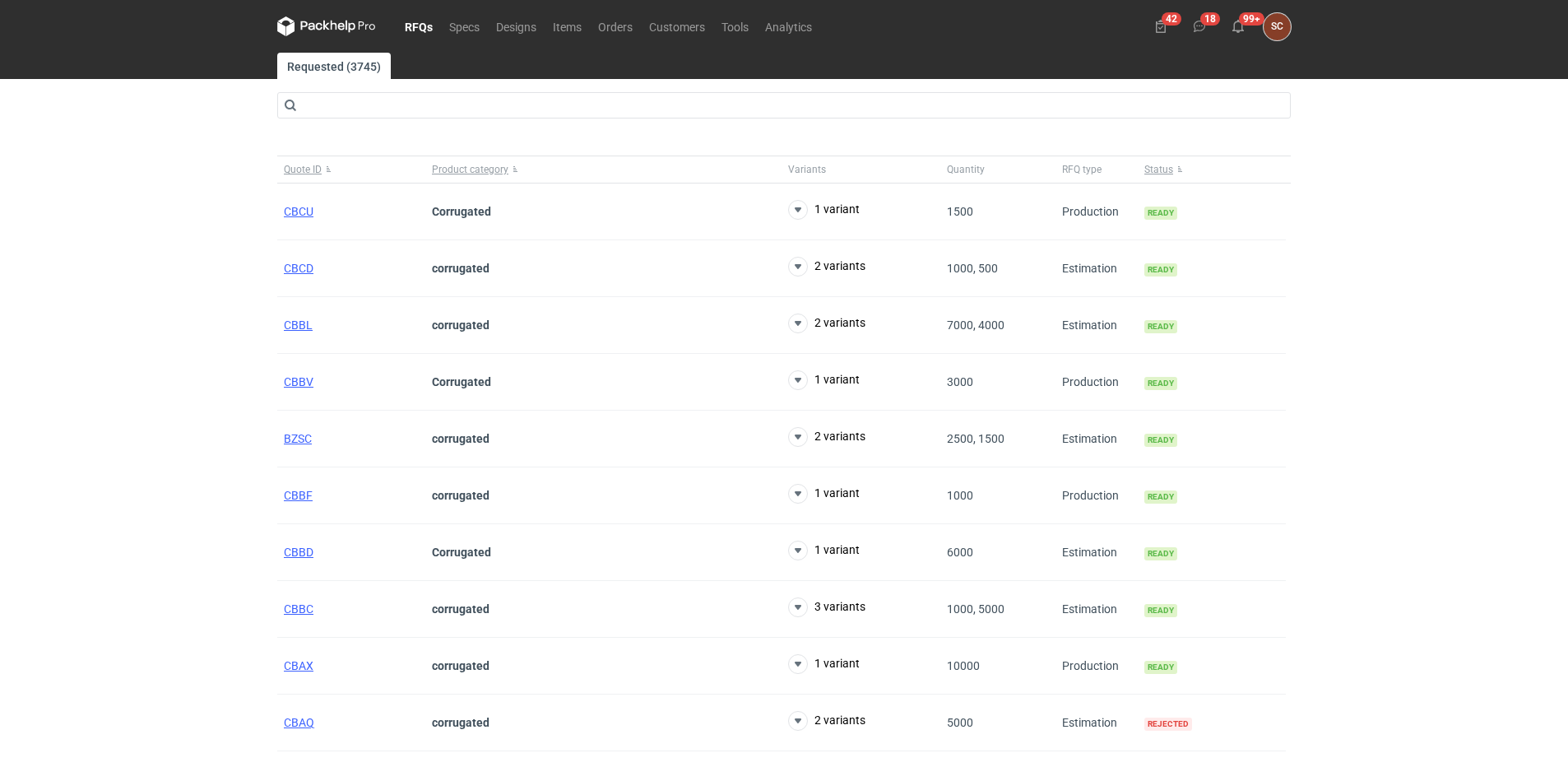
click at [1270, 27] on figcaption "SC" at bounding box center [1277, 26] width 27 height 27
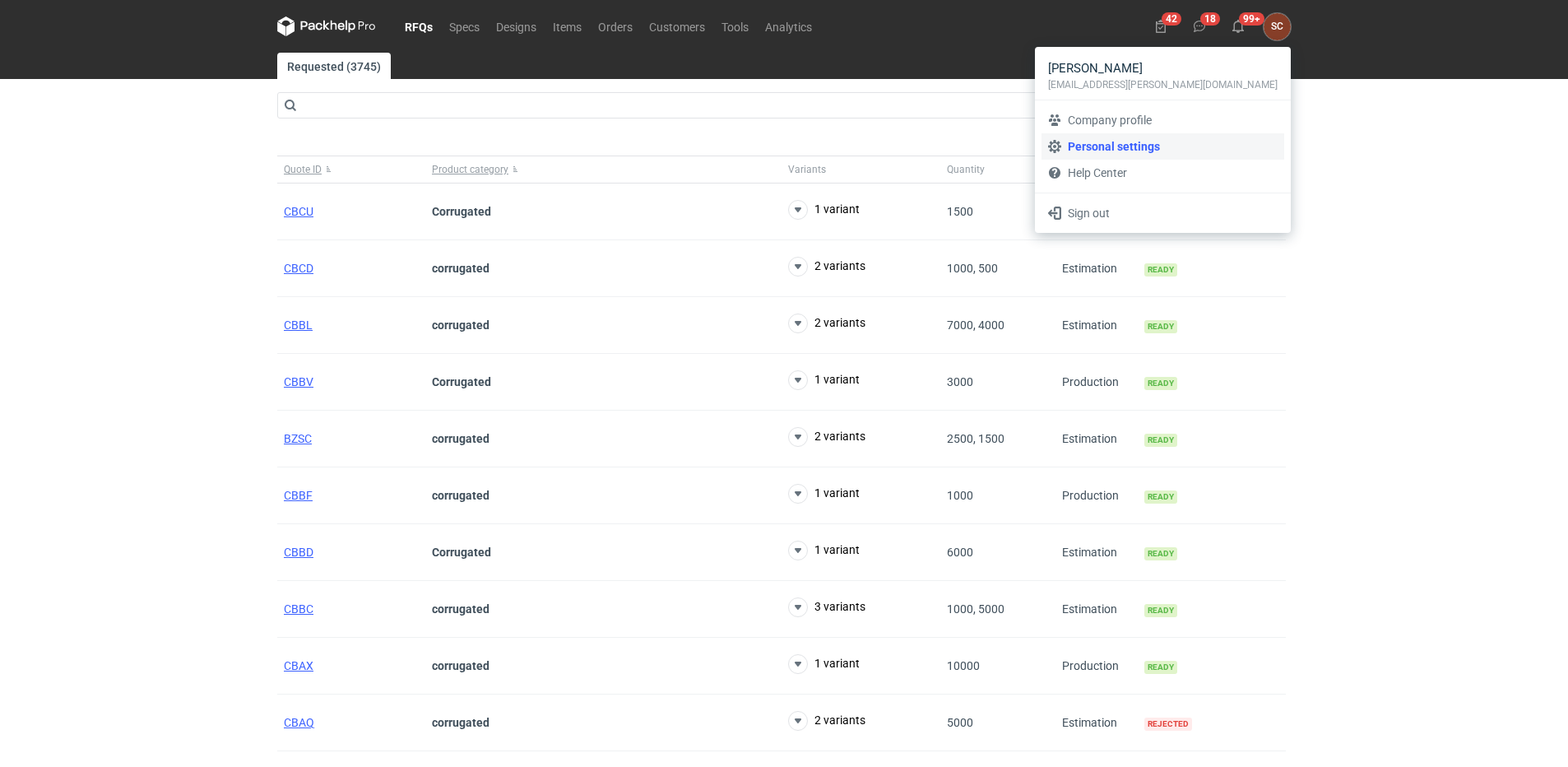
click at [1152, 145] on link "Personal settings" at bounding box center [1163, 147] width 243 height 27
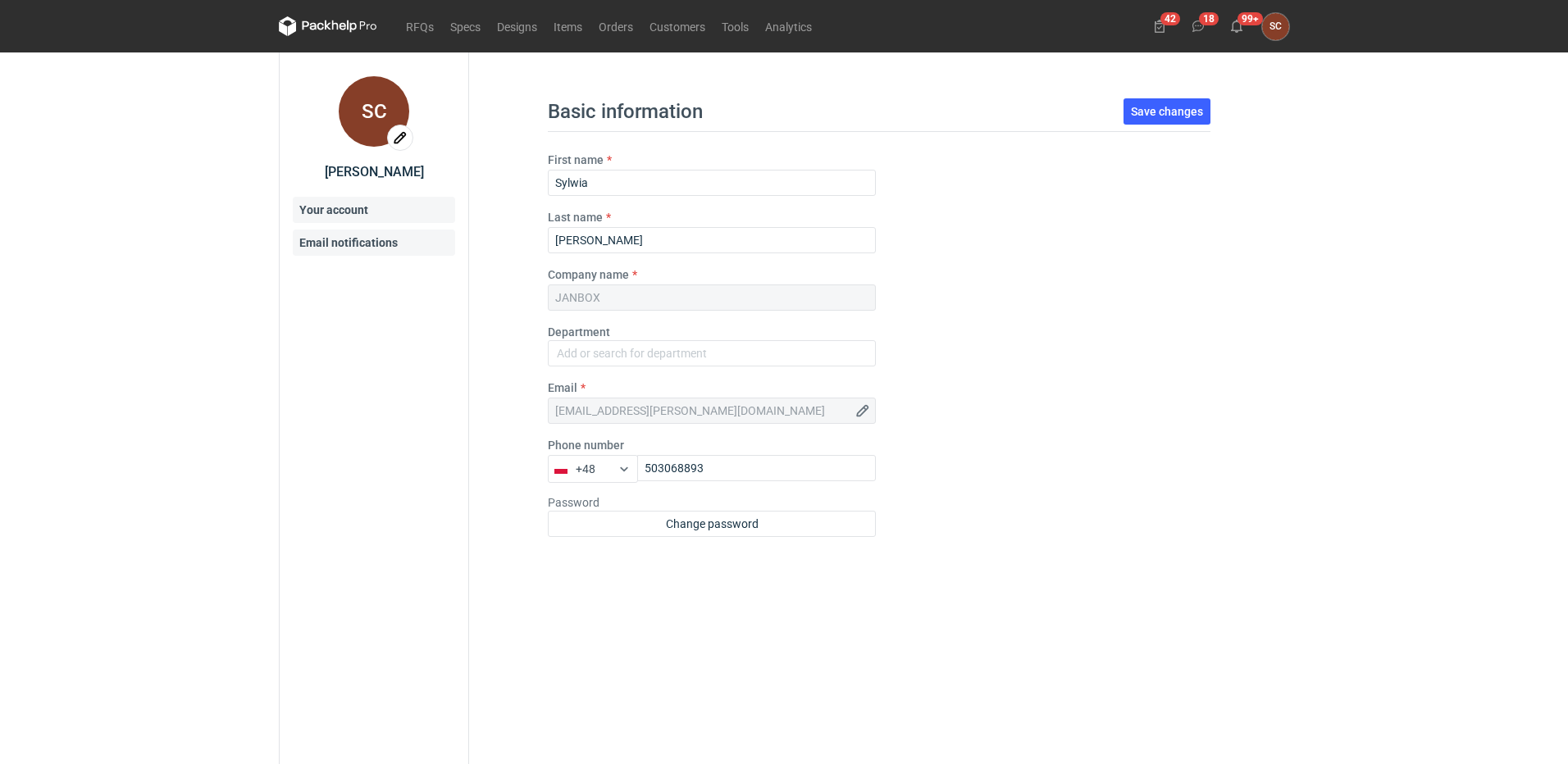
click at [333, 243] on link "Email notifications" at bounding box center [374, 243] width 162 height 27
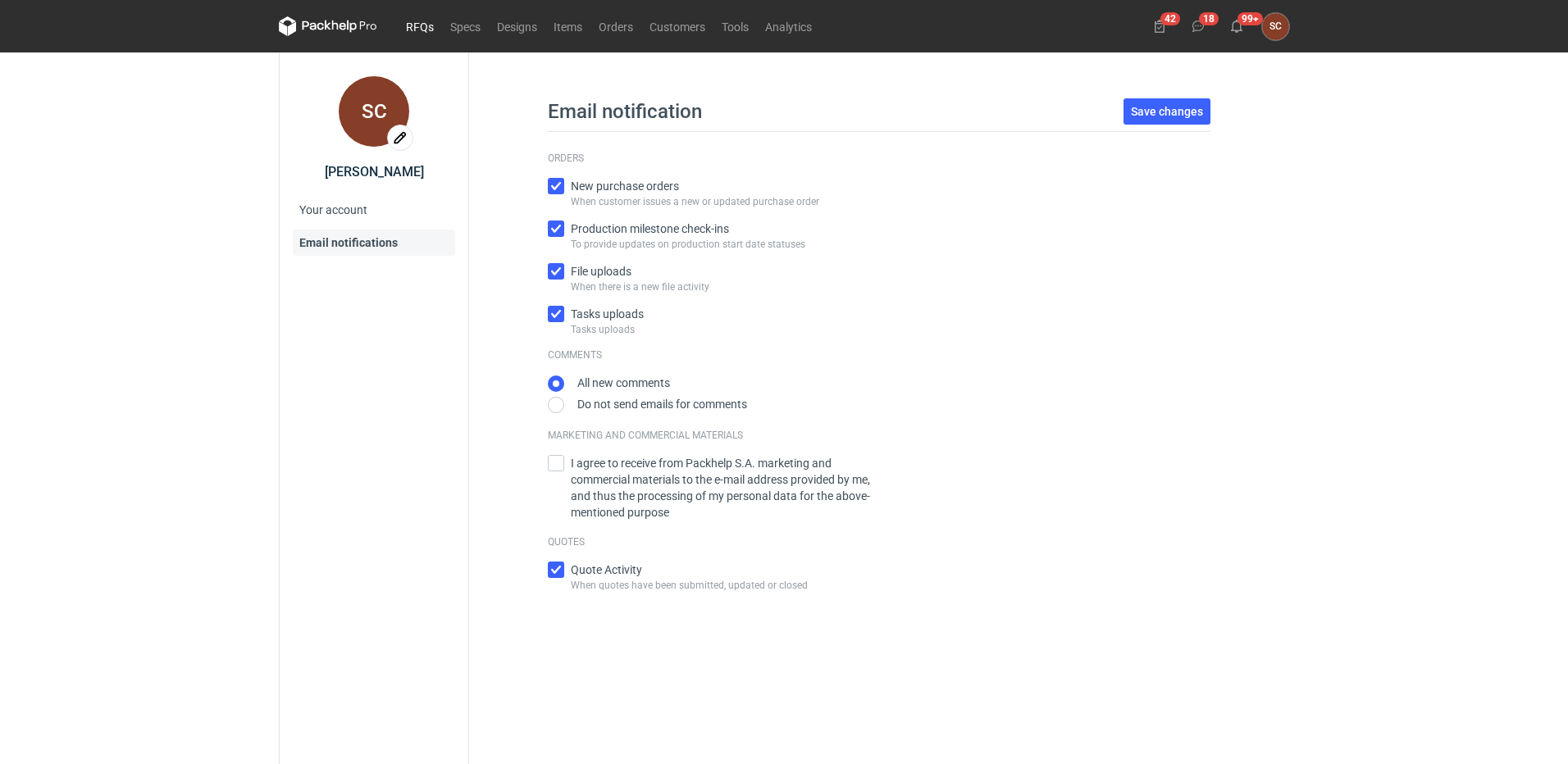
click at [420, 18] on link "RFQs" at bounding box center [420, 27] width 44 height 20
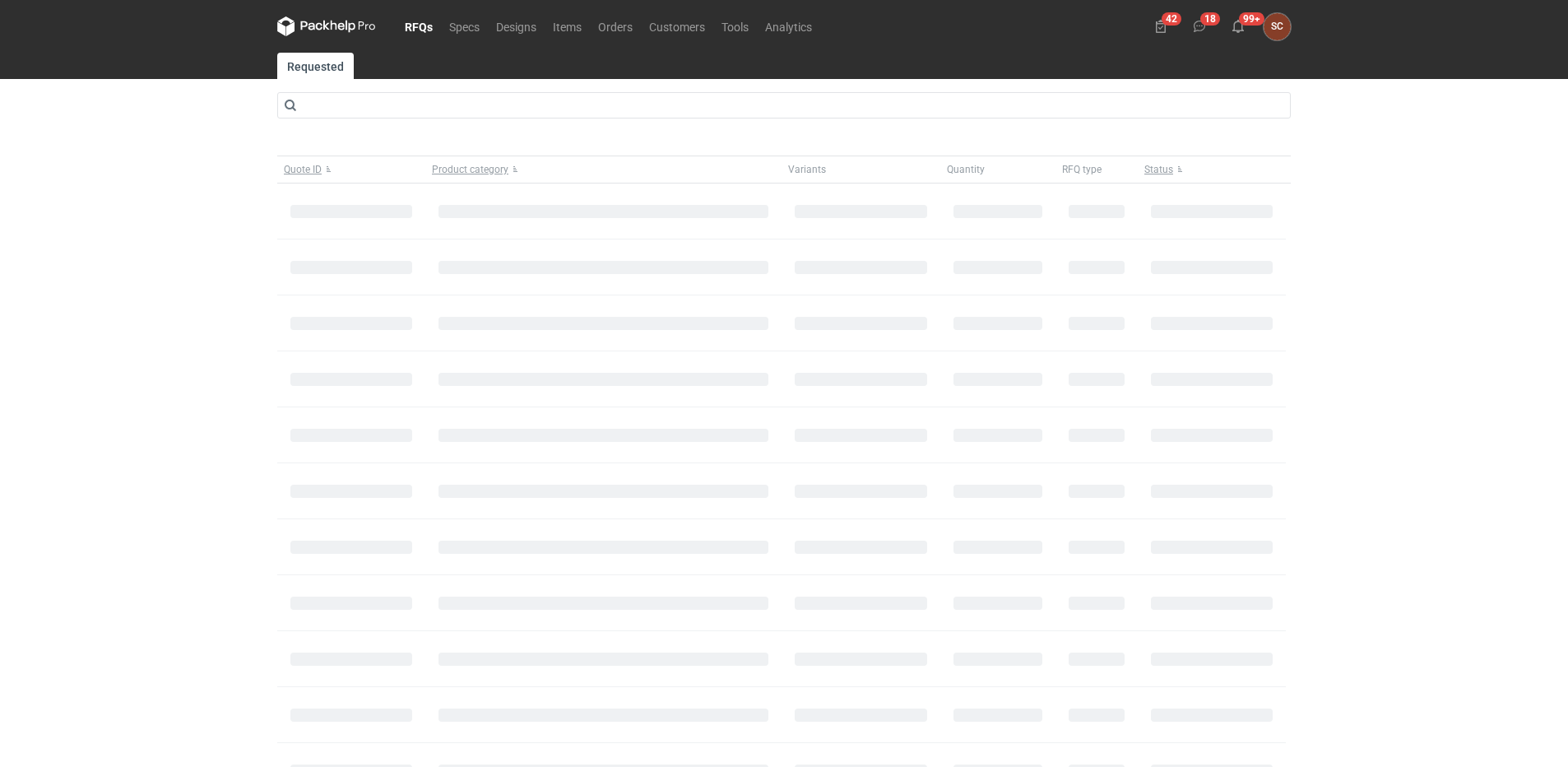
click at [1291, 23] on div "RFQs Specs Designs Items Orders Customers Tools Analytics 42 18 99+ SC [PERSON_…" at bounding box center [784, 26] width 1027 height 53
click at [1272, 28] on figcaption "SC" at bounding box center [1277, 26] width 27 height 27
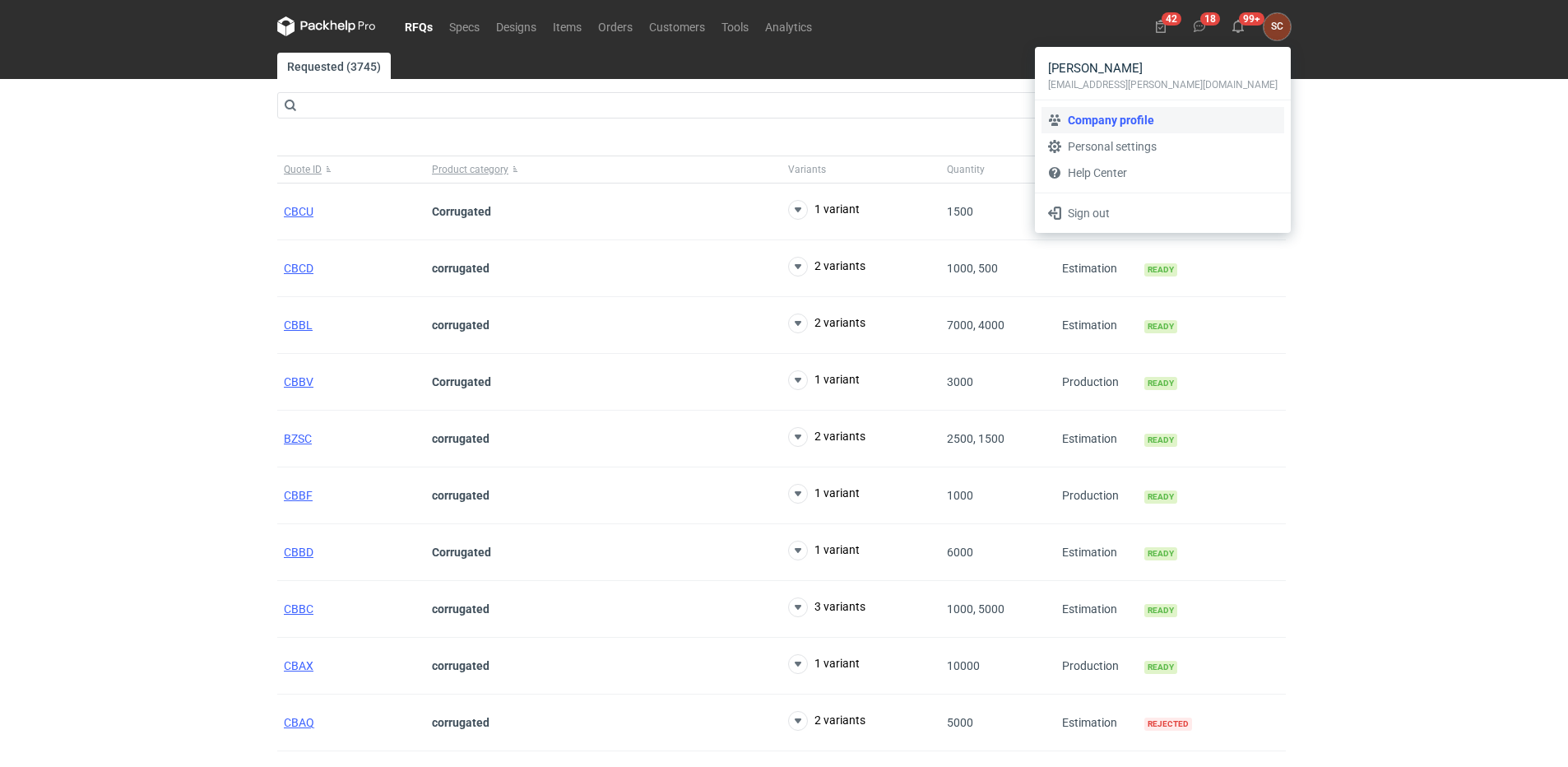
click at [1194, 111] on link "Company profile" at bounding box center [1163, 120] width 243 height 27
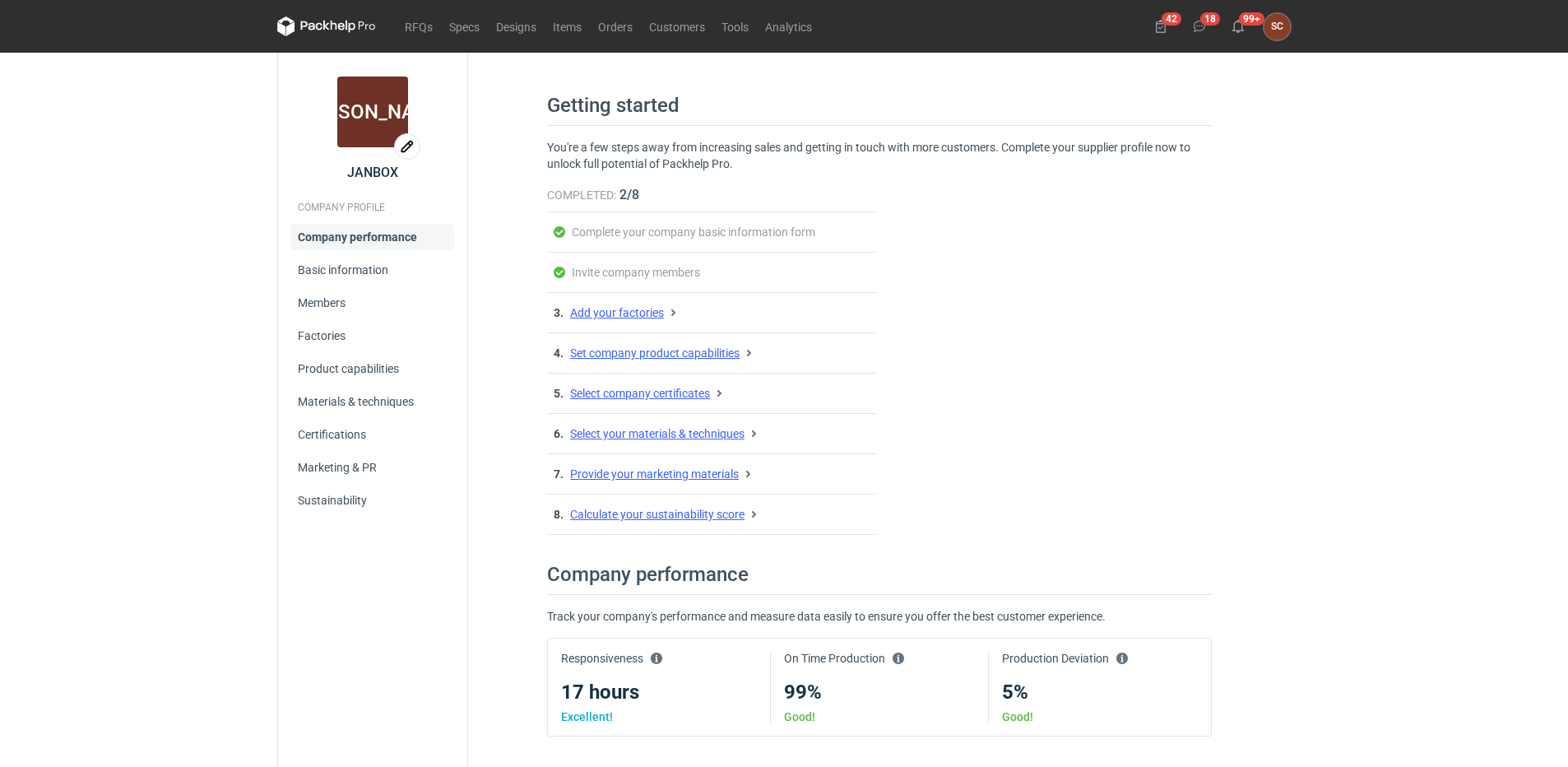
scroll to position [22, 0]
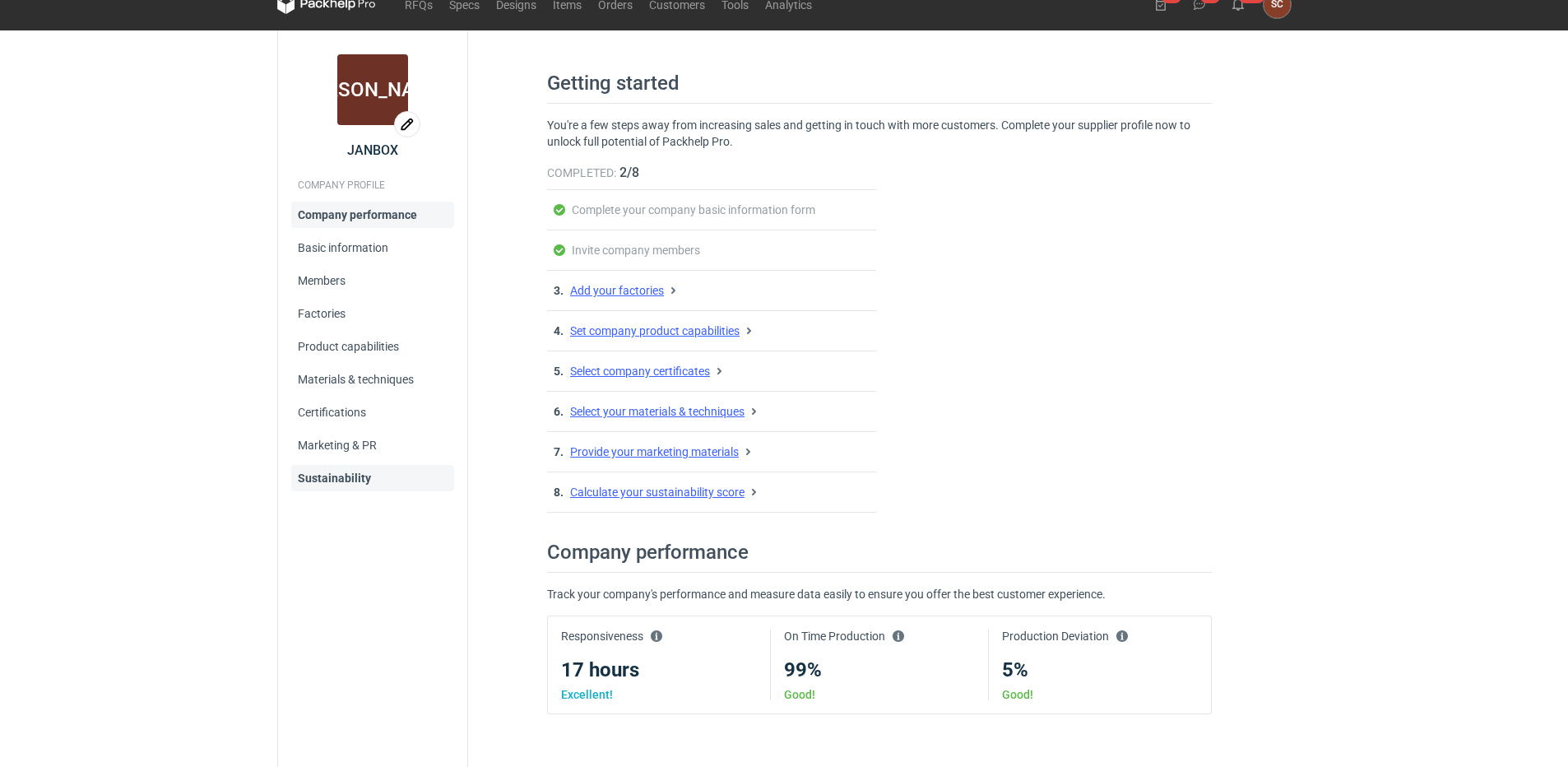
click at [346, 478] on link "Sustainability" at bounding box center [372, 478] width 162 height 27
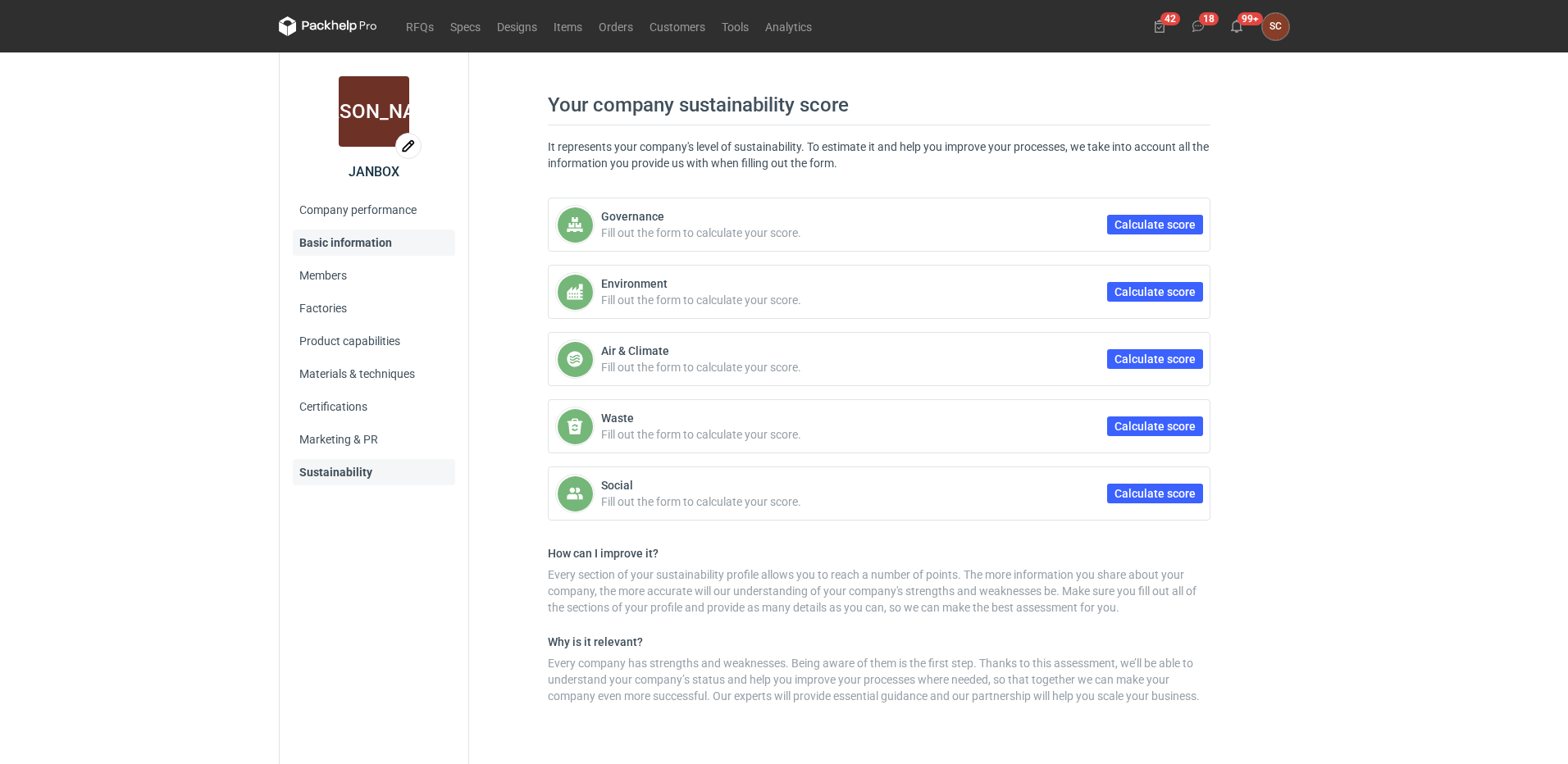
click at [306, 246] on link "Basic information" at bounding box center [374, 243] width 162 height 27
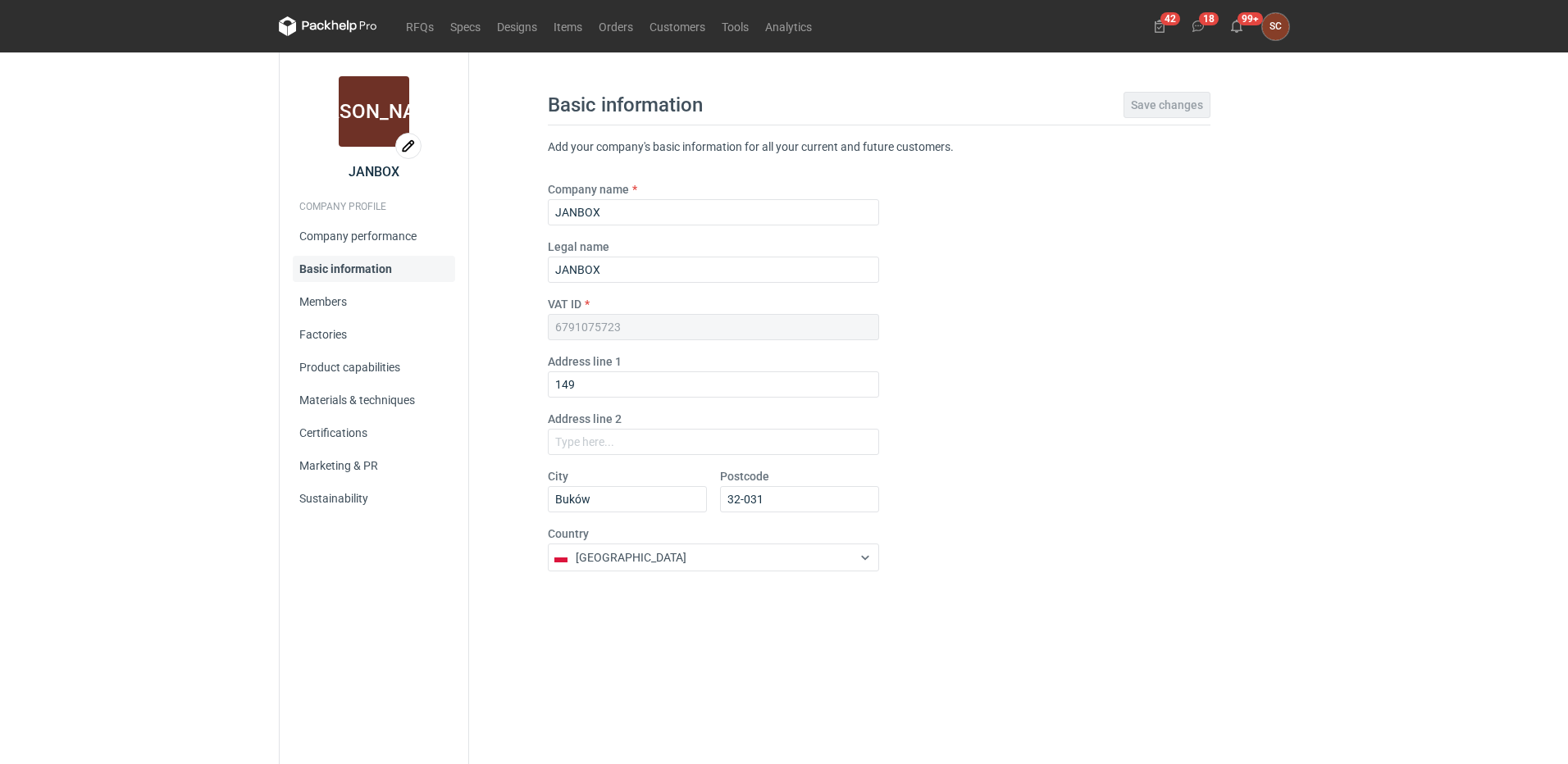
click at [303, 213] on h2 "COMPANY PROFILE" at bounding box center [374, 206] width 162 height 27
click at [329, 209] on h2 "COMPANY PROFILE" at bounding box center [374, 206] width 162 height 27
click at [1271, 25] on figcaption "SC" at bounding box center [1275, 26] width 27 height 27
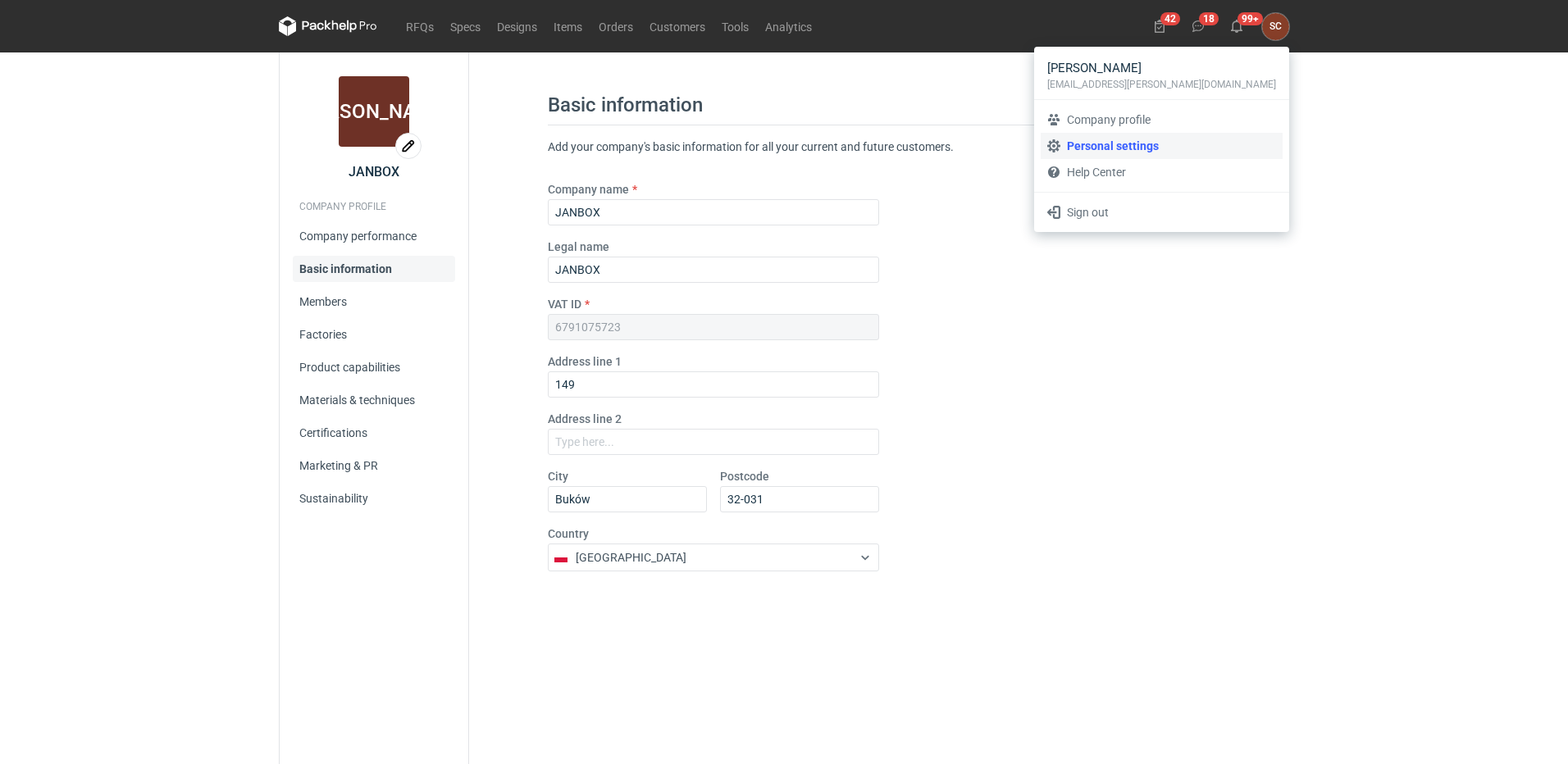
click at [1121, 147] on link "Personal settings" at bounding box center [1161, 146] width 242 height 27
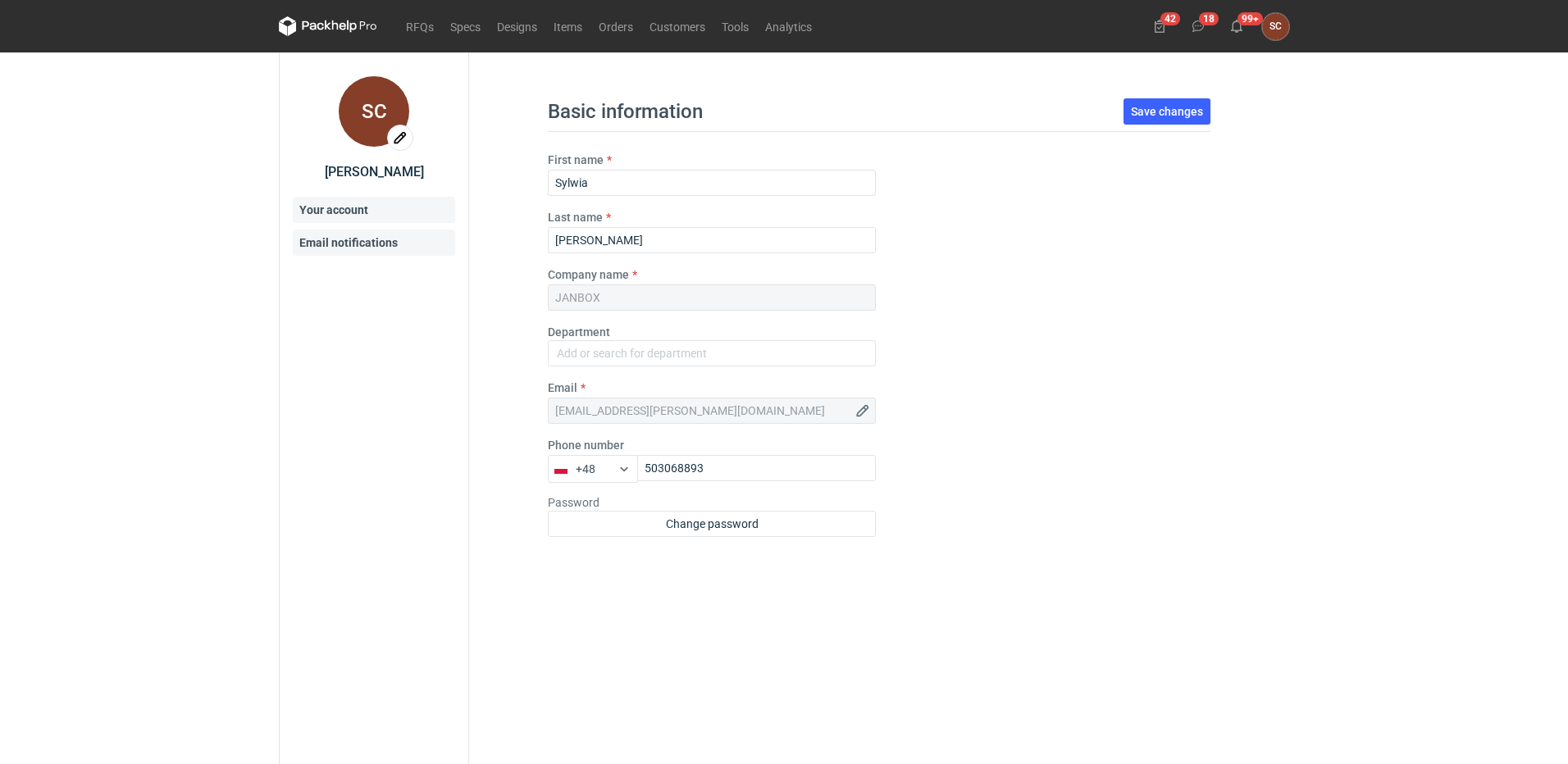
click at [358, 242] on link "Email notifications" at bounding box center [374, 243] width 162 height 27
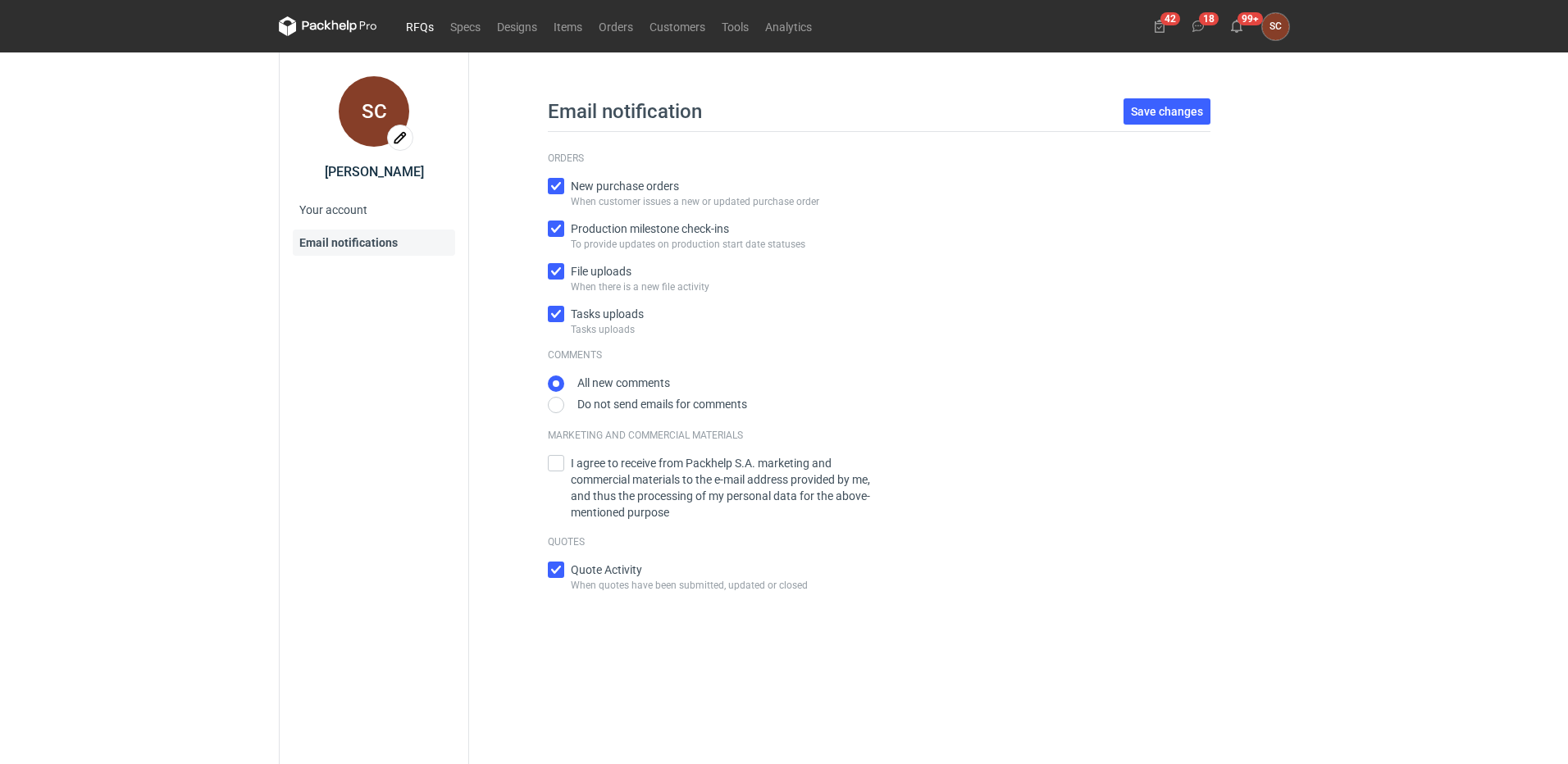
click at [422, 25] on link "RFQs" at bounding box center [420, 27] width 44 height 20
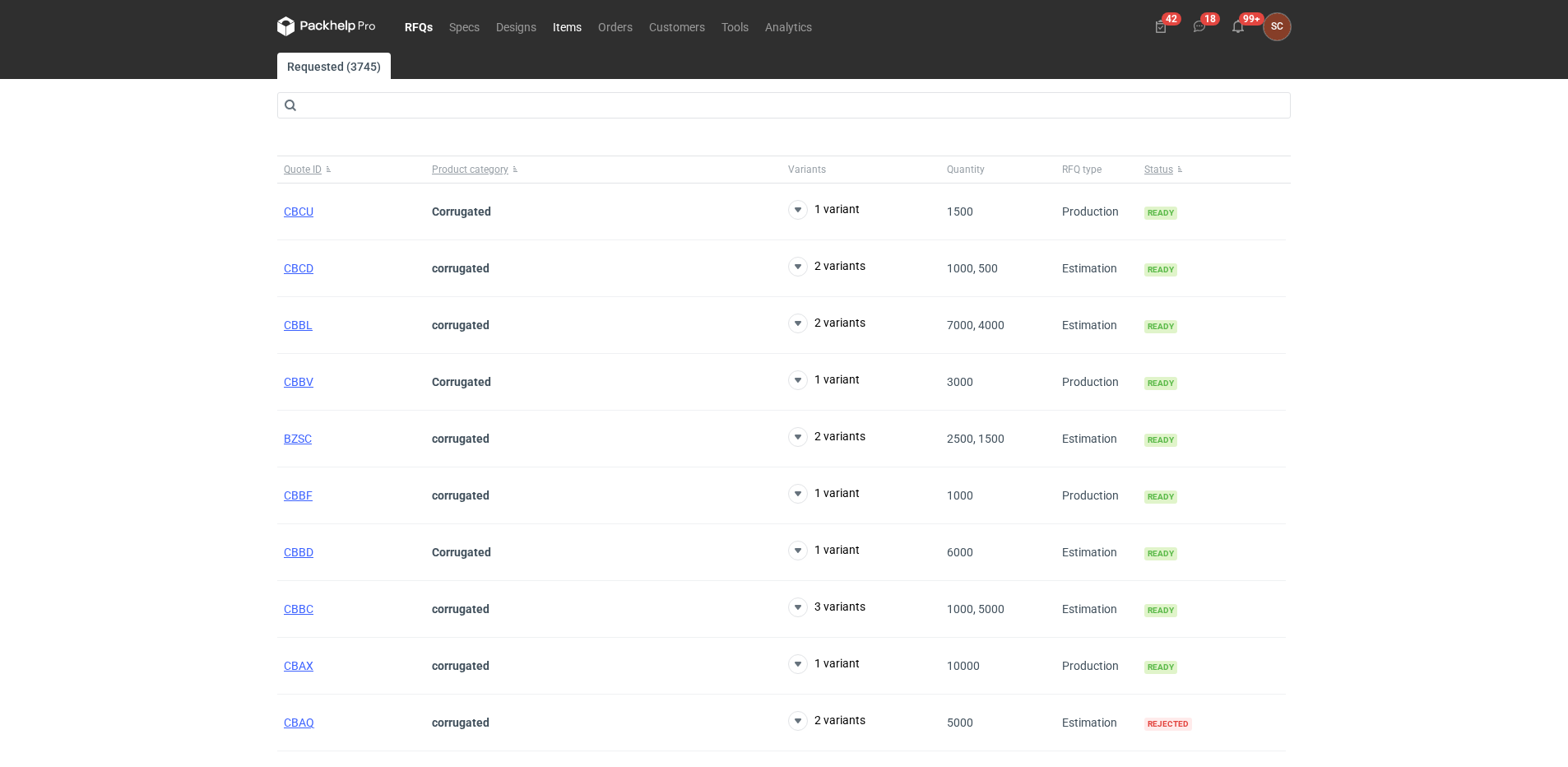
click at [570, 22] on link "Items" at bounding box center [568, 27] width 46 height 20
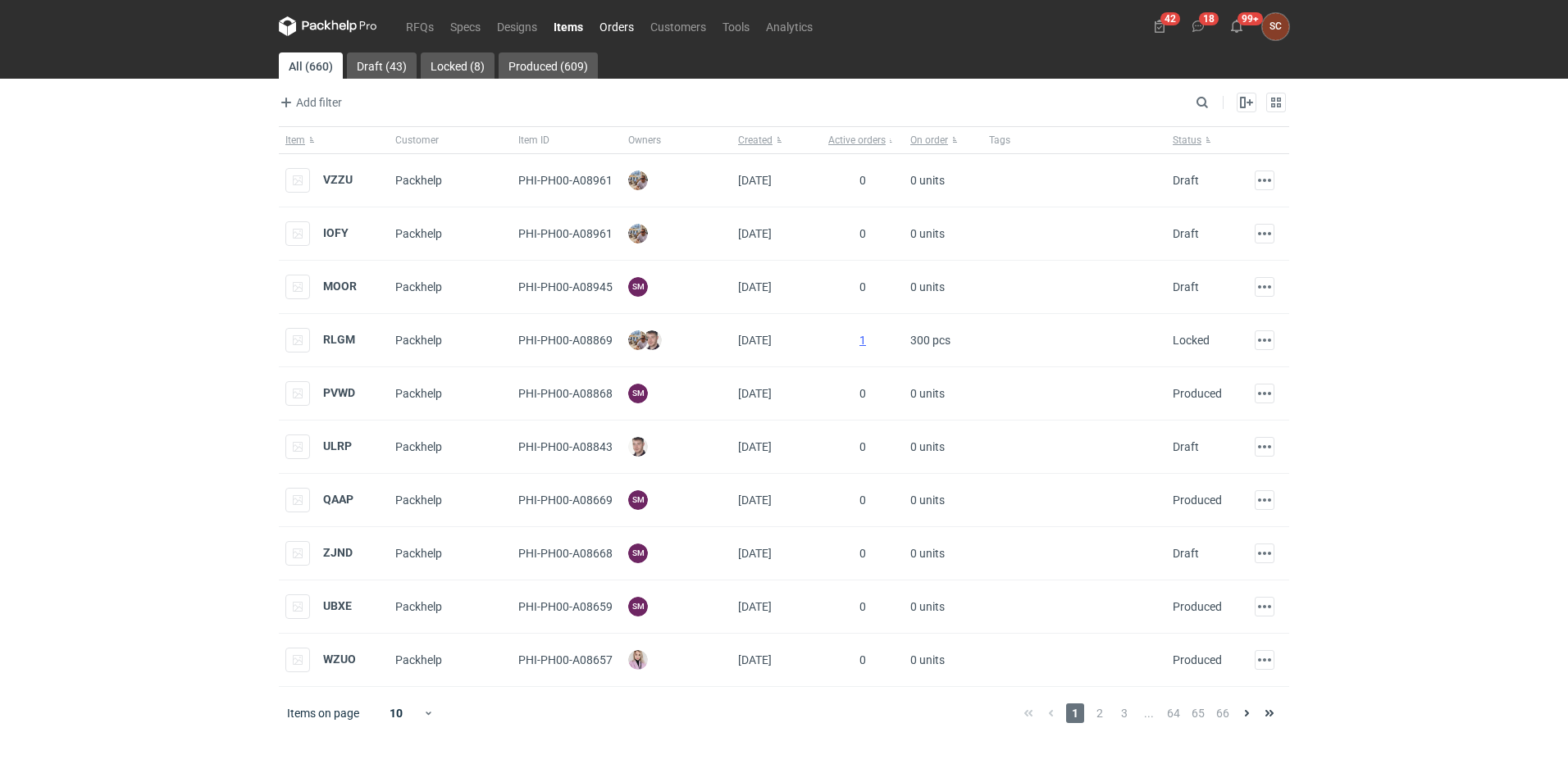
click at [617, 30] on link "Orders" at bounding box center [616, 27] width 50 height 20
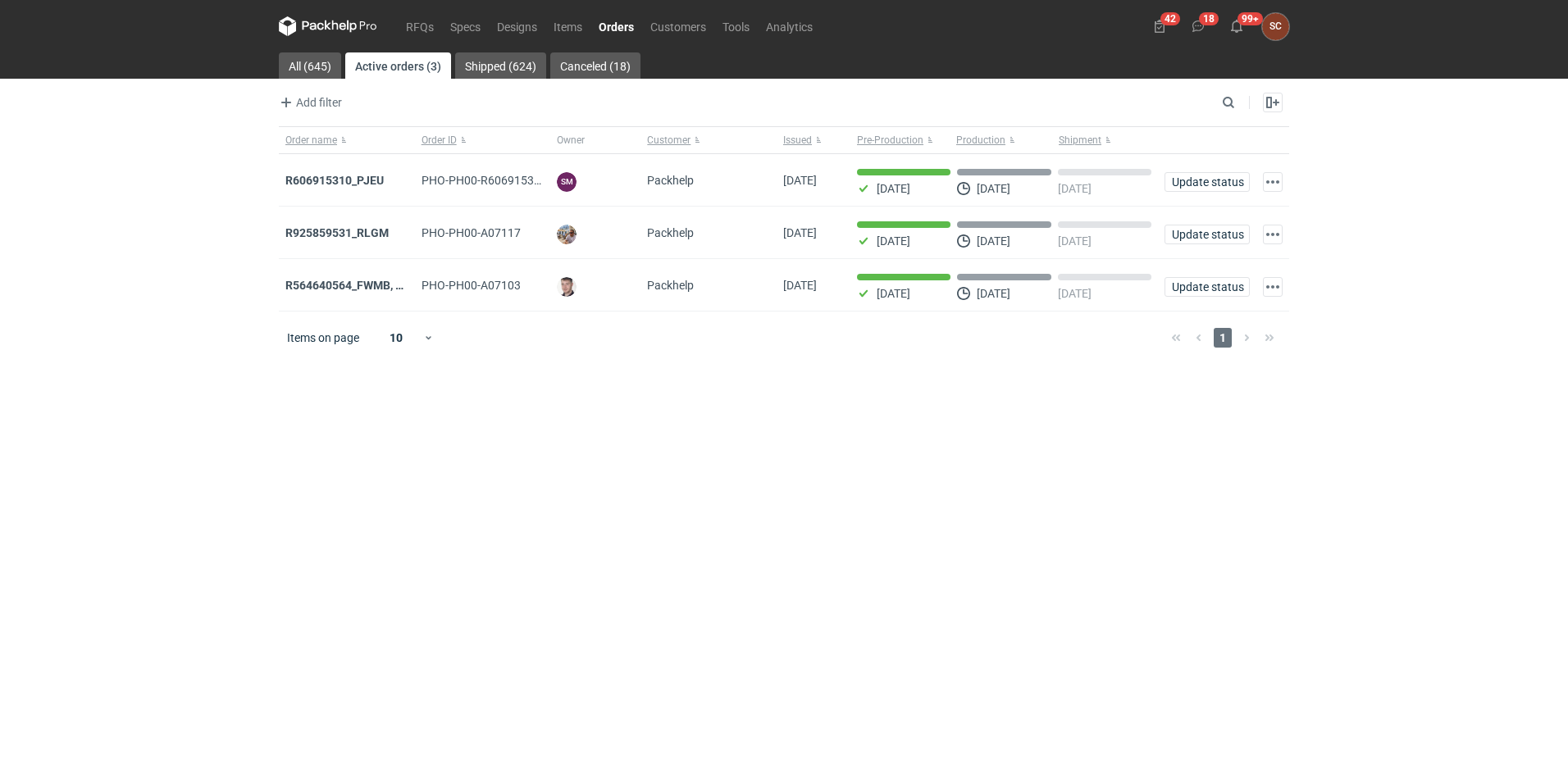
click at [777, 398] on main "All (645) Active orders (3) Shipped (624) Canceled (18) Add filter Owner first …" at bounding box center [784, 408] width 1024 height 712
click at [555, 506] on main "All (645) Active orders (3) Shipped (624) Canceled (18) Add filter Owner first …" at bounding box center [784, 408] width 1024 height 712
click at [1109, 514] on main "All (645) Active orders (3) Shipped (624) Canceled (18) Add filter Owner first …" at bounding box center [784, 408] width 1024 height 712
click at [795, 447] on main "All (645) Active orders (3) Shipped (624) Canceled (18) Add filter Owner first …" at bounding box center [784, 408] width 1024 height 712
click at [979, 463] on main "All (645) Active orders (3) Shipped (624) Canceled (18) Add filter Owner first …" at bounding box center [784, 408] width 1024 height 712
